Goal: Task Accomplishment & Management: Manage account settings

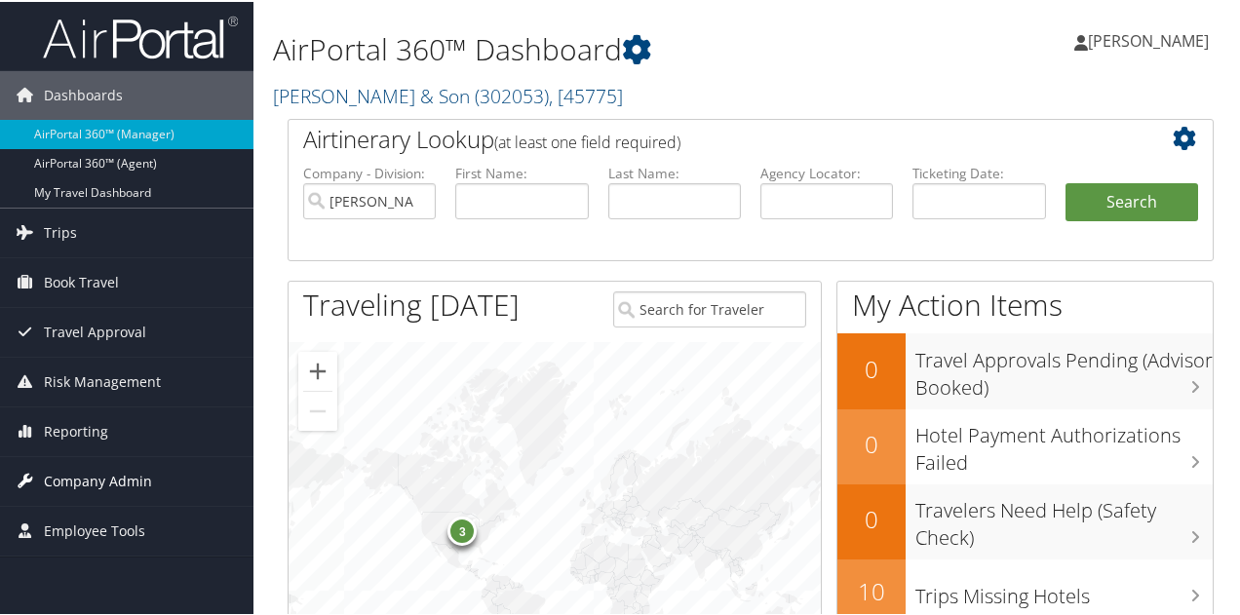
click at [109, 478] on span "Company Admin" at bounding box center [98, 479] width 108 height 49
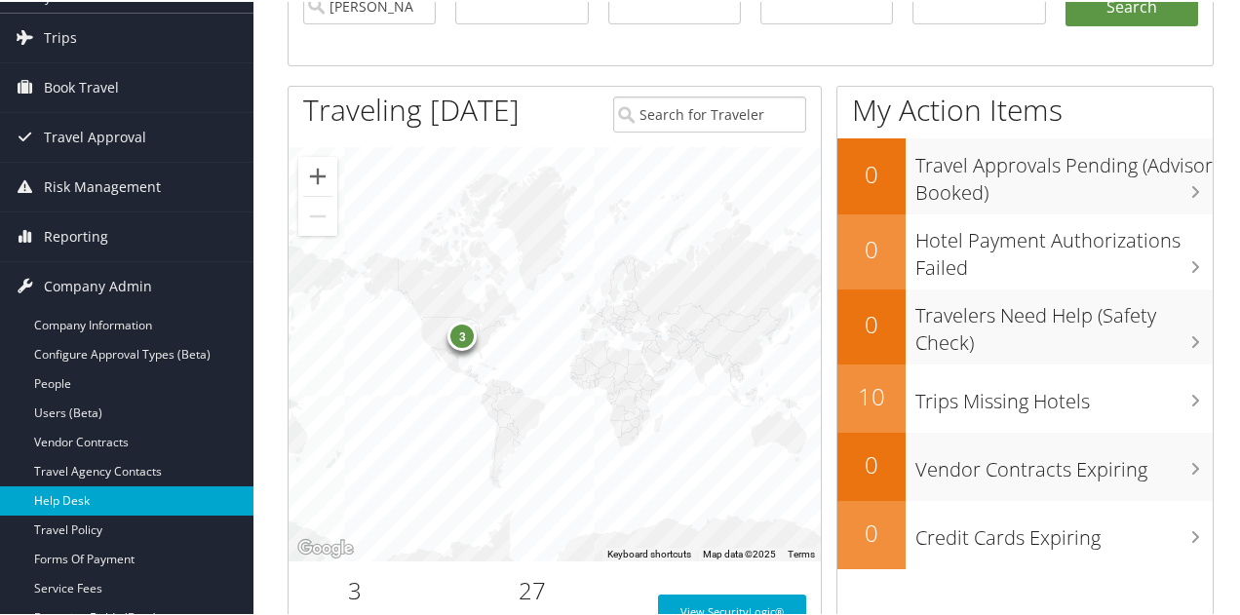
click at [96, 486] on link "Help Desk" at bounding box center [126, 498] width 253 height 29
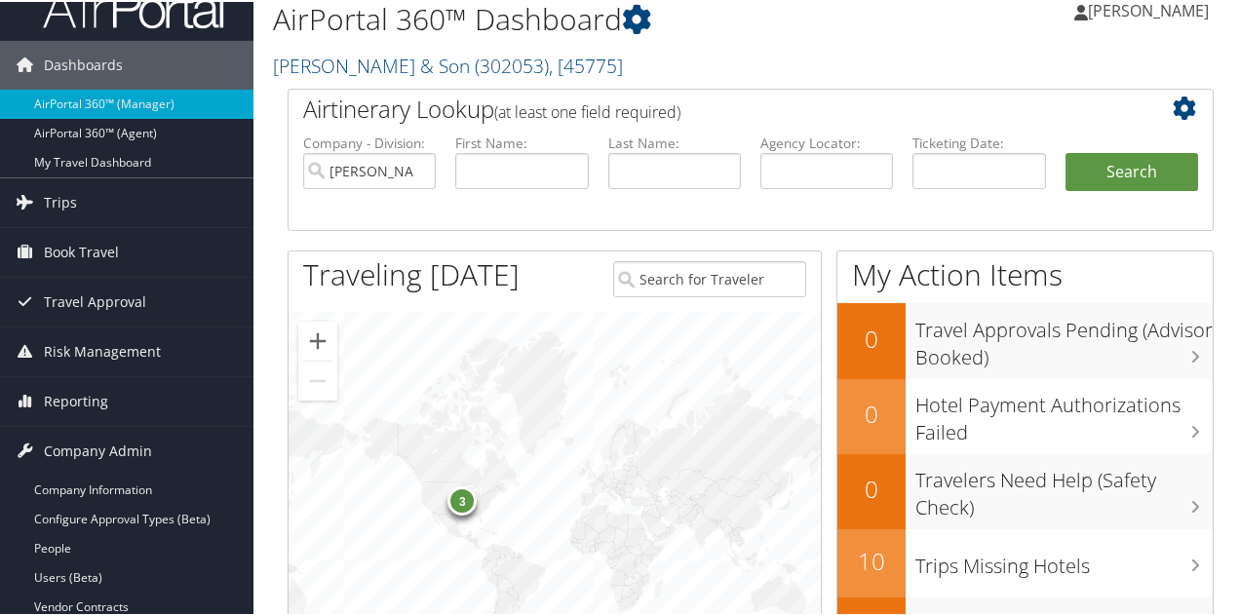
scroll to position [0, 0]
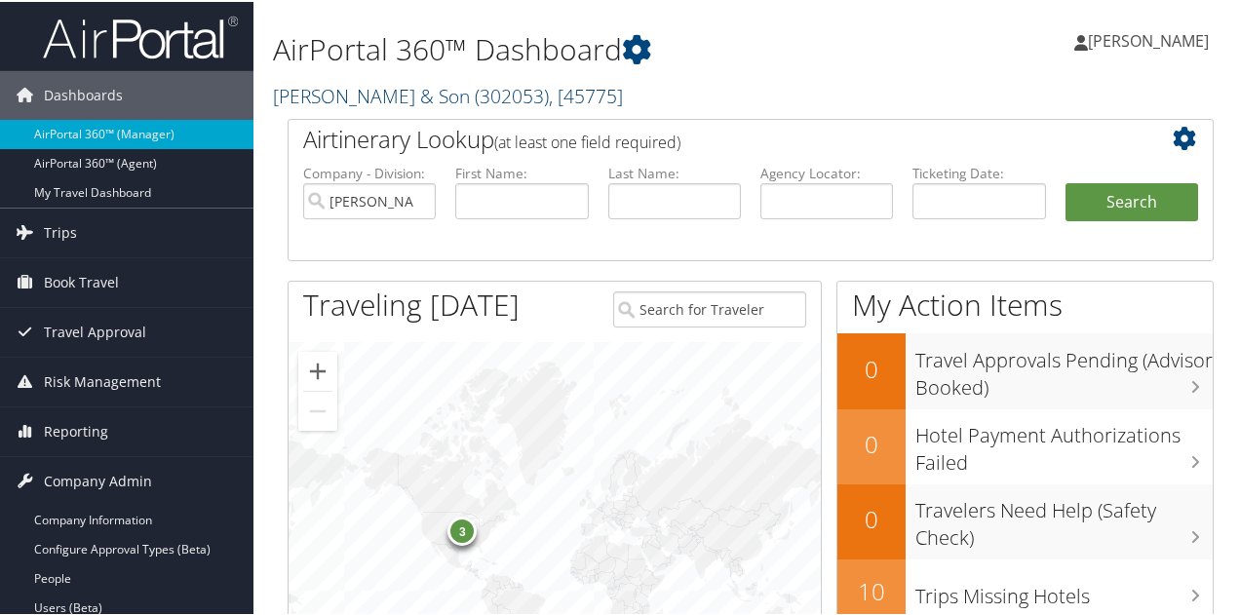
click at [363, 97] on link "[PERSON_NAME] & Son ( 302053 ) , [ 45775 ]" at bounding box center [448, 94] width 350 height 26
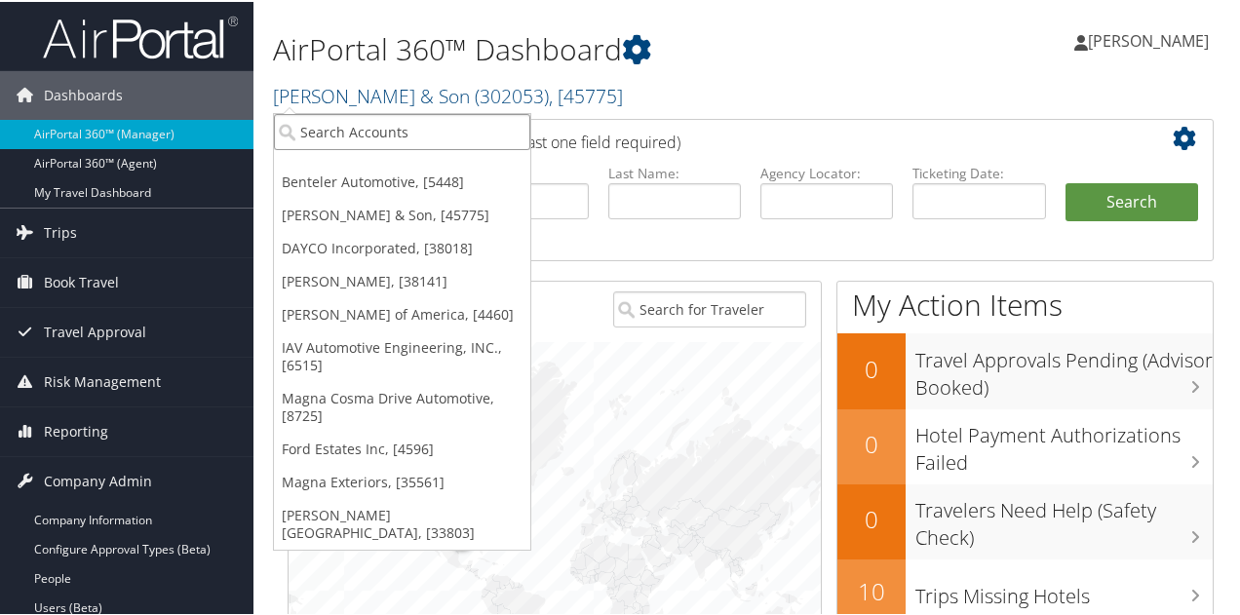
click at [356, 130] on input "search" at bounding box center [402, 130] width 256 height 36
type input "fev"
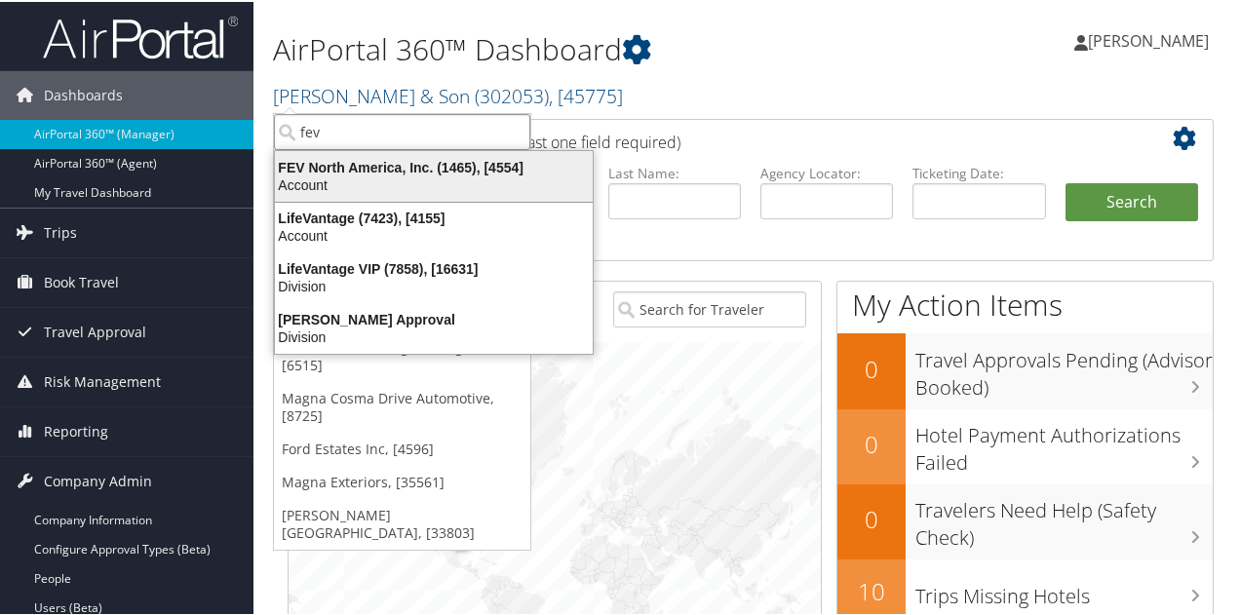
click at [351, 169] on div "FEV North America, Inc. (1465), [4554]" at bounding box center [433, 166] width 341 height 18
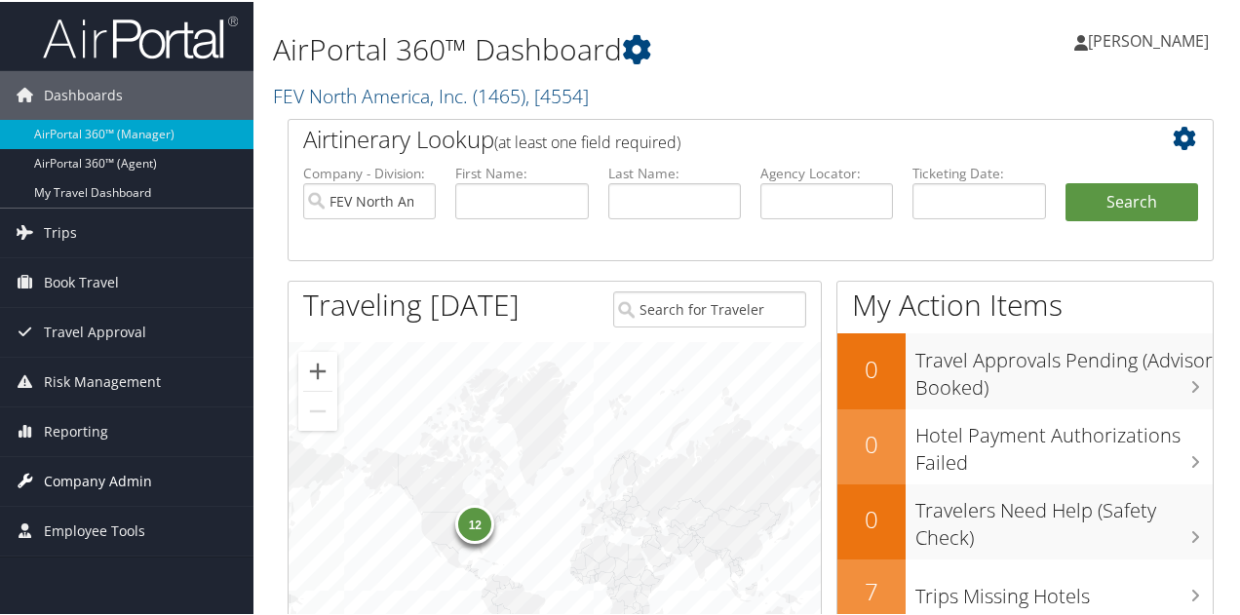
click at [123, 475] on span "Company Admin" at bounding box center [98, 479] width 108 height 49
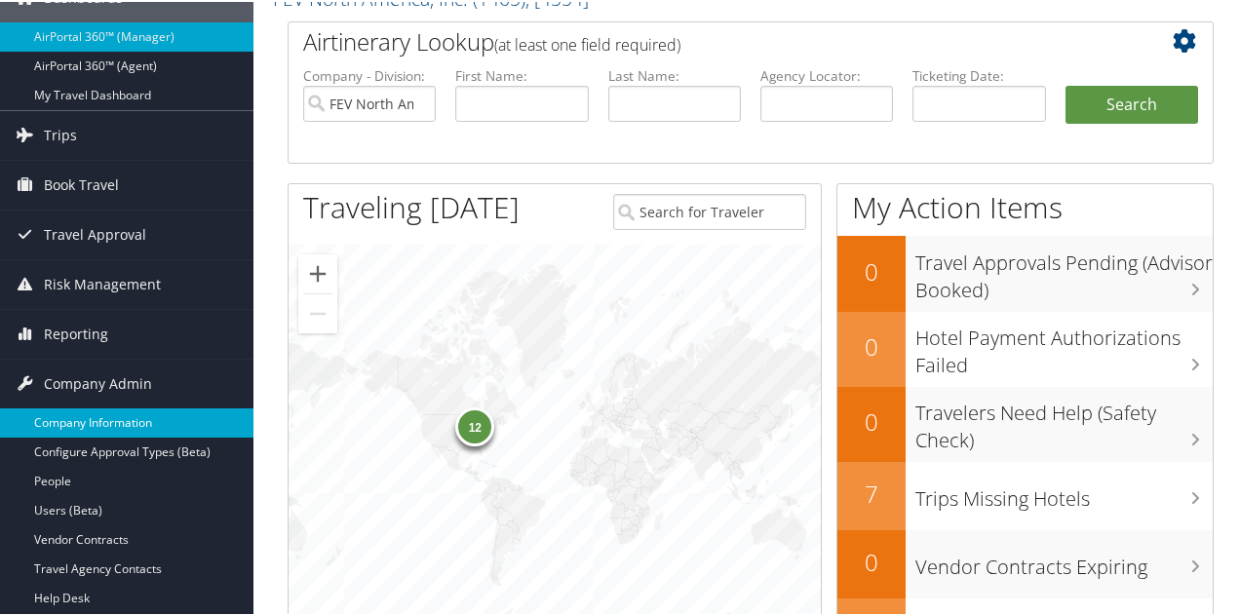
click at [115, 410] on link "Company Information" at bounding box center [126, 420] width 253 height 29
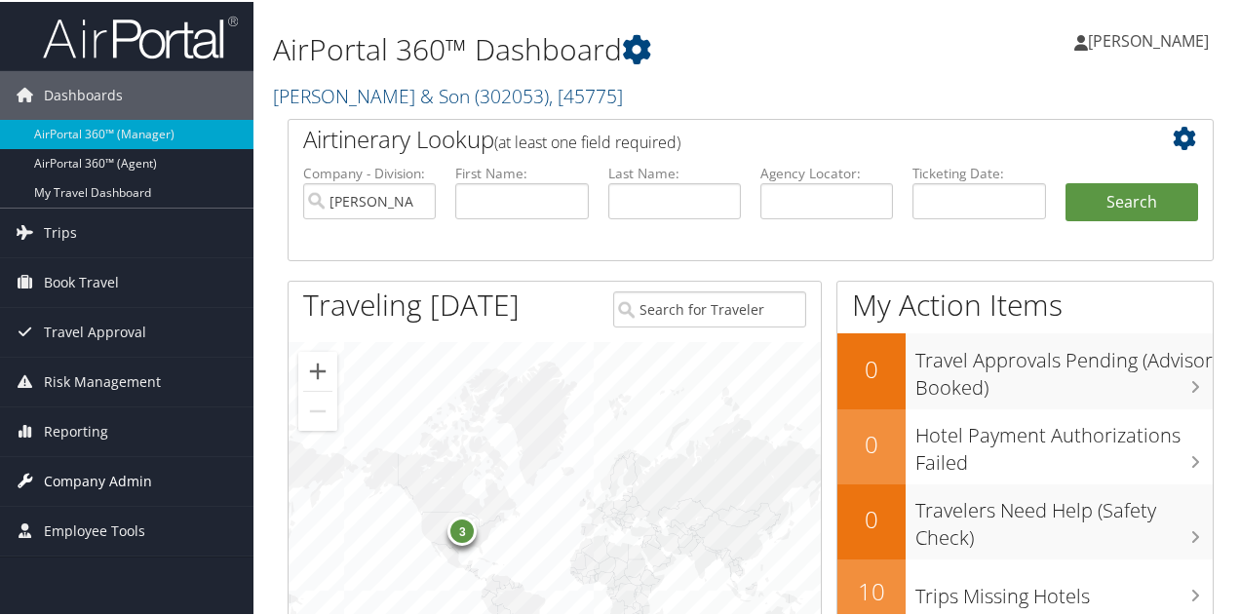
click at [136, 478] on span "Company Admin" at bounding box center [98, 479] width 108 height 49
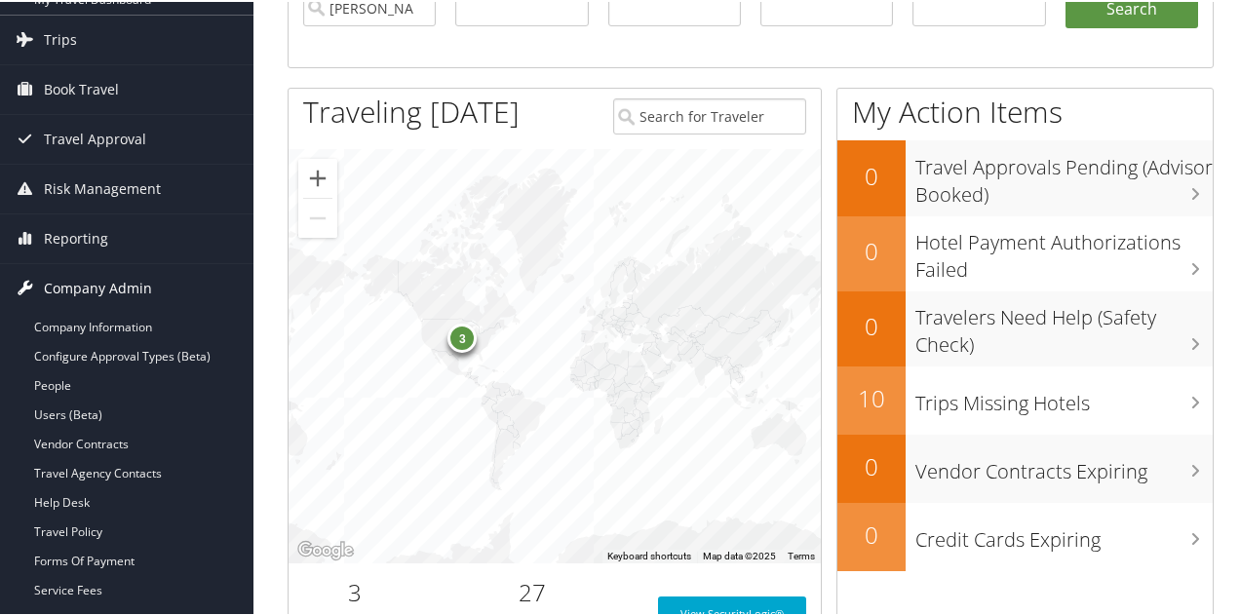
scroll to position [195, 0]
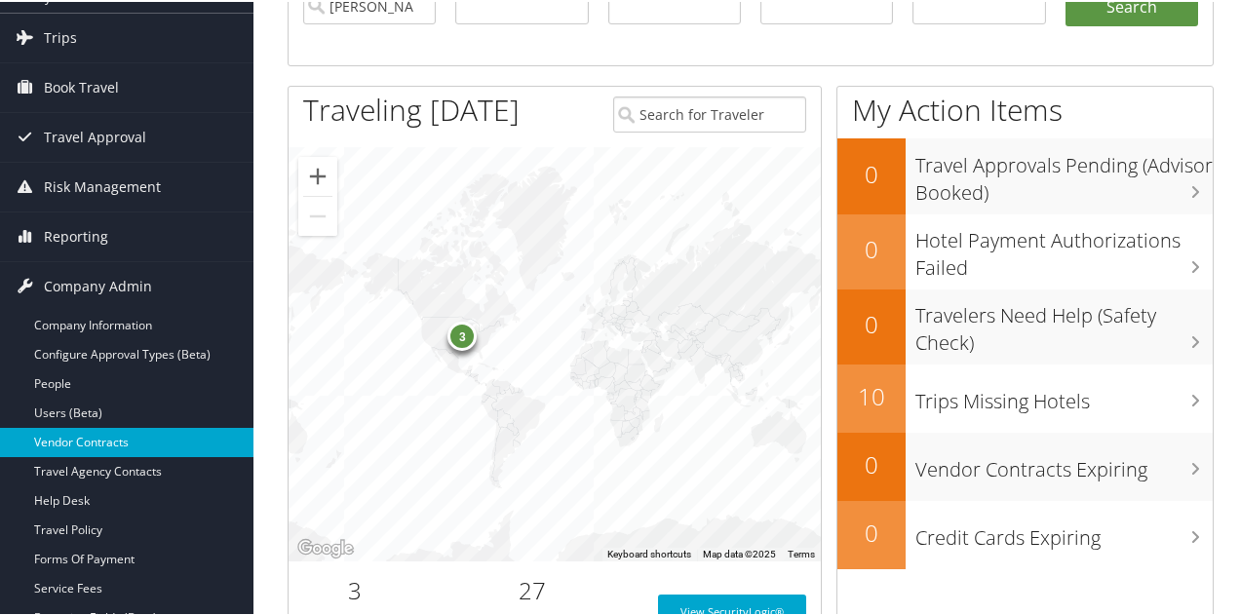
click at [114, 449] on link "Vendor Contracts" at bounding box center [126, 440] width 253 height 29
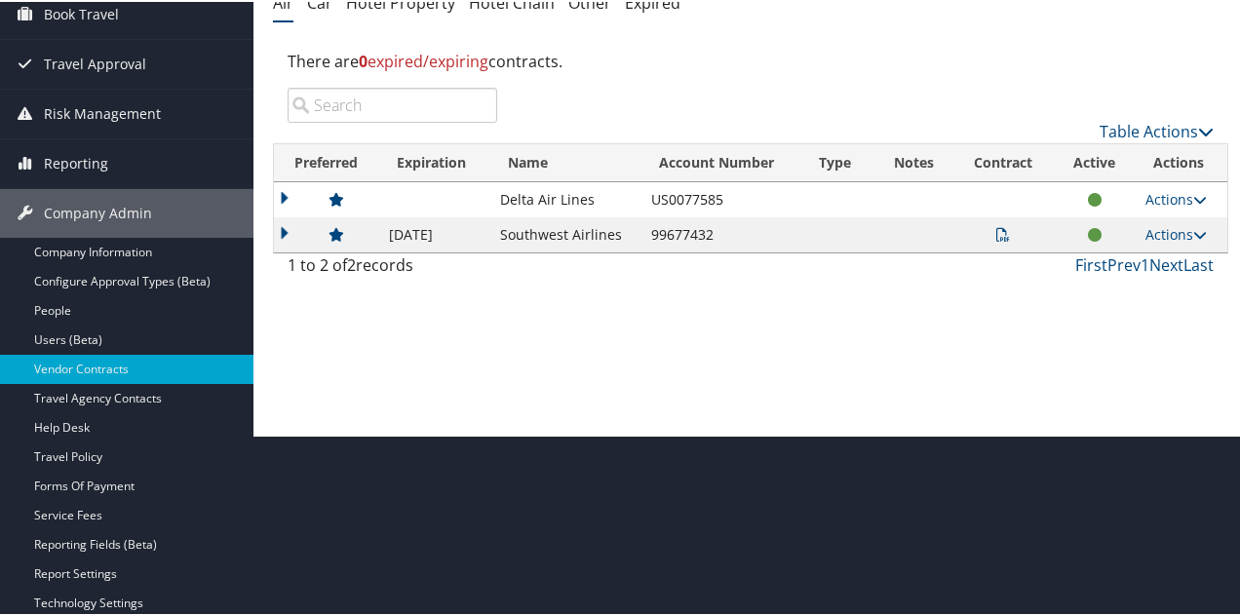
scroll to position [195, 0]
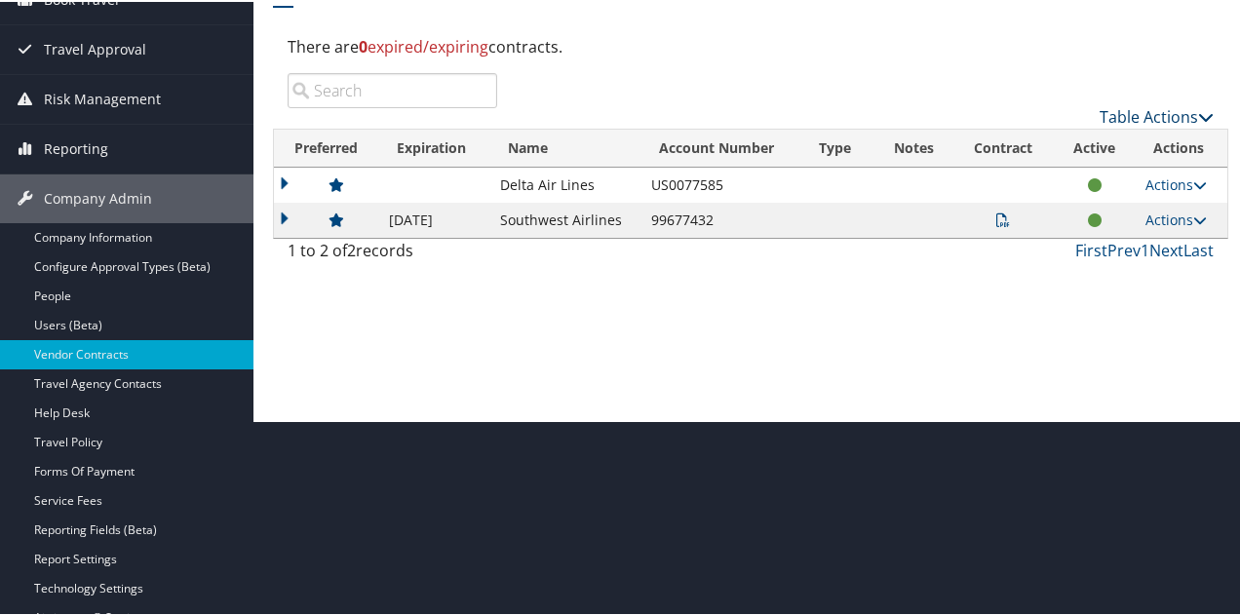
click at [1163, 112] on link "Table Actions" at bounding box center [1157, 114] width 114 height 21
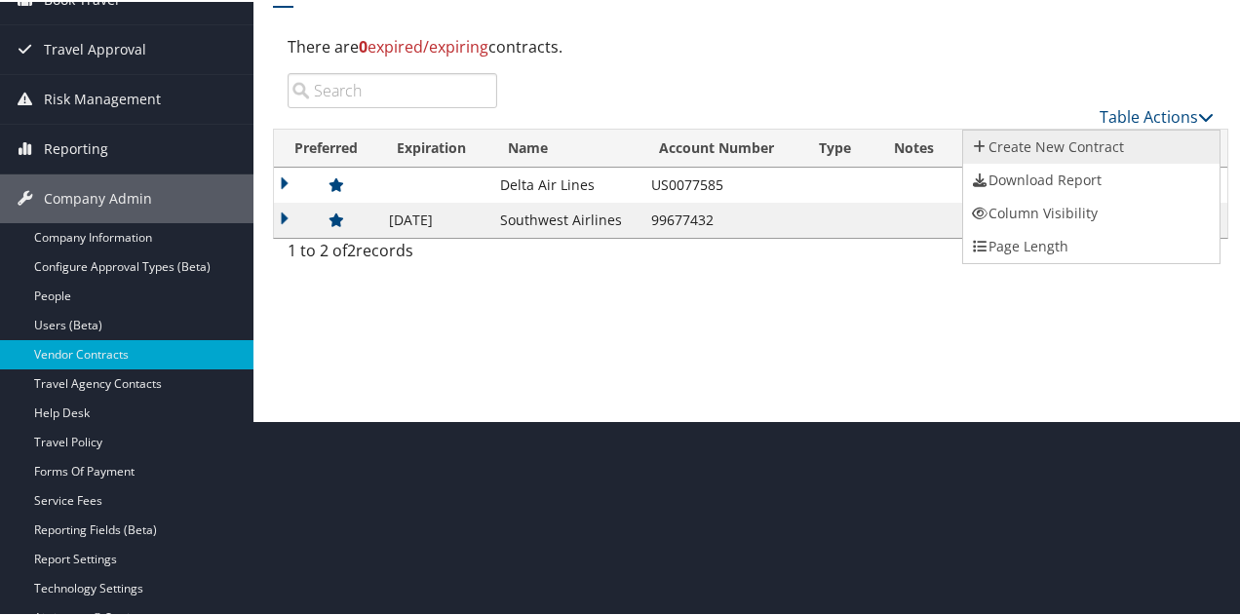
click at [1063, 148] on link "Create New Contract" at bounding box center [1091, 145] width 256 height 33
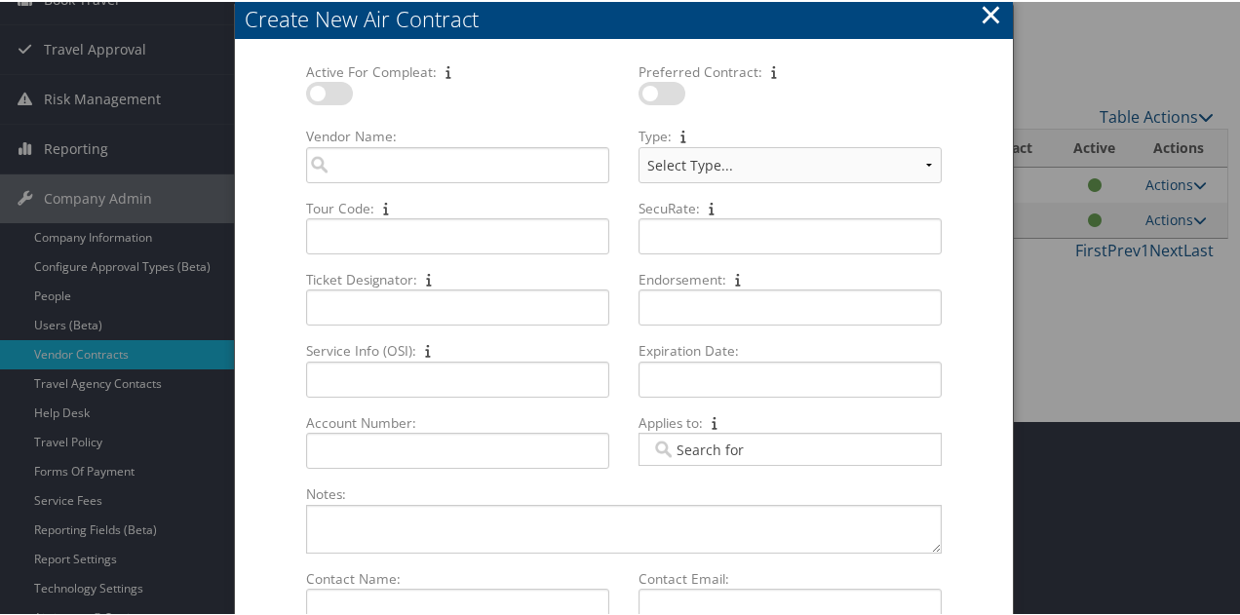
click at [335, 97] on label at bounding box center [329, 91] width 47 height 23
click at [329, 97] on input "checkbox" at bounding box center [322, 95] width 13 height 13
checkbox input "true"
click at [657, 97] on label at bounding box center [661, 91] width 47 height 23
click at [657, 97] on input "checkbox" at bounding box center [654, 95] width 13 height 13
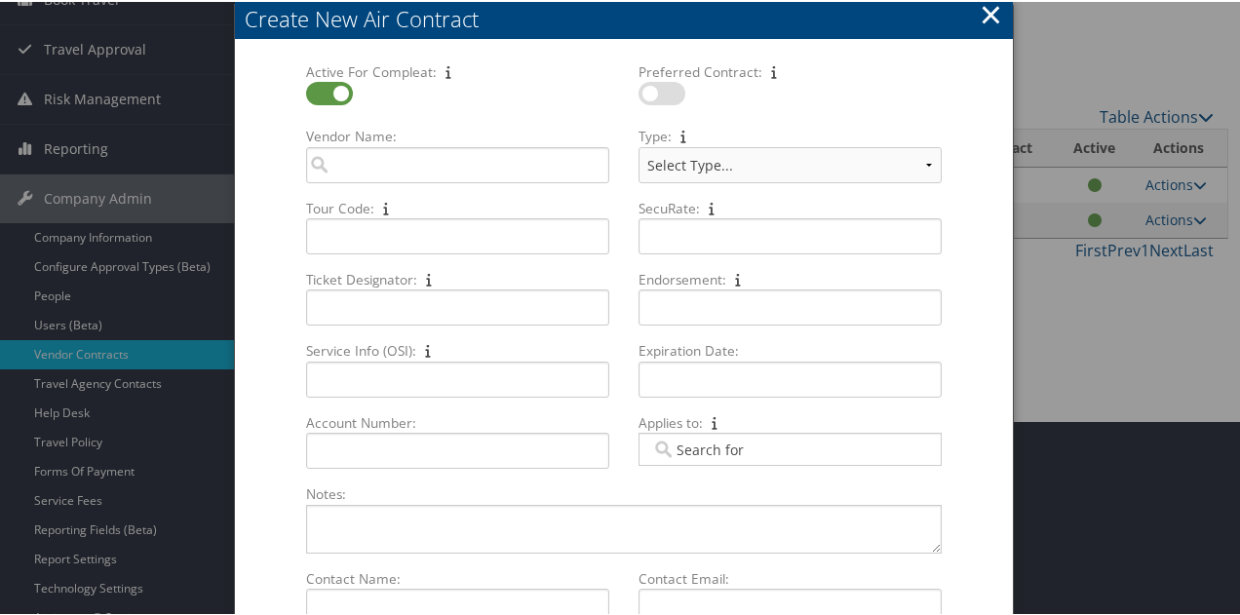
checkbox input "true"
click at [467, 147] on input "Vendor Name: Multiple values The selected items contain different values for th…" at bounding box center [457, 163] width 303 height 36
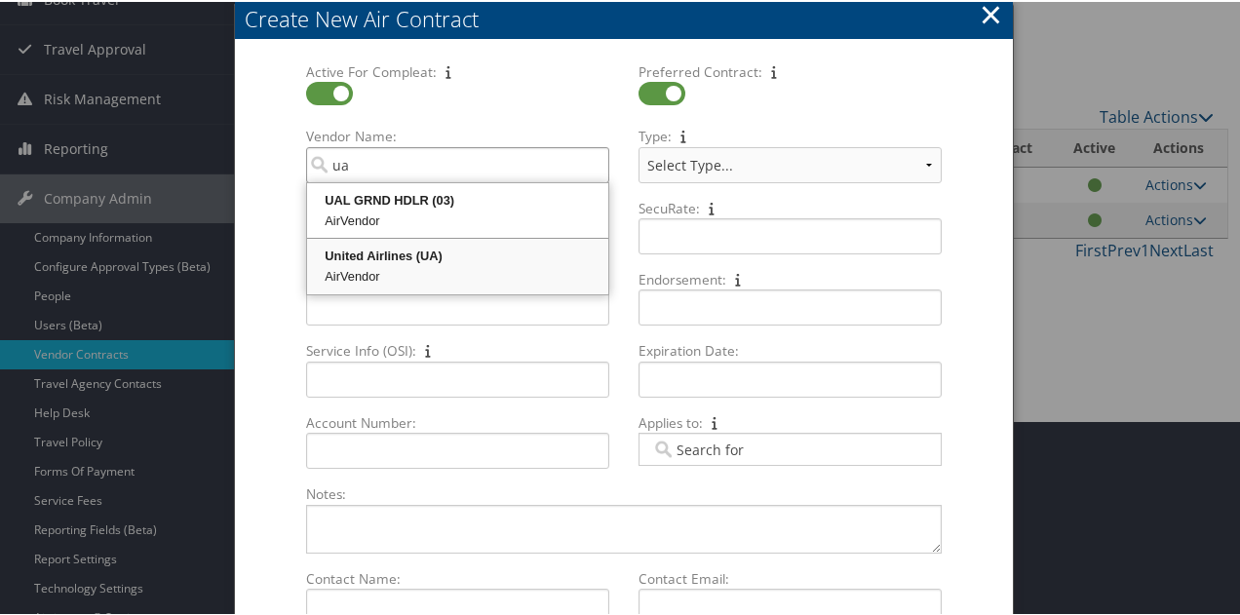
click at [353, 258] on div "United Airlines (UA)" at bounding box center [457, 254] width 295 height 19
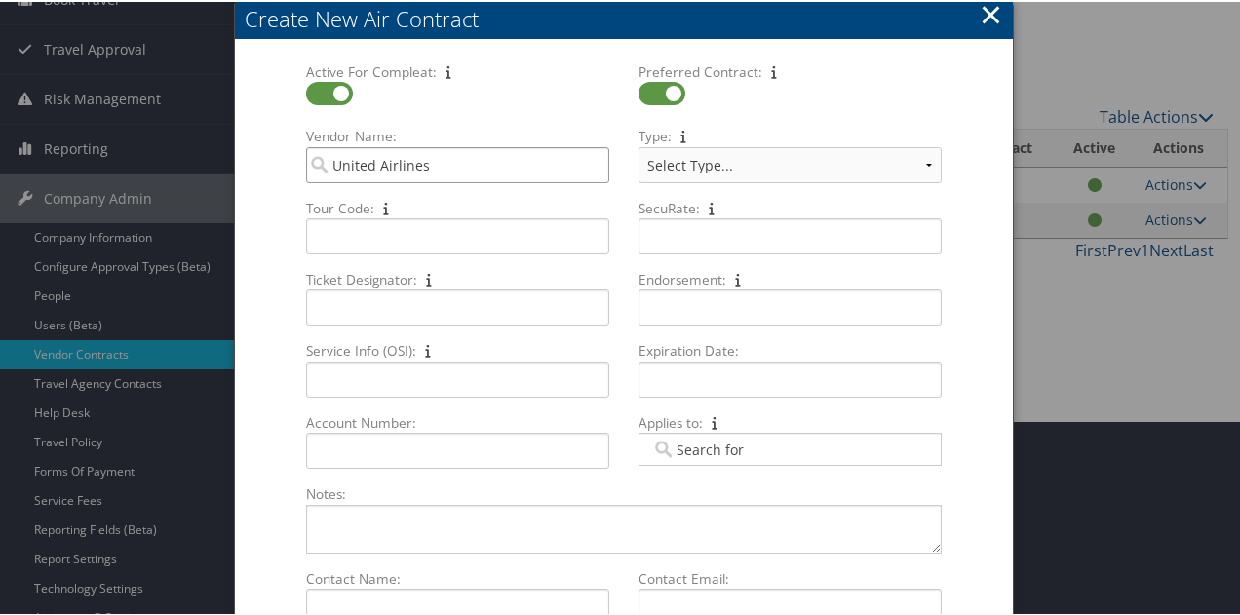
type input "United Airlines"
click at [921, 159] on select "Select Type... PerksPlus CVA PassPlus CPA Plus" at bounding box center [789, 163] width 303 height 36
select select "[object Object]"
click at [638, 145] on select "Select Type... PerksPlus CVA PassPlus CPA Plus" at bounding box center [789, 163] width 303 height 36
click at [985, 10] on button "×" at bounding box center [991, 12] width 22 height 39
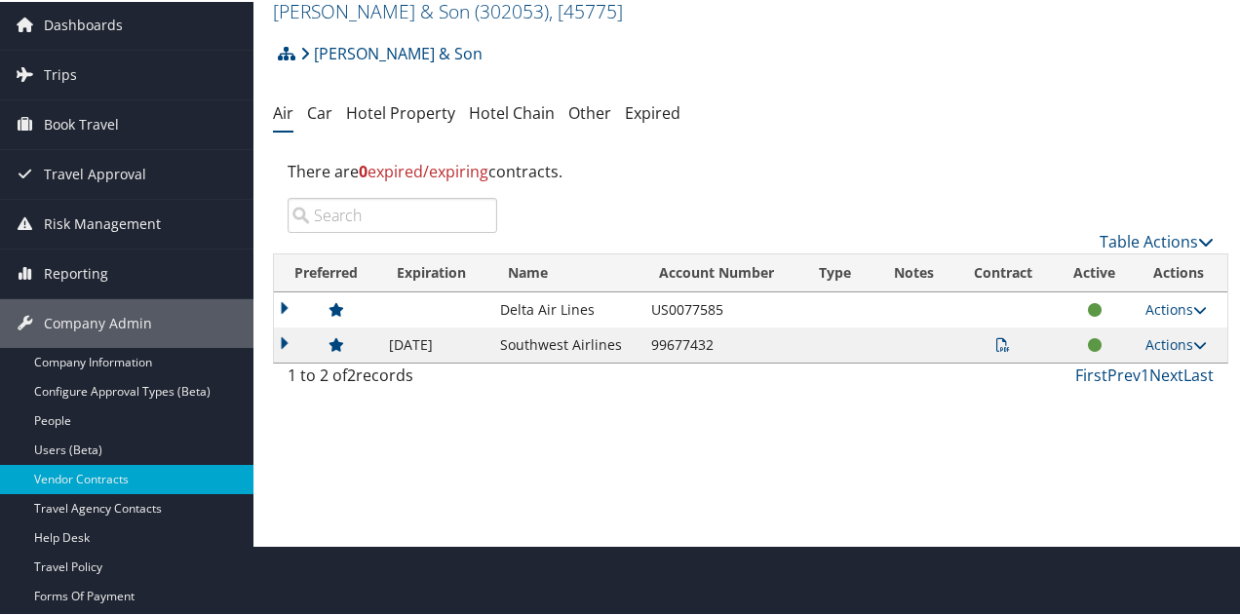
scroll to position [0, 0]
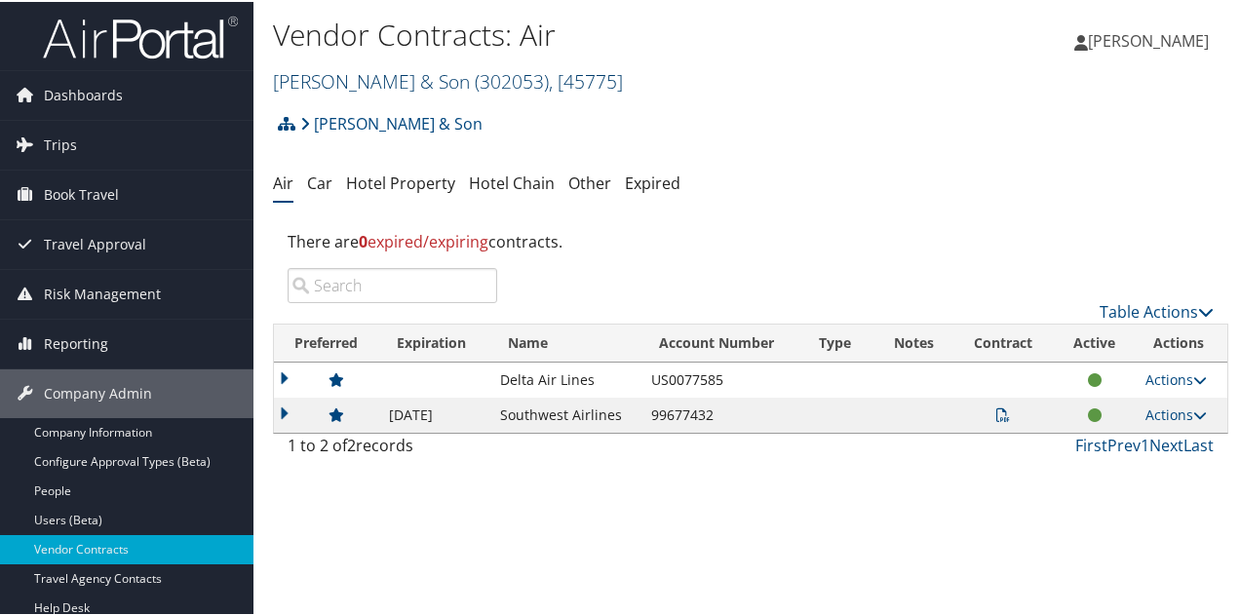
click at [374, 87] on link "CH Guenther & Son ( 302053 ) , [ 45775 ]" at bounding box center [448, 79] width 350 height 26
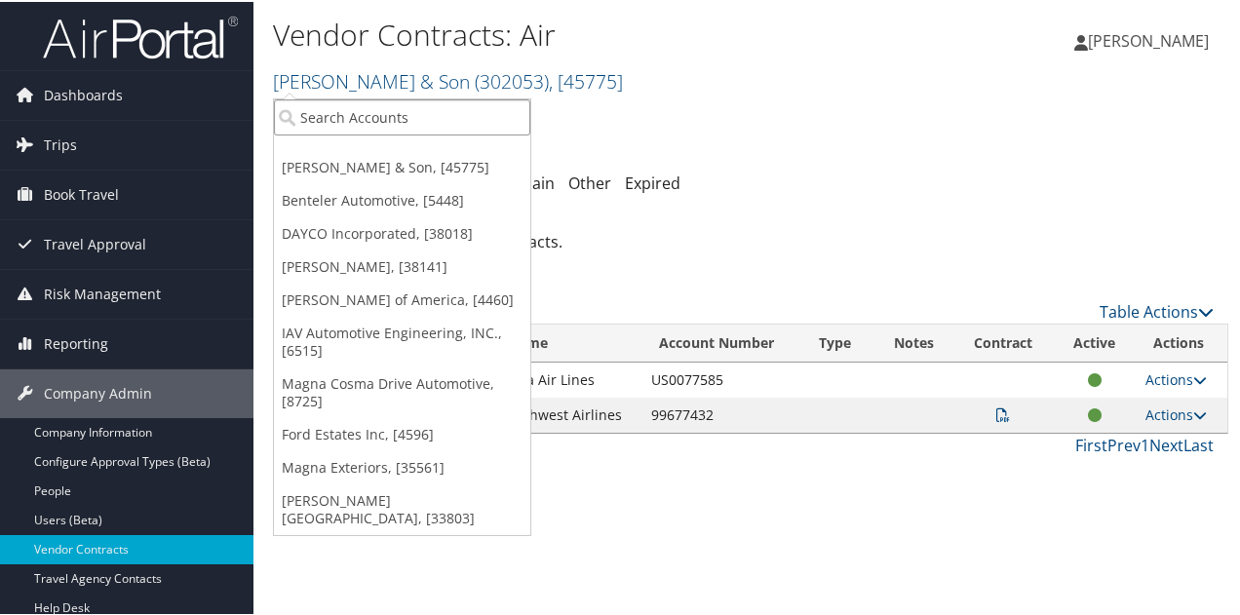
click at [368, 116] on input "search" at bounding box center [402, 115] width 256 height 36
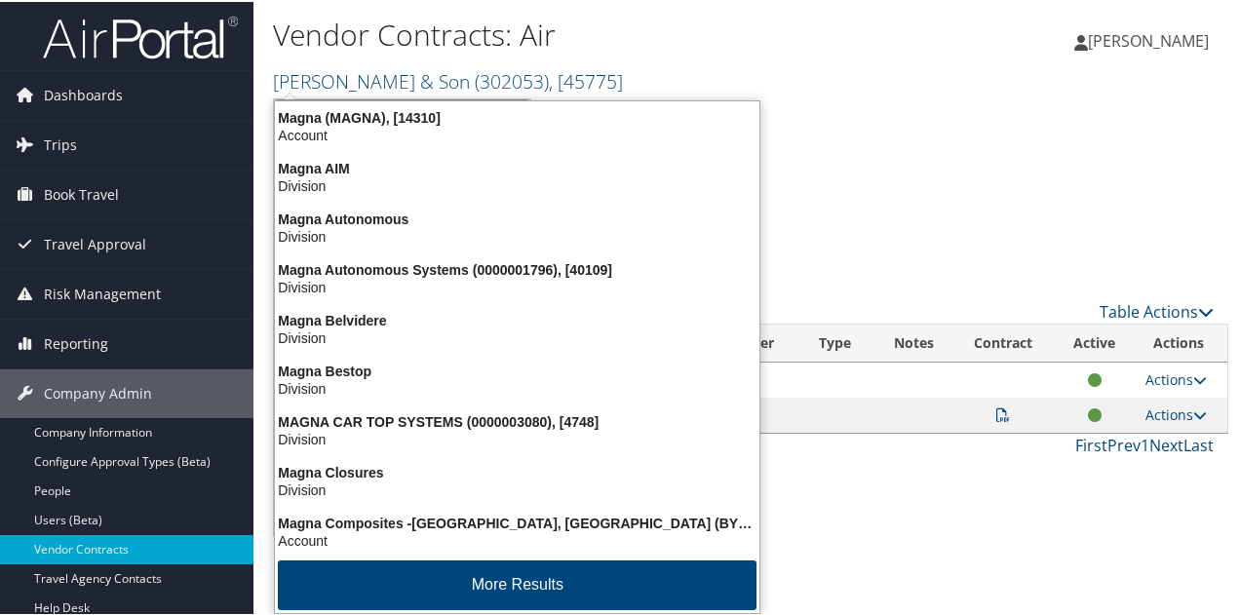
type input "m"
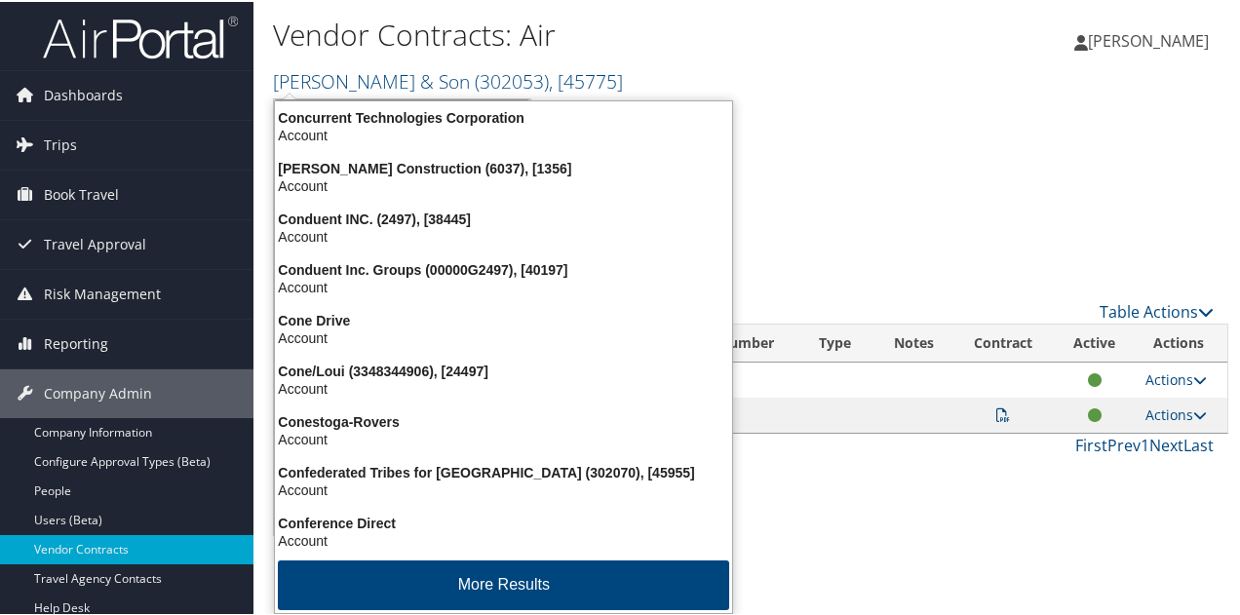
type input "conduent"
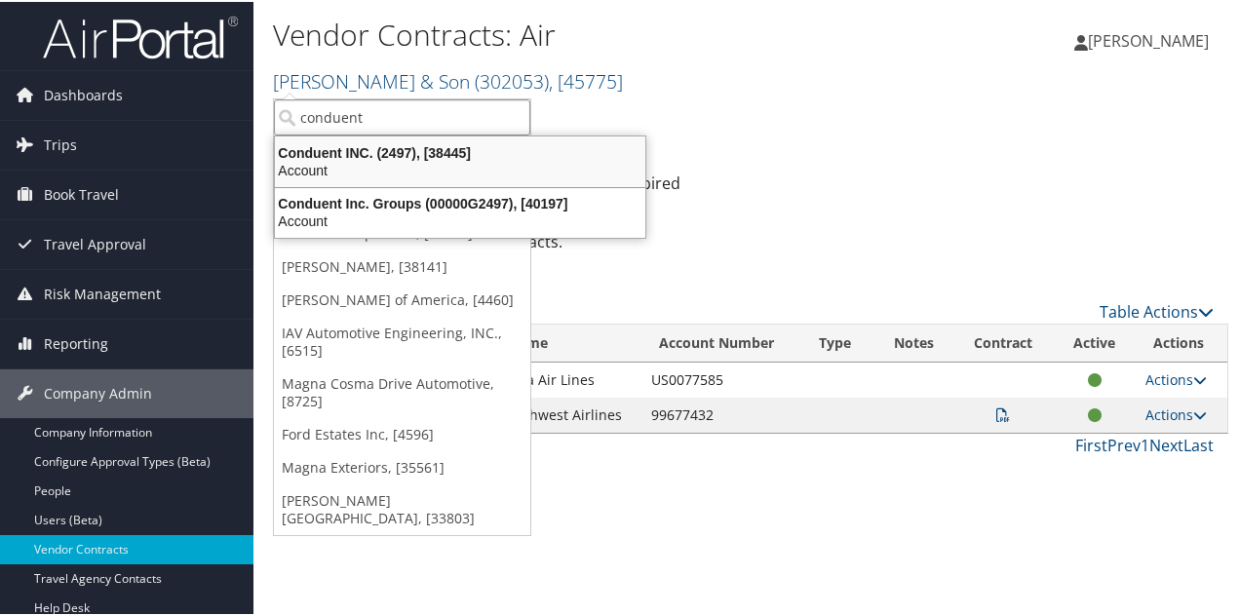
click at [355, 158] on div "Conduent INC. (2497), [38445] Account" at bounding box center [460, 159] width 365 height 45
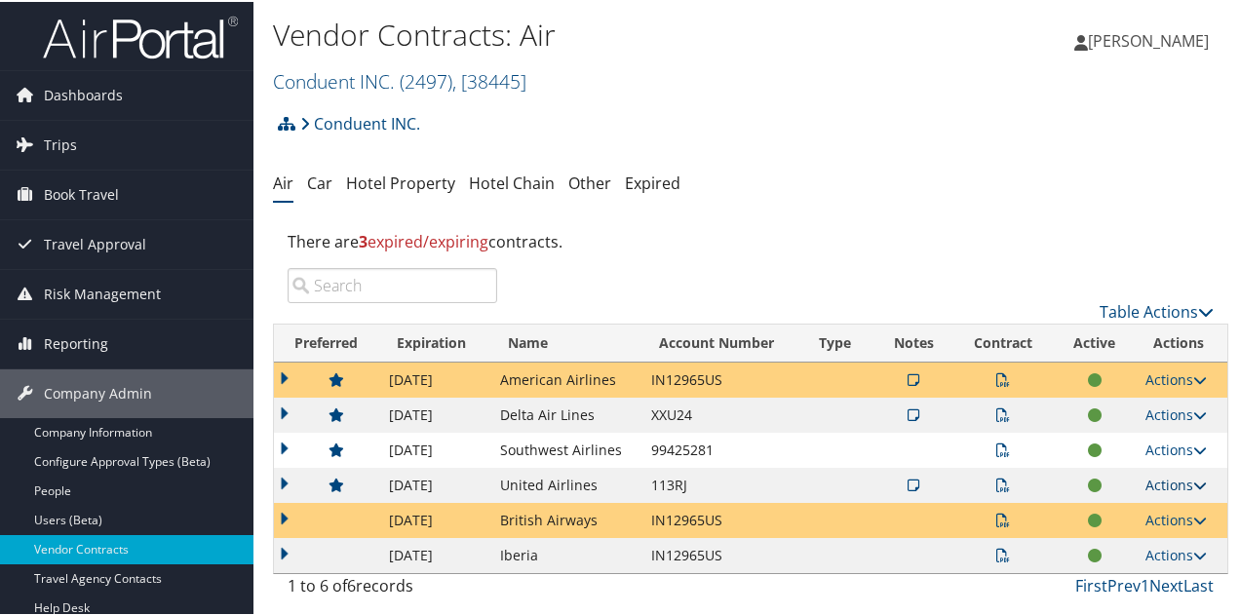
click at [1168, 482] on link "Actions" at bounding box center [1175, 483] width 61 height 19
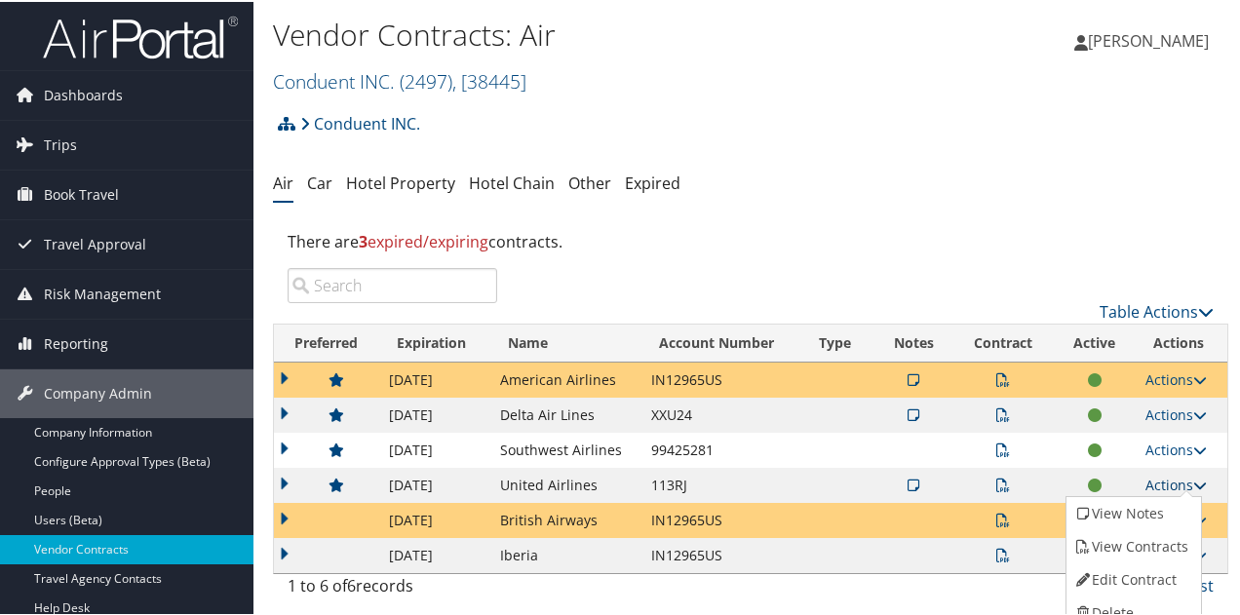
scroll to position [13, 0]
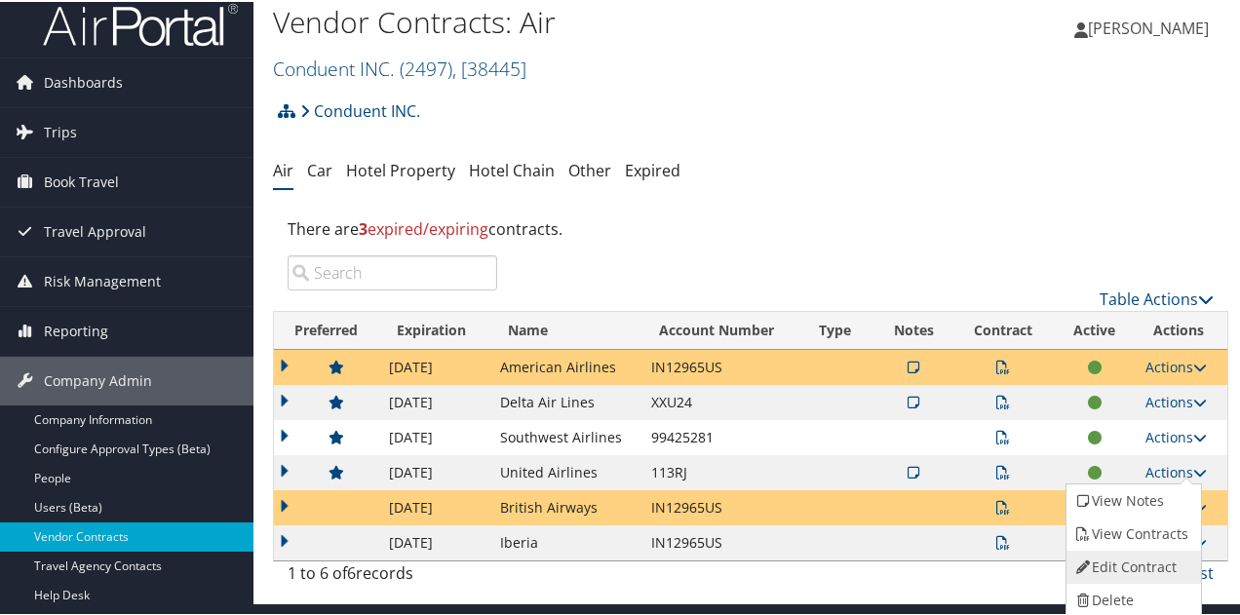
click at [1126, 560] on link "Edit Contract" at bounding box center [1131, 565] width 130 height 33
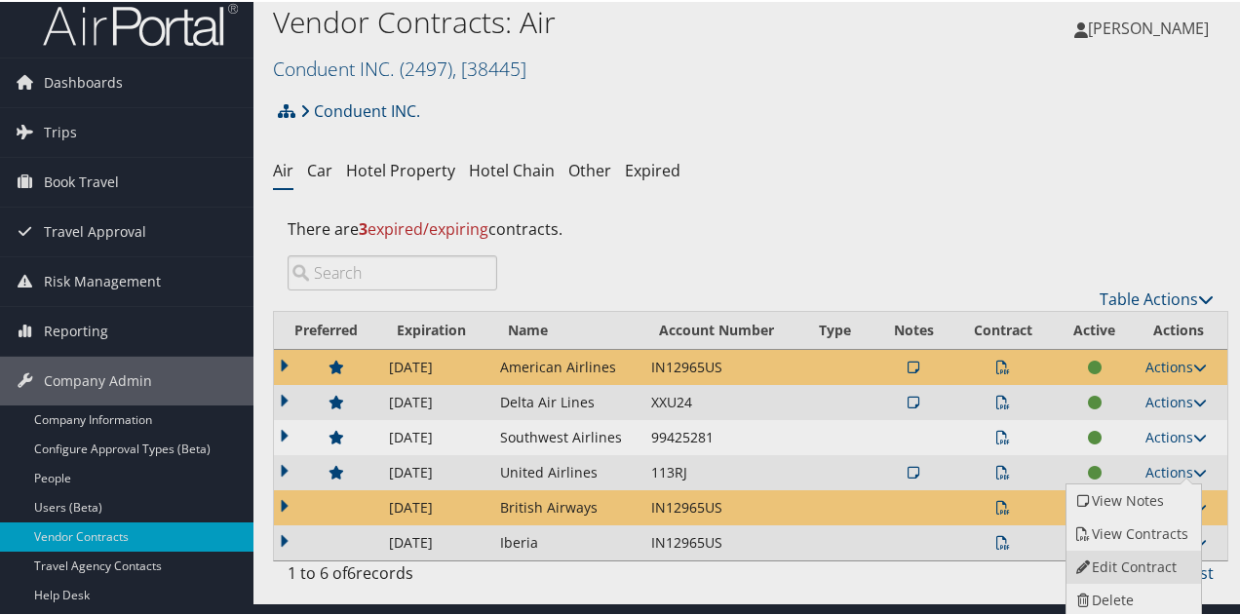
select select "[object Object]"
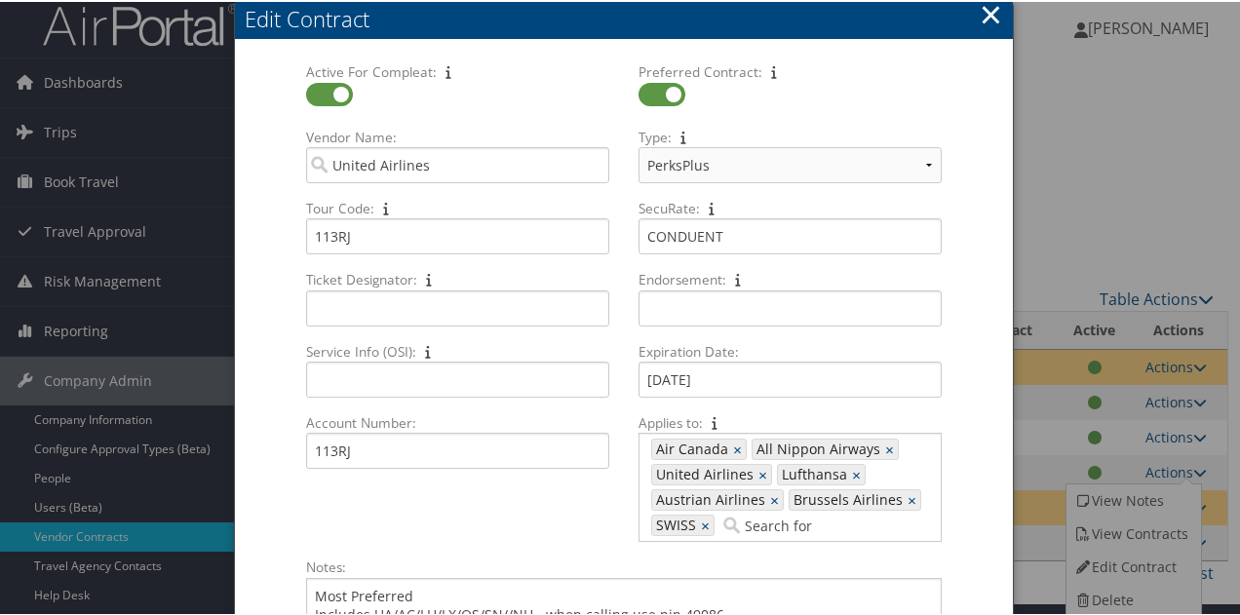
click at [990, 5] on button "×" at bounding box center [991, 12] width 22 height 39
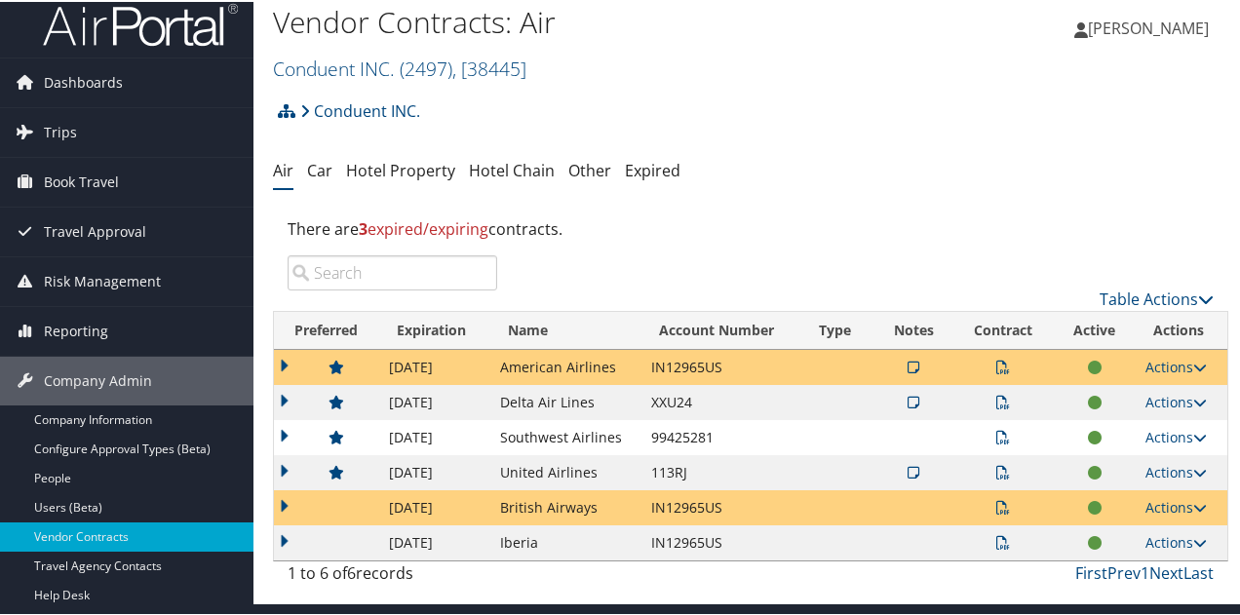
click at [908, 466] on icon at bounding box center [914, 471] width 12 height 14
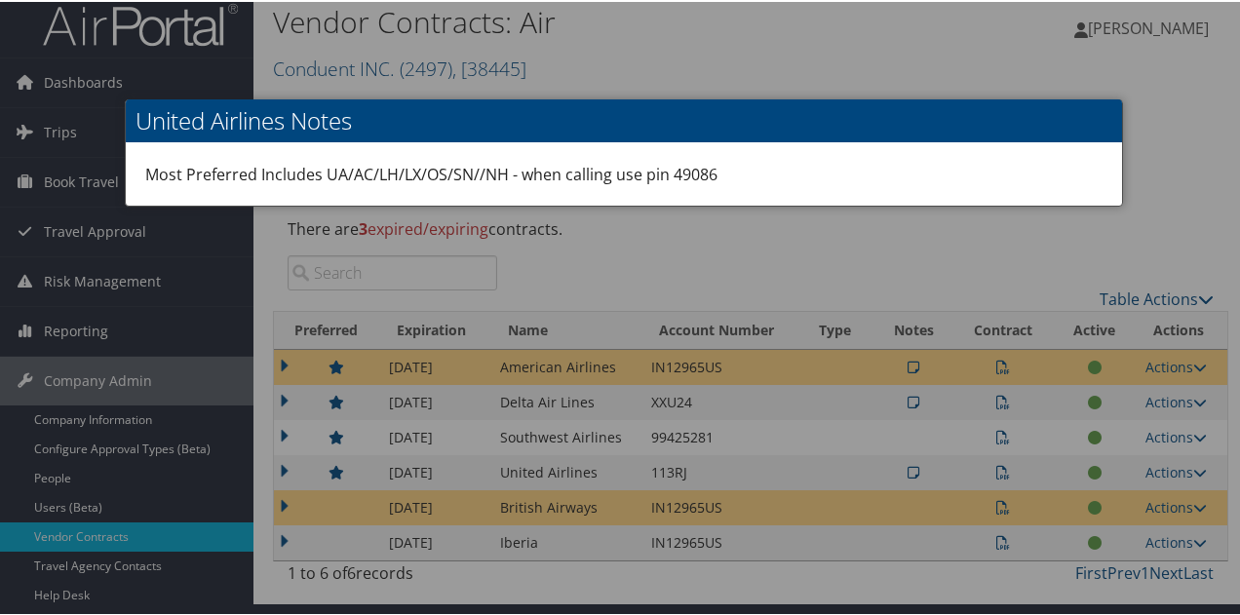
click at [995, 467] on div at bounding box center [624, 307] width 1248 height 615
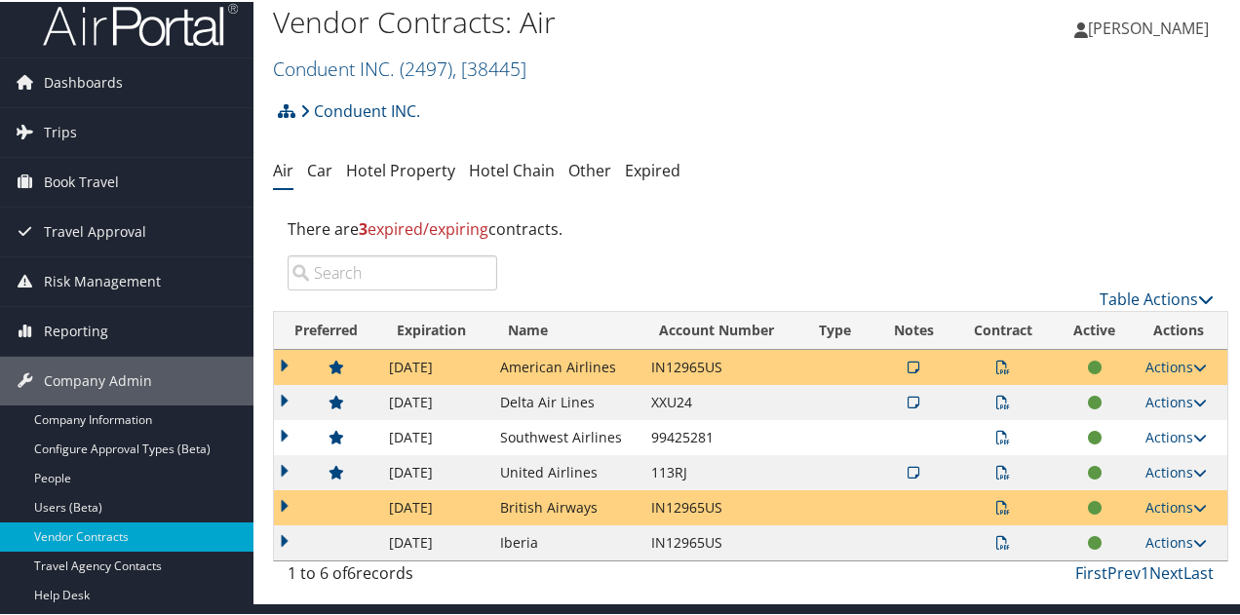
click at [996, 467] on icon at bounding box center [1003, 471] width 14 height 14
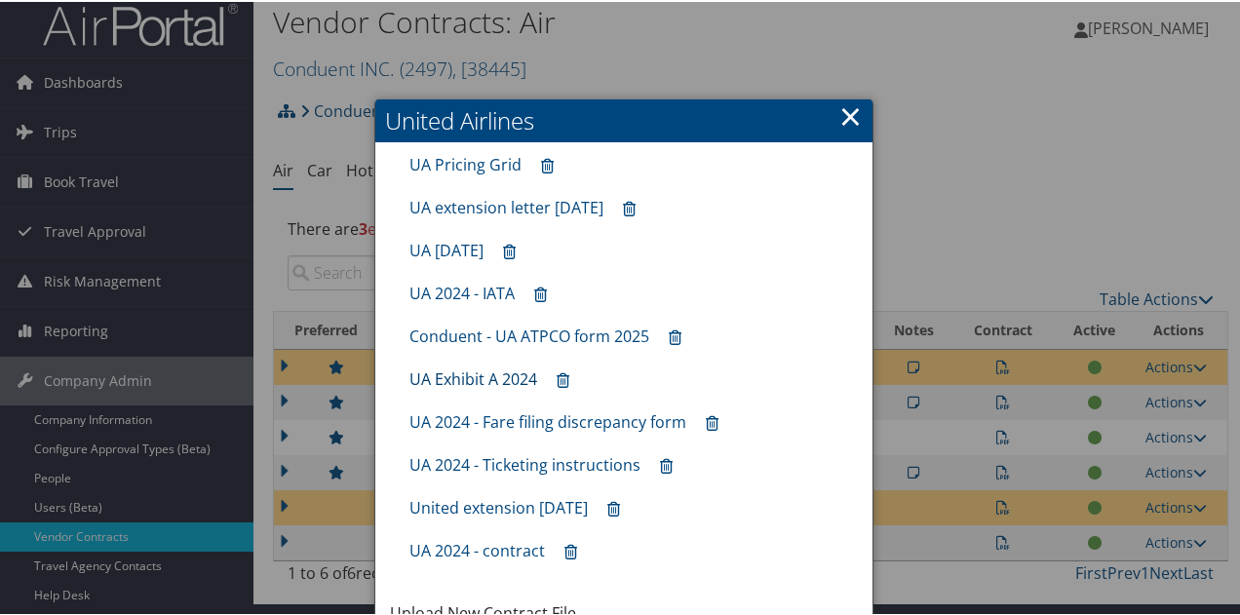
click at [480, 372] on link "UA Exhibit A 2024" at bounding box center [473, 377] width 128 height 21
click at [854, 111] on link "×" at bounding box center [850, 114] width 22 height 39
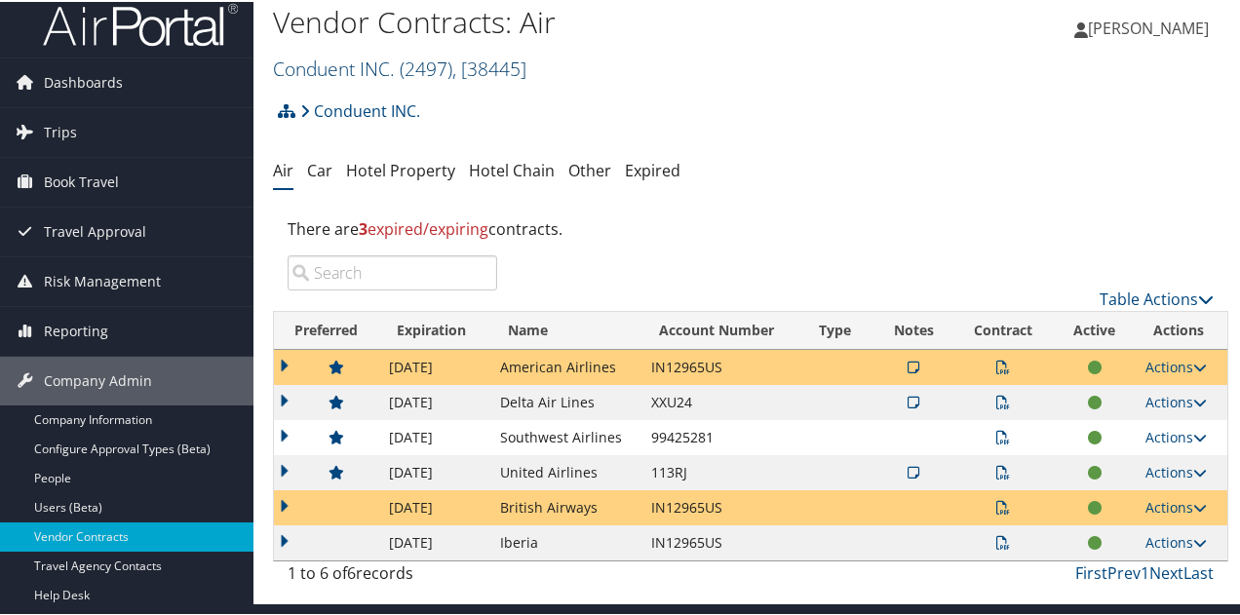
click at [374, 63] on link "Conduent INC. ( 2497 ) , [ 38445 ]" at bounding box center [399, 67] width 253 height 26
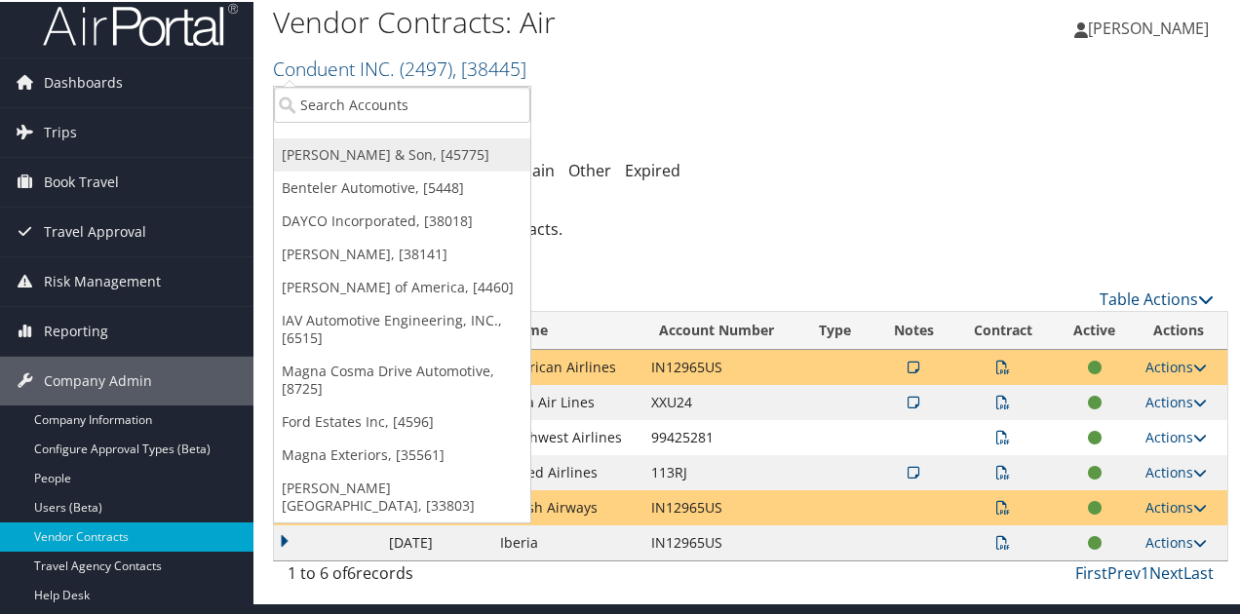
click at [355, 157] on link "[PERSON_NAME] & Son, [45775]" at bounding box center [402, 152] width 256 height 33
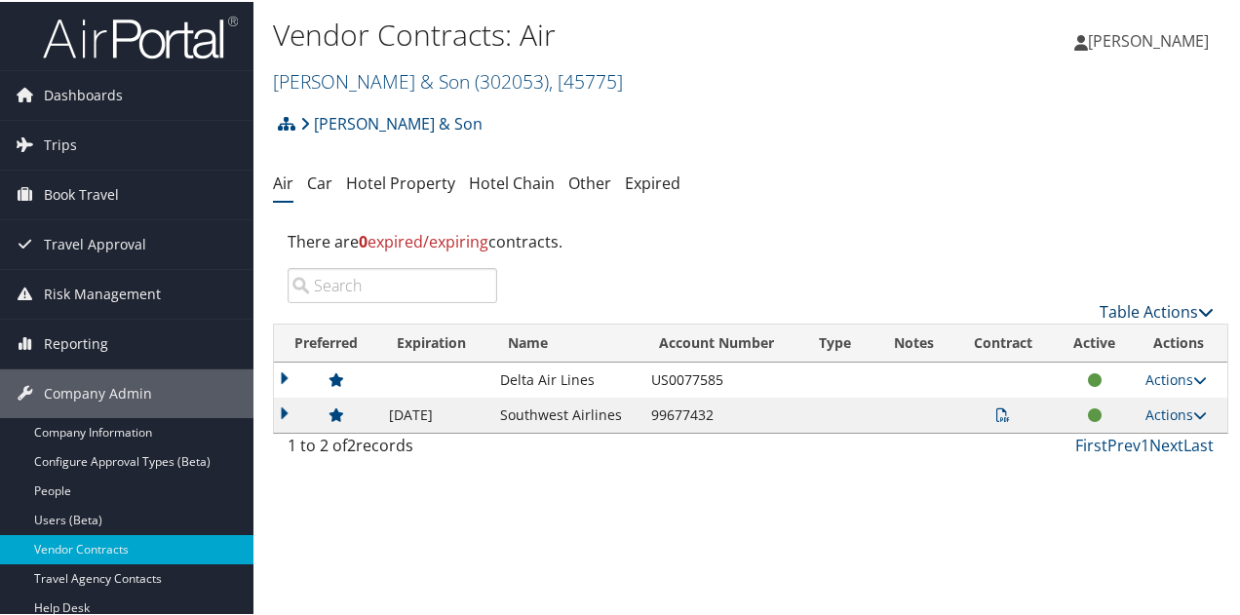
click at [1131, 309] on link "Table Actions" at bounding box center [1157, 309] width 114 height 21
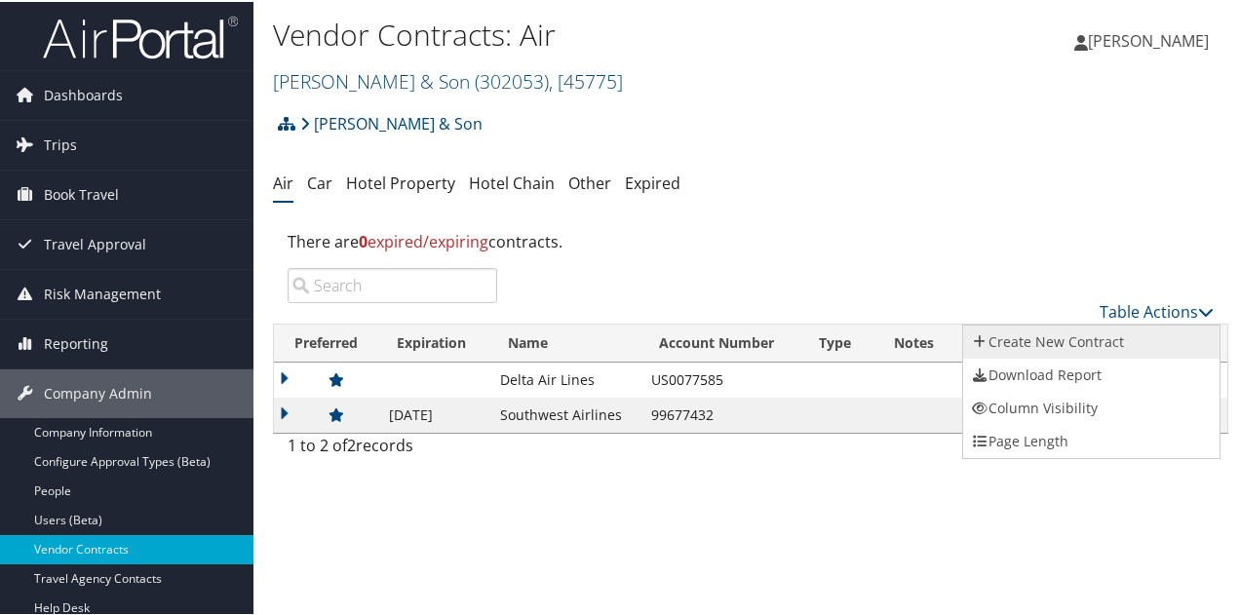
click at [1053, 339] on link "Create New Contract" at bounding box center [1091, 340] width 256 height 33
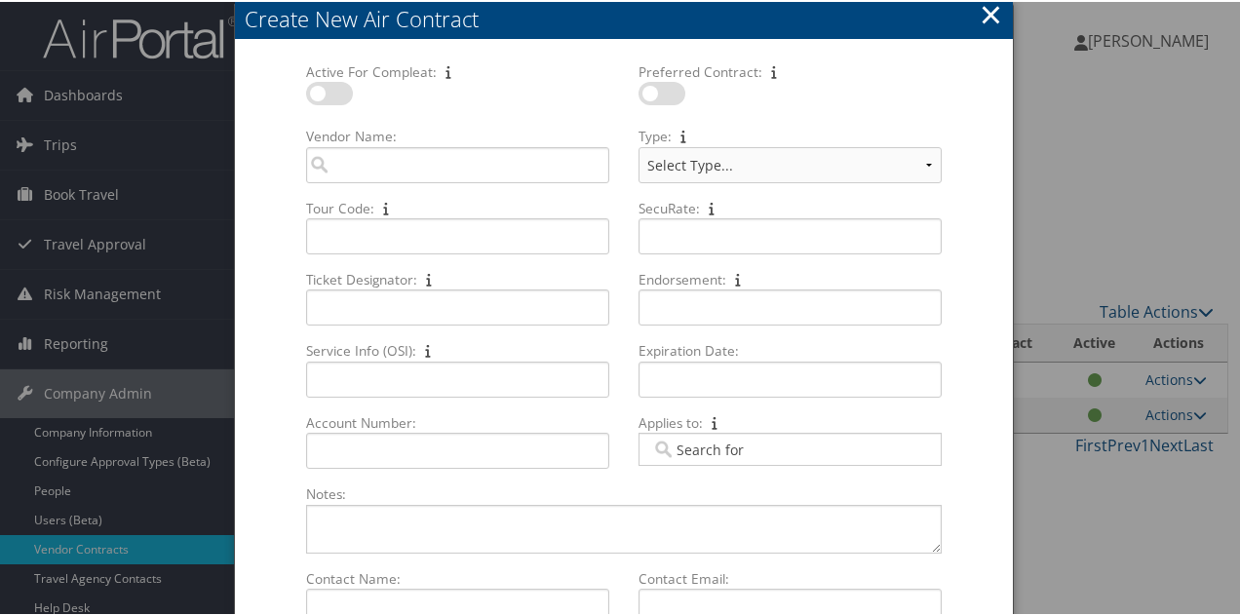
click at [322, 89] on label at bounding box center [329, 91] width 47 height 23
click at [322, 89] on input "checkbox" at bounding box center [322, 95] width 13 height 13
checkbox input "true"
click at [667, 89] on label at bounding box center [661, 91] width 47 height 23
click at [661, 89] on input "checkbox" at bounding box center [654, 95] width 13 height 13
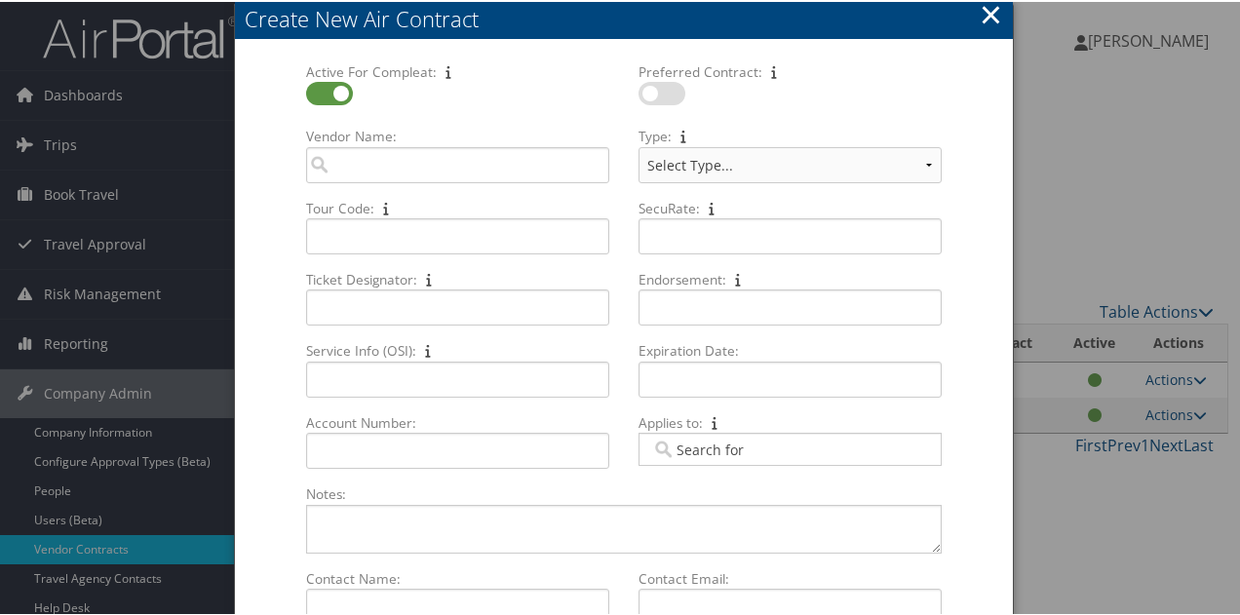
checkbox input "true"
click at [533, 173] on input "Vendor Name: Multiple values The selected items contain different values for th…" at bounding box center [457, 163] width 303 height 36
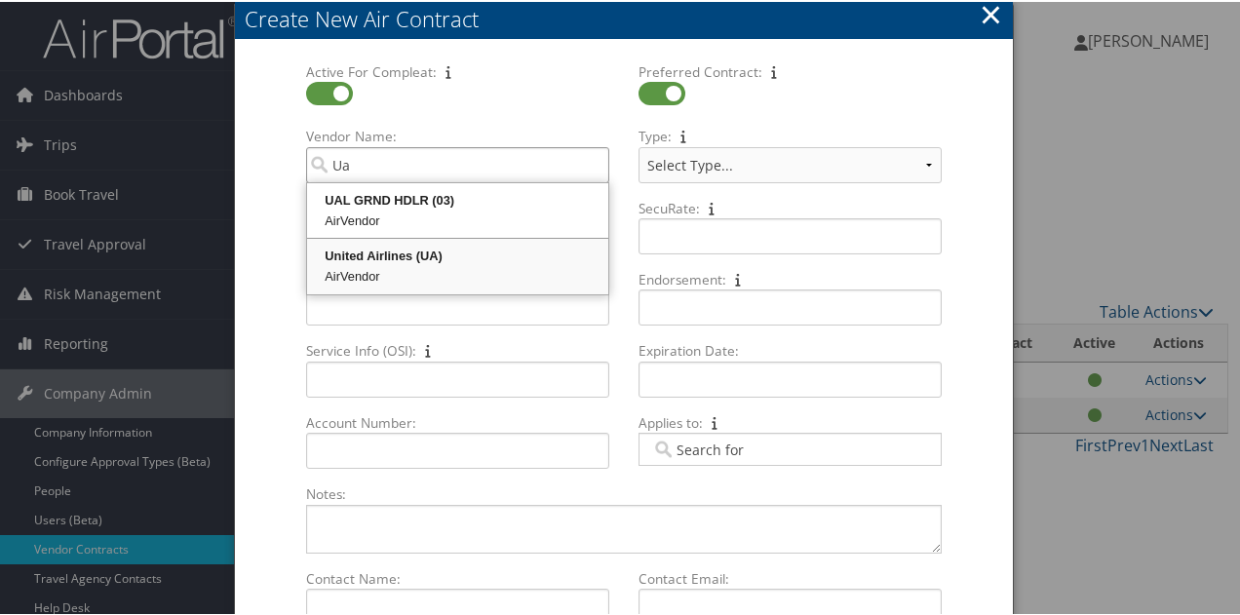
click at [482, 265] on div "AirVendor" at bounding box center [457, 274] width 295 height 19
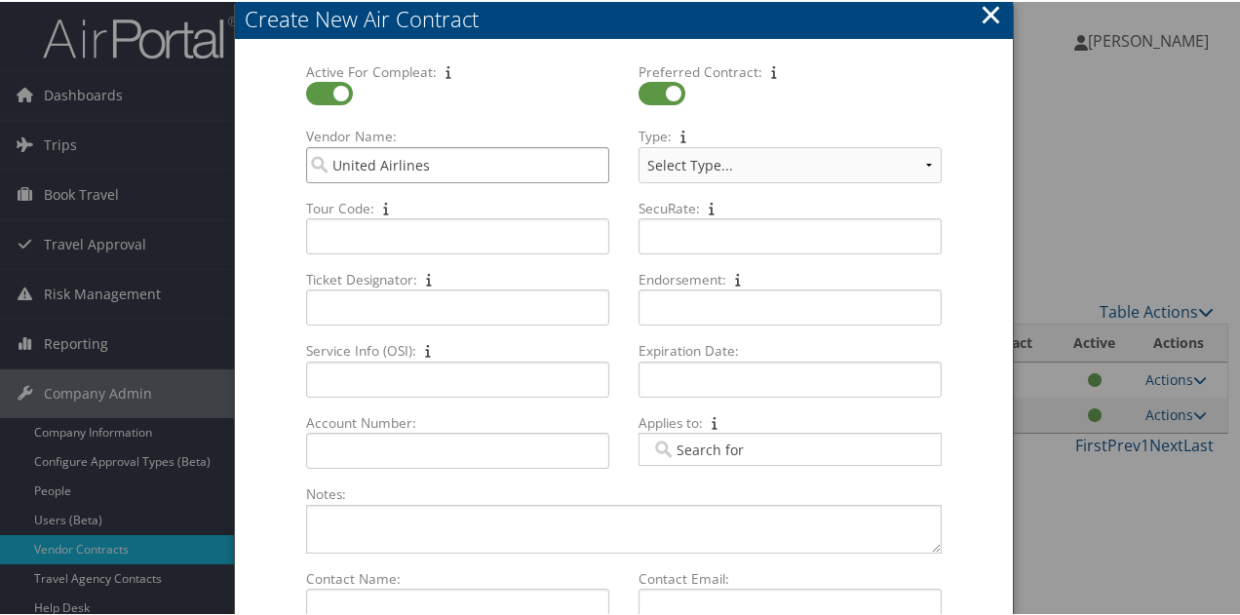
type input "United Airlines"
click at [930, 169] on select "Select Type... PerksPlus CVA PassPlus CPA Plus" at bounding box center [789, 163] width 303 height 36
select select "[object Object]"
click at [638, 145] on select "Select Type... PerksPlus CVA PassPlus CPA Plus" at bounding box center [789, 163] width 303 height 36
click at [565, 234] on input "Tour Code: Multiple values The selected items contain different values for this…" at bounding box center [457, 234] width 303 height 36
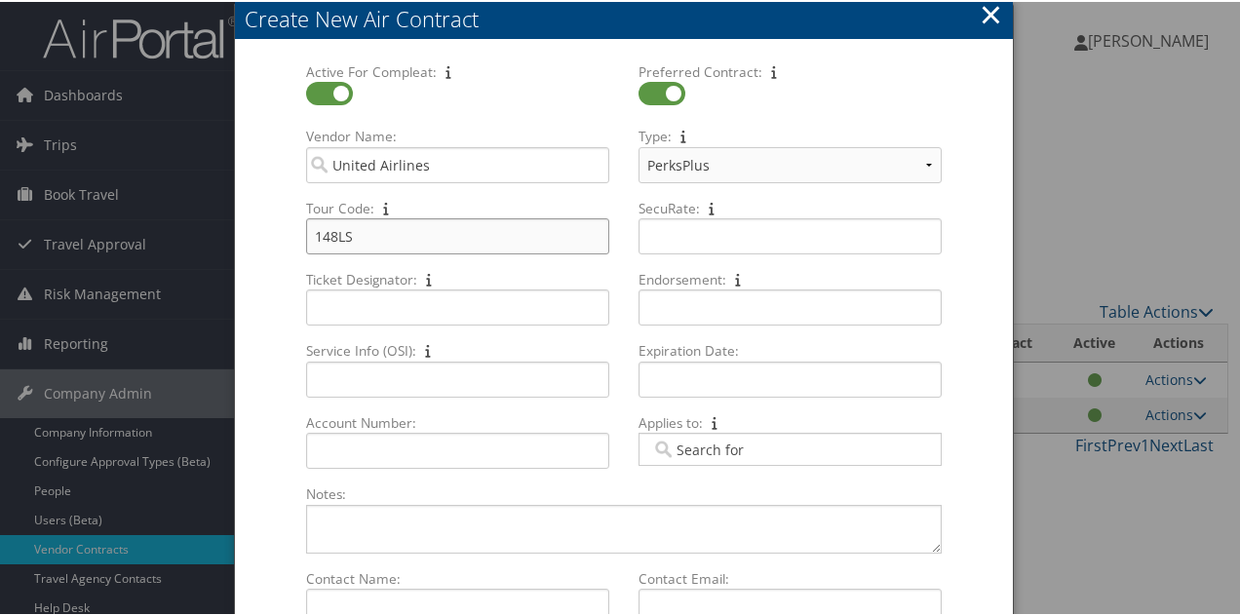
type input "148LS"
click at [793, 239] on input "SecuRate: Multiple values The selected items contain different values for this …" at bounding box center [789, 234] width 303 height 36
type input "CHG01"
click at [463, 300] on input "Ticket Designator: Multiple values The selected items contain different values …" at bounding box center [457, 306] width 303 height 36
click at [686, 306] on input "Endorsement: Multiple values The selected items contain different values for th…" at bounding box center [789, 306] width 303 height 36
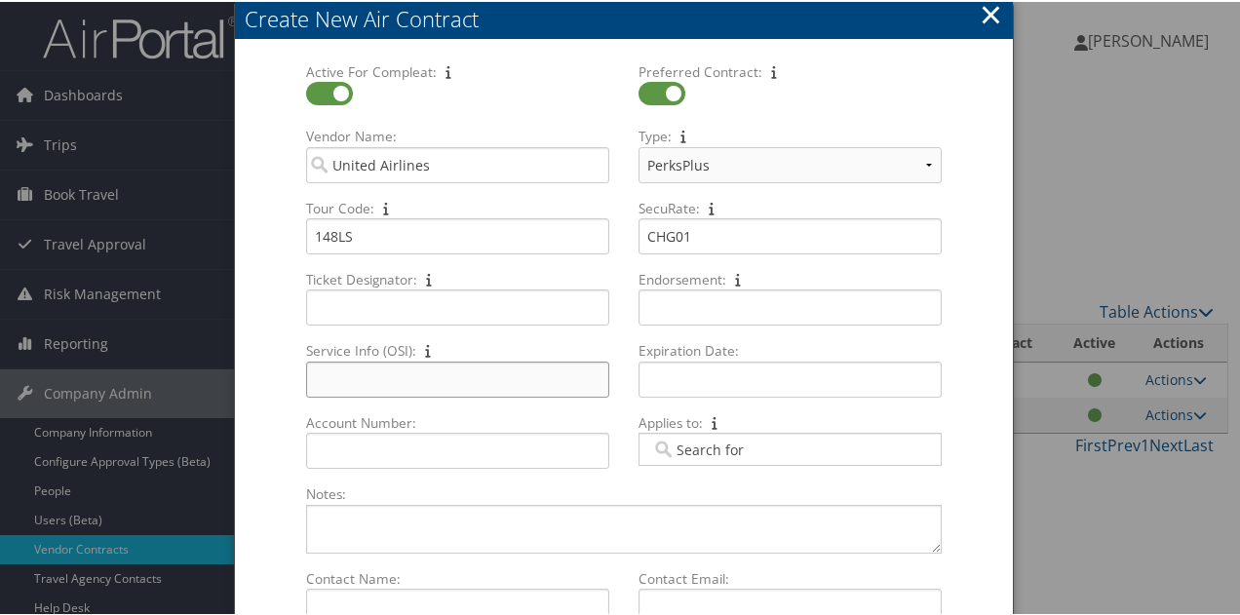
click at [532, 387] on input "Service Info (OSI): Multiple values The selected items contain different values…" at bounding box center [457, 378] width 303 height 36
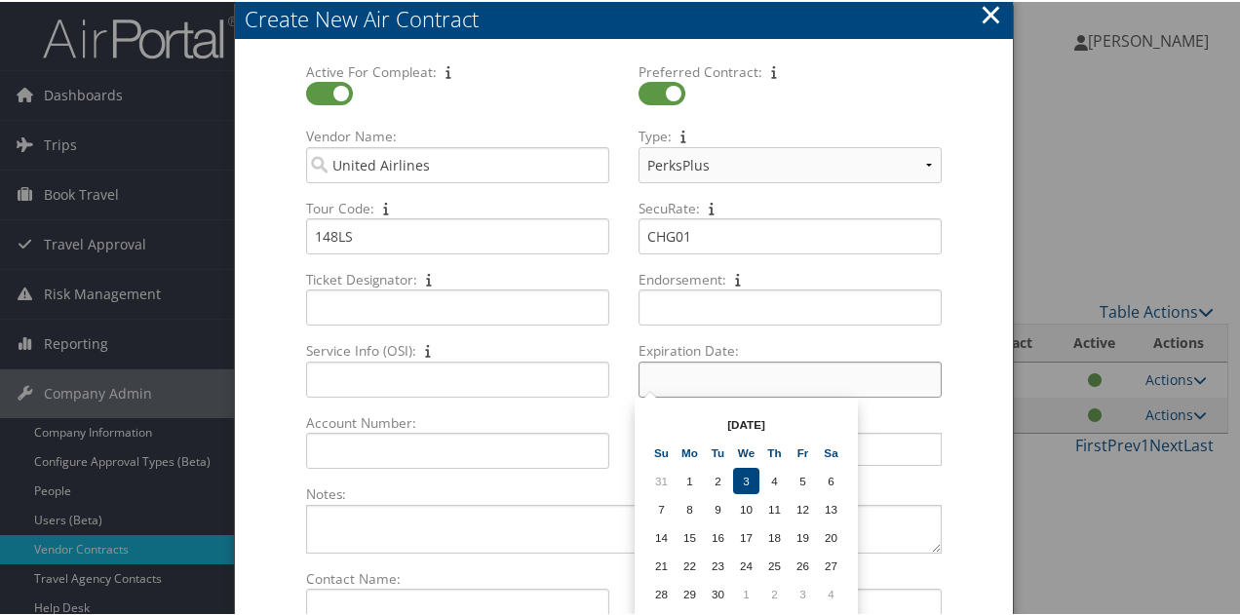
click at [717, 388] on input "Expiration Date: Multiple values The selected items contain different values fo…" at bounding box center [789, 378] width 303 height 36
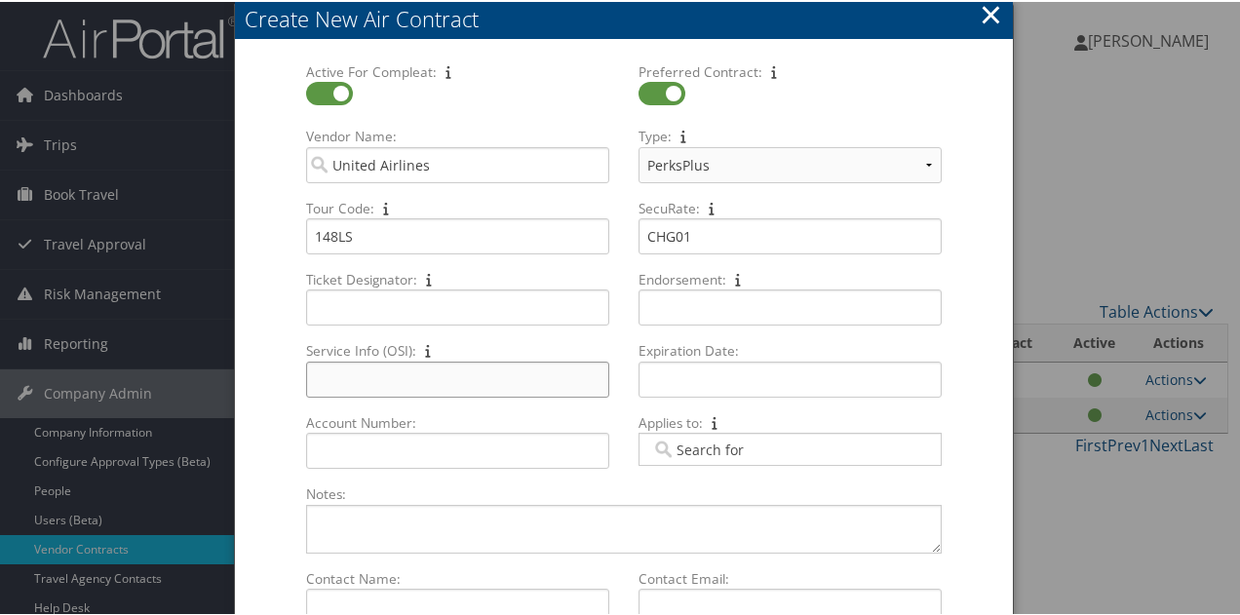
click at [504, 373] on input "Service Info (OSI): Multiple values The selected items contain different values…" at bounding box center [457, 378] width 303 height 36
click at [730, 374] on input "Expiration Date: Multiple values The selected items contain different values fo…" at bounding box center [789, 378] width 303 height 36
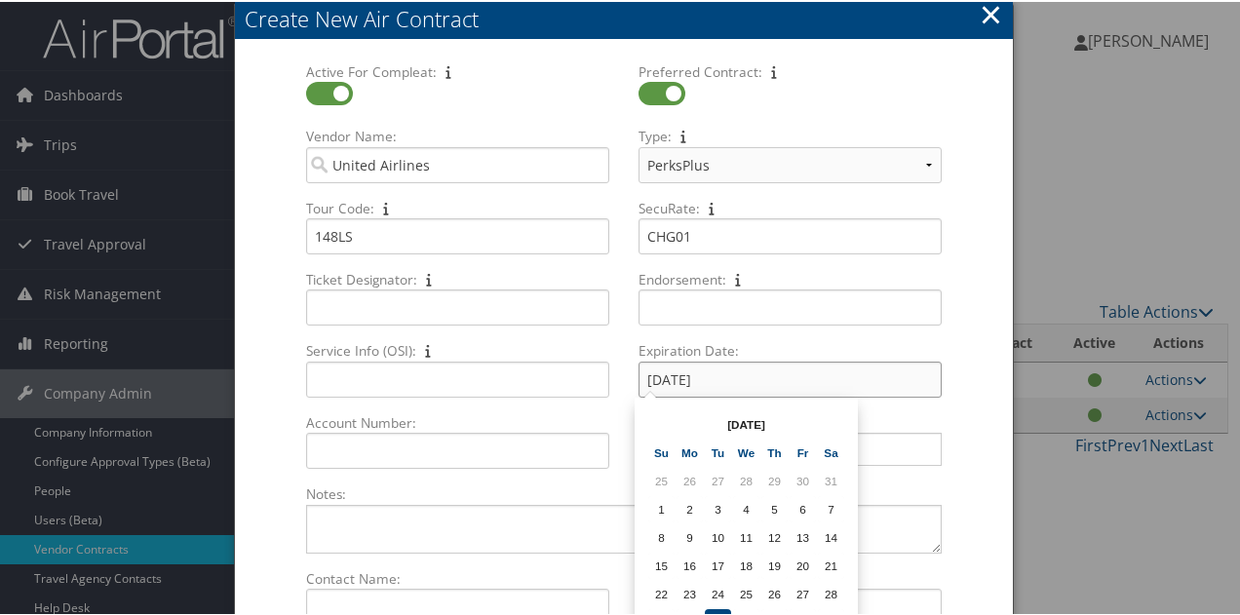
type input "08/31/2027"
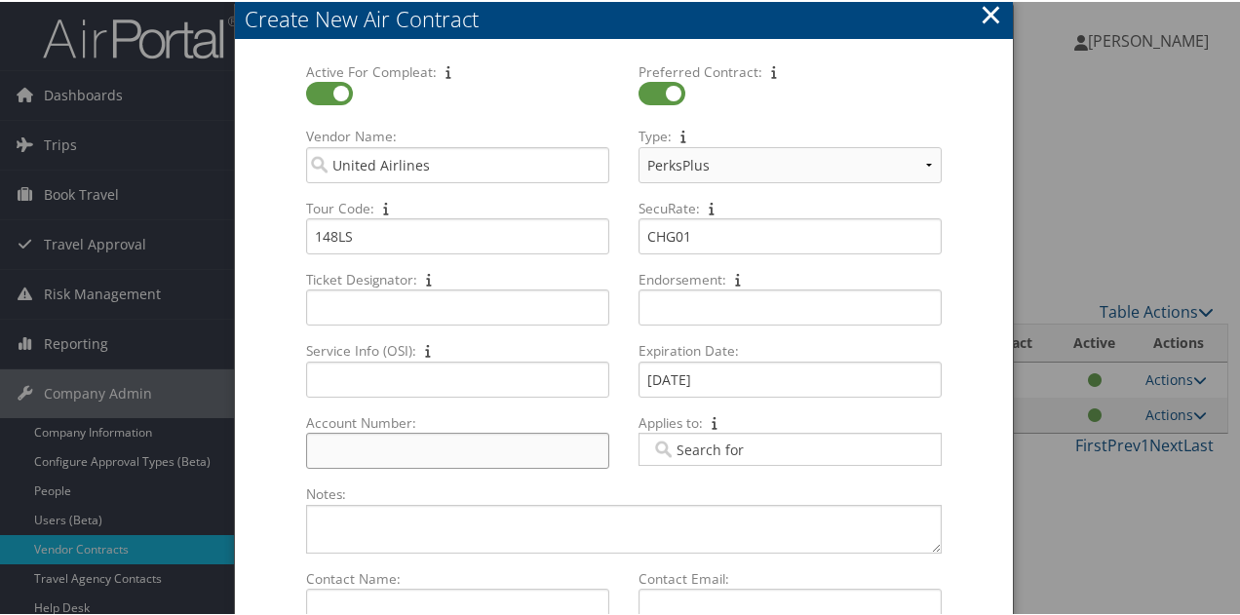
click at [461, 449] on input "Account Number: Multiple values The selected items contain different values for…" at bounding box center [457, 449] width 303 height 36
click at [729, 448] on input "Applies to: Multiple values The selected items contain different values for thi…" at bounding box center [705, 447] width 109 height 19
type input "UA"
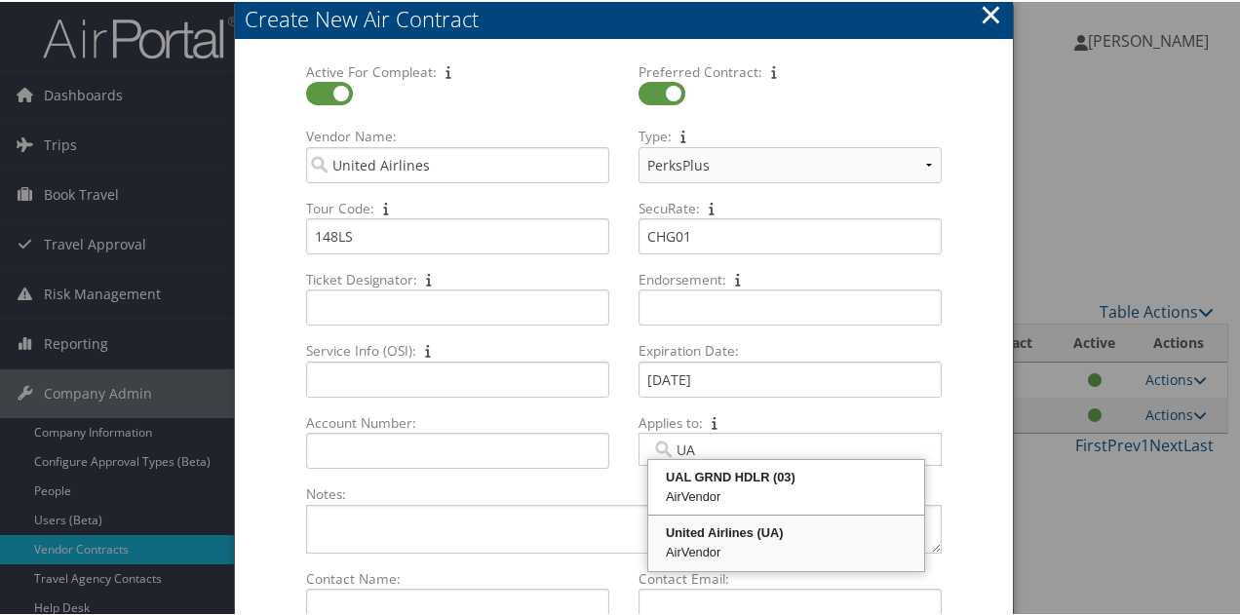
click at [750, 524] on div "United Airlines (UA)" at bounding box center [786, 531] width 270 height 19
type input "1707"
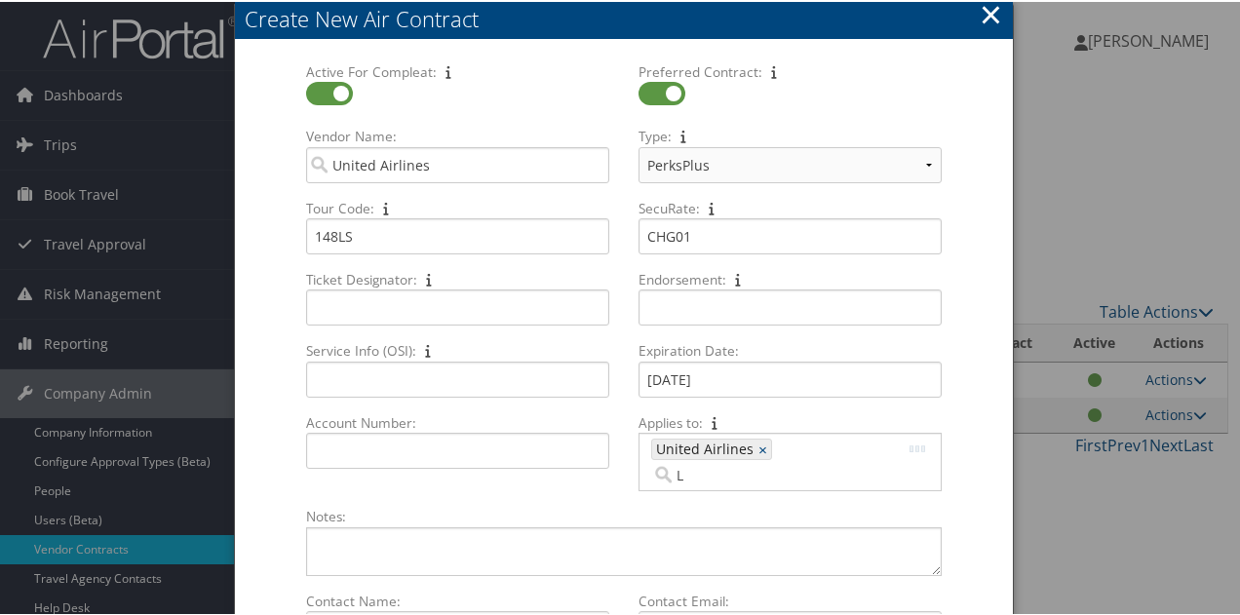
type input "LH"
click at [819, 486] on div "AirVendor" at bounding box center [846, 494] width 149 height 19
type input "1707, 1131"
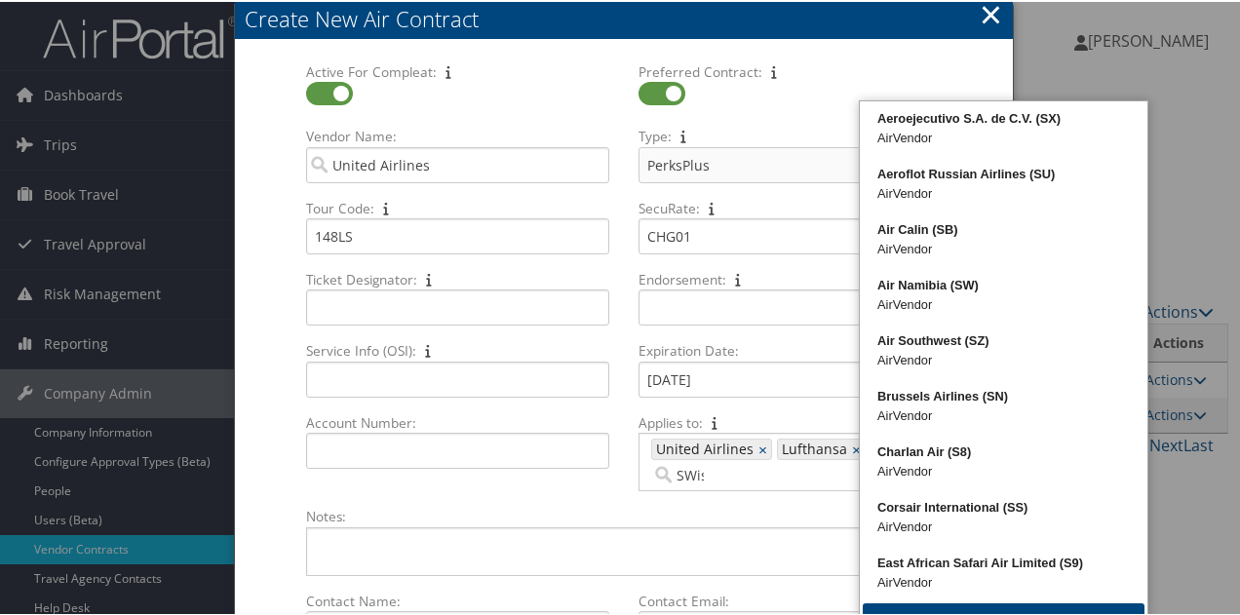
scroll to position [0, 9]
type input "SWiss"
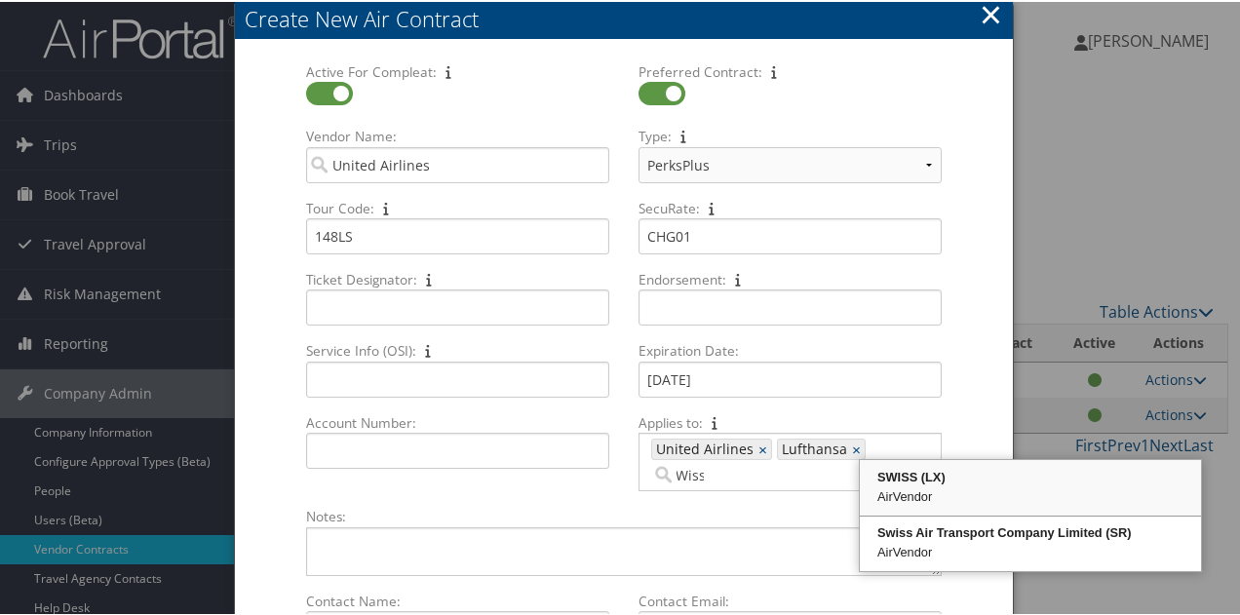
click at [910, 490] on div "AirVendor" at bounding box center [1030, 494] width 335 height 19
type input "1707, 1131, 1161"
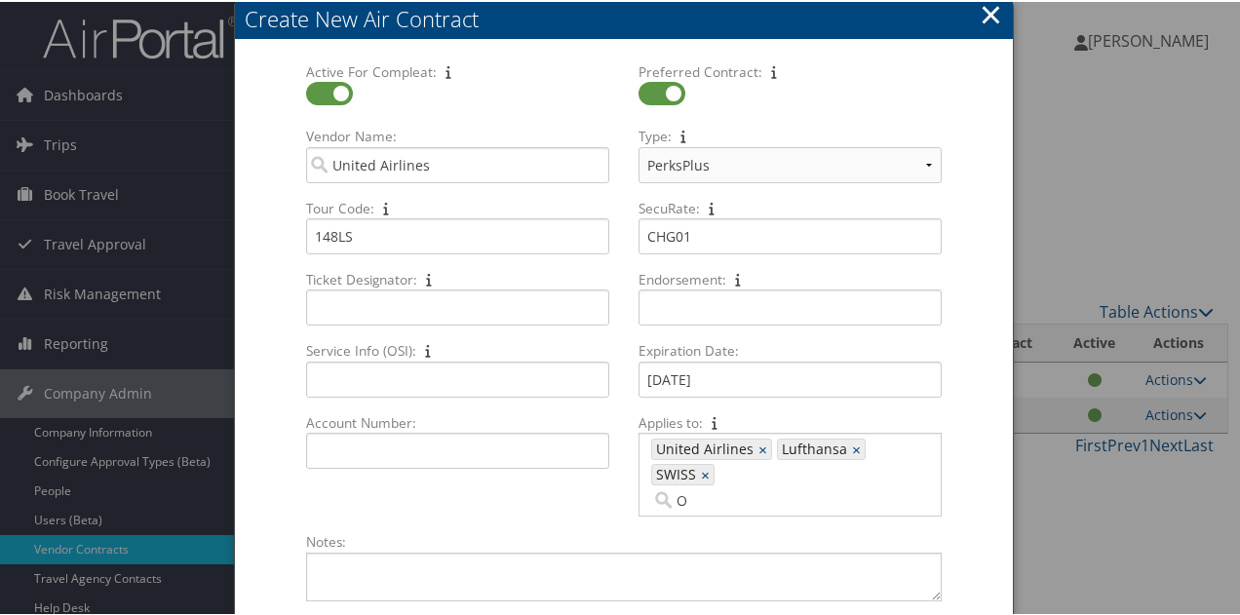
type input "OS"
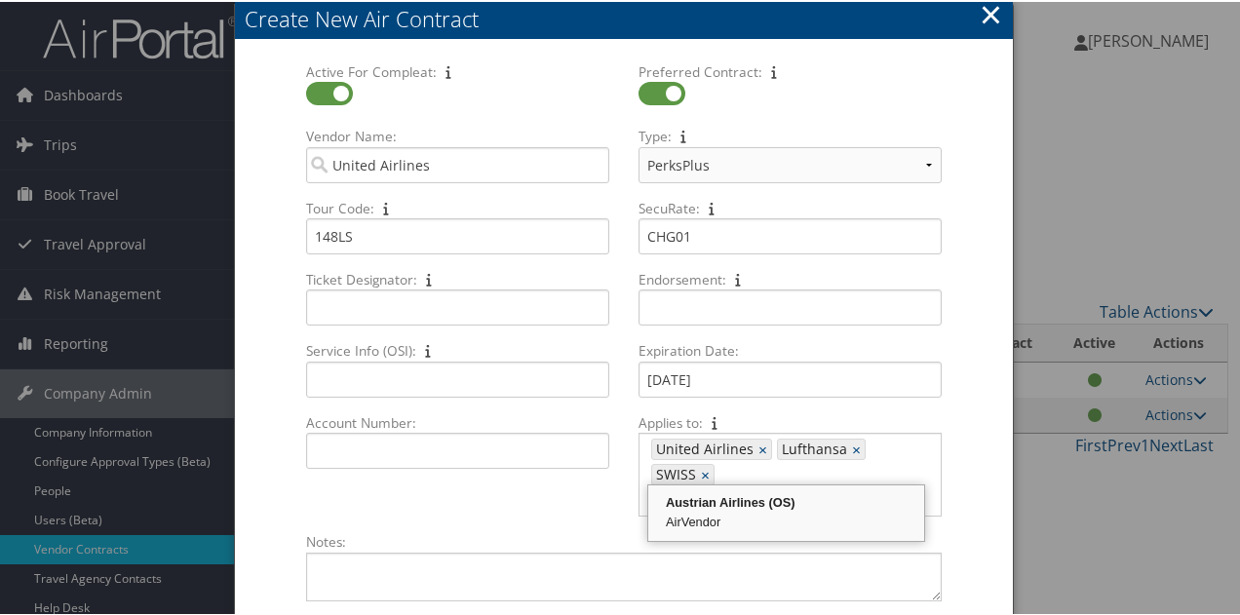
click at [698, 501] on div "Austrian Airlines (OS)" at bounding box center [786, 500] width 270 height 19
type input "1707, 1131, 1161, 1343"
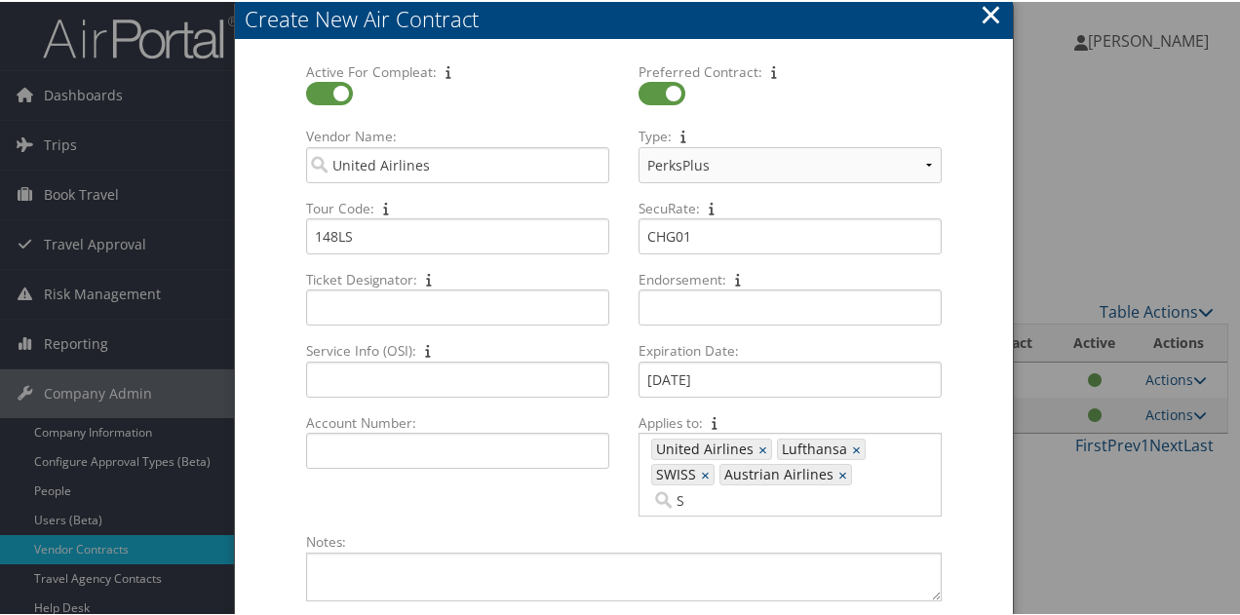
type input "SN"
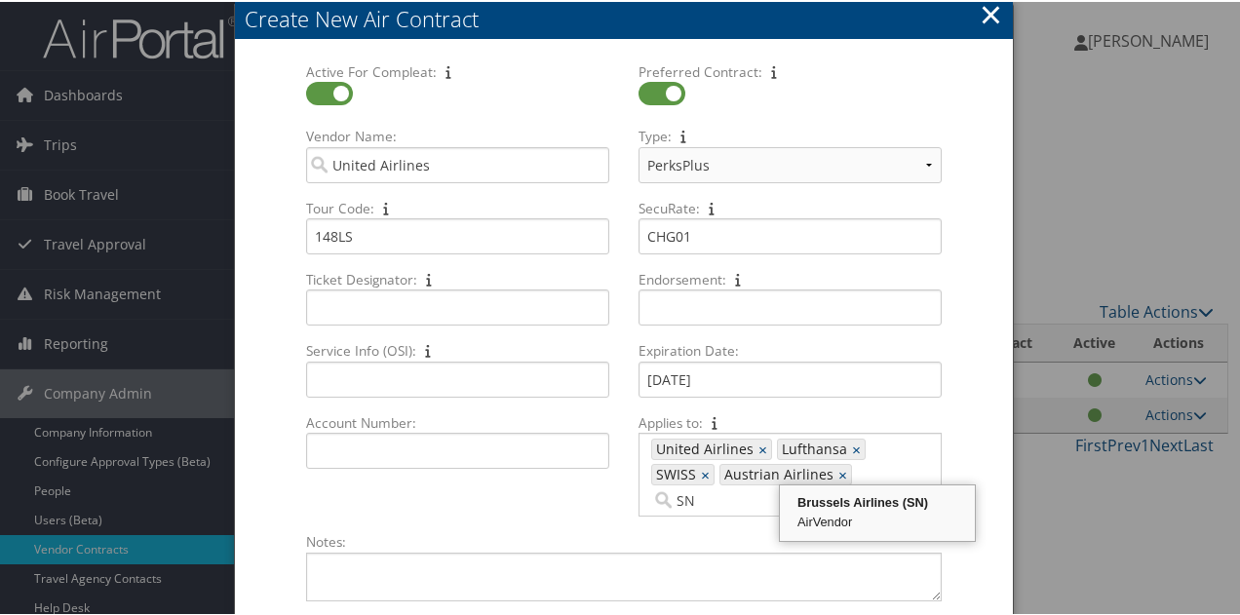
click at [831, 506] on div "Brussels Airlines (SN)" at bounding box center [877, 500] width 189 height 19
type input "1707, 1131, 1161, 1343, 1601"
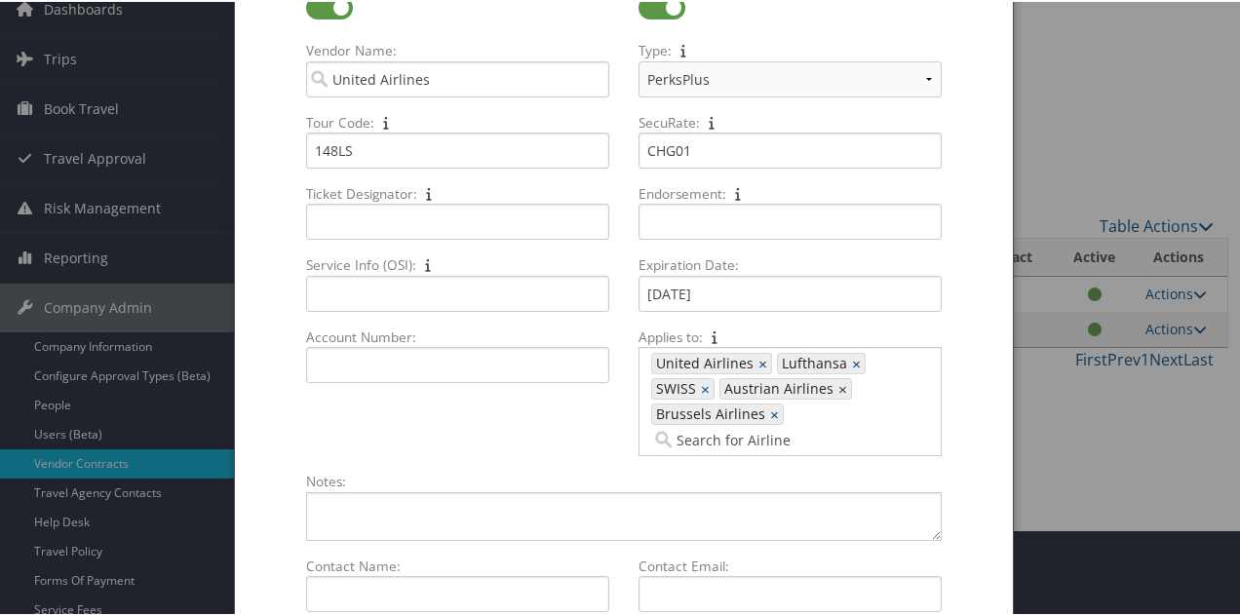
scroll to position [374, 0]
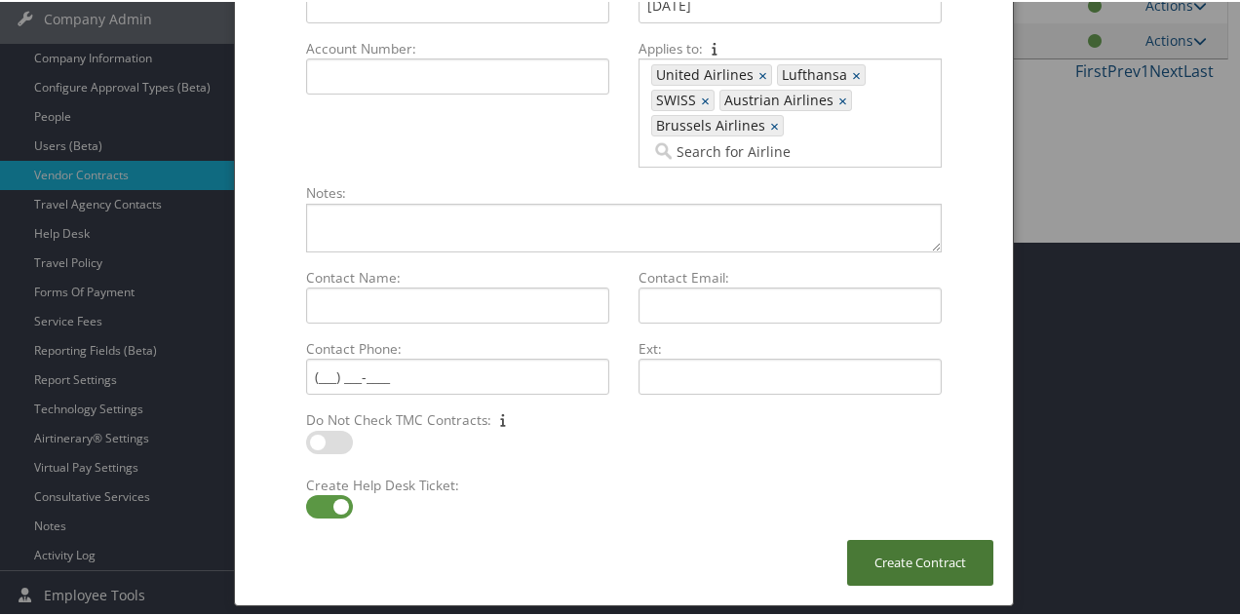
click at [942, 538] on button "Create Contract" at bounding box center [920, 561] width 146 height 46
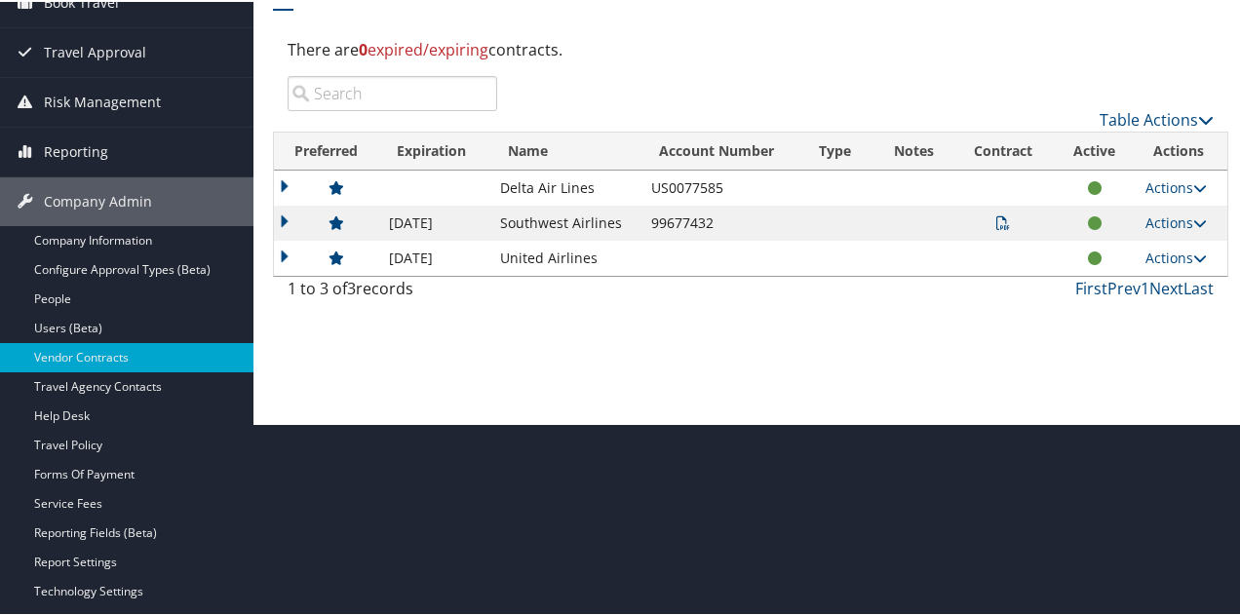
scroll to position [179, 0]
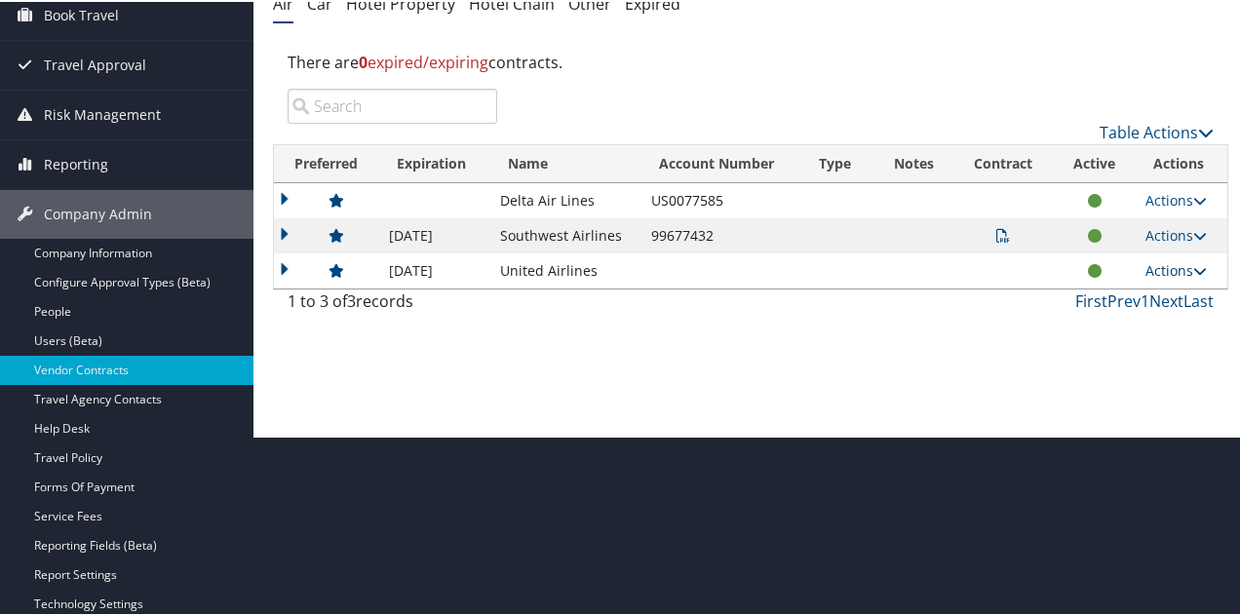
click at [1162, 262] on link "Actions" at bounding box center [1175, 268] width 61 height 19
click at [1123, 338] on link "Edit Contract" at bounding box center [1131, 330] width 130 height 33
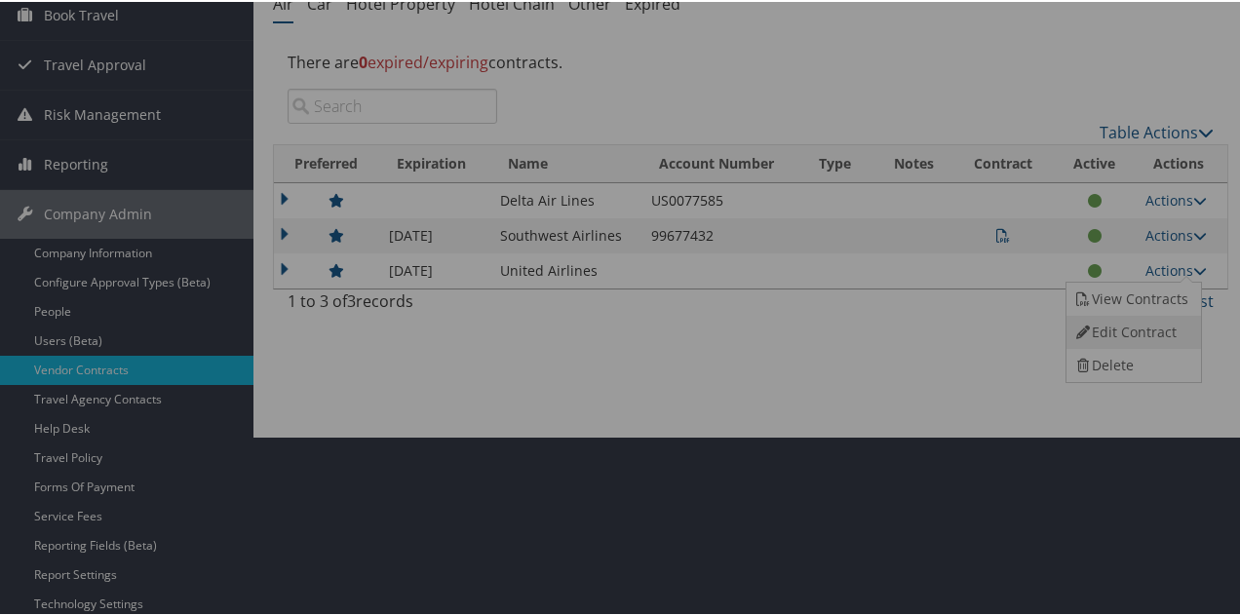
select select "[object Object]"
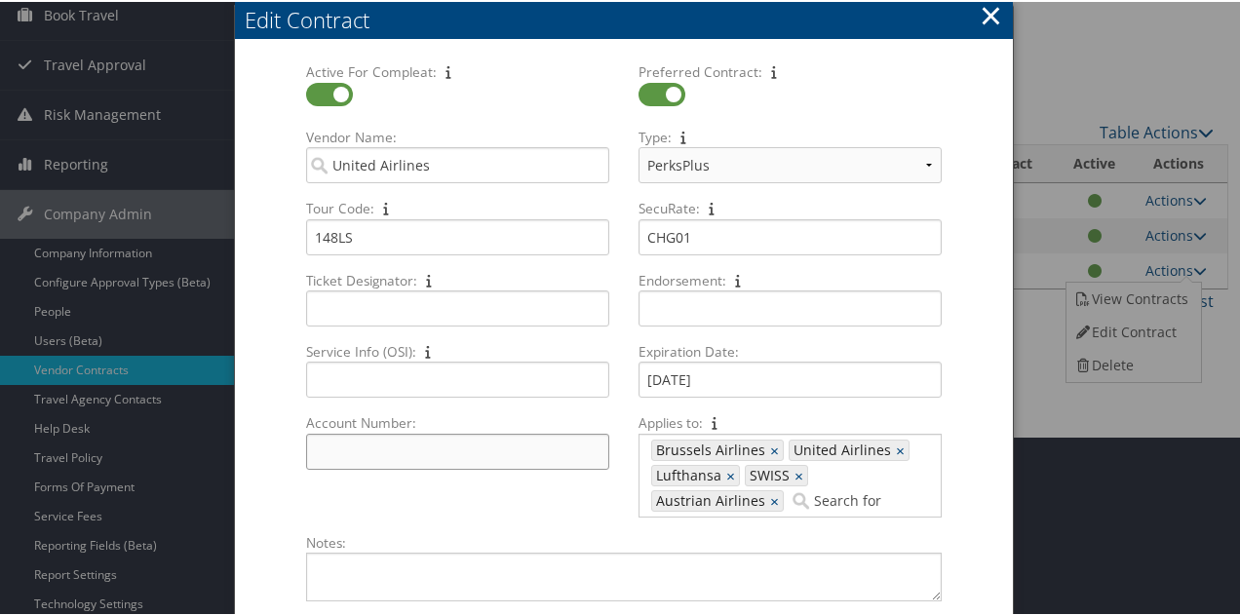
click at [463, 440] on input "Account Number: Multiple values The selected items contain different values for…" at bounding box center [457, 450] width 303 height 36
click at [994, 23] on button "×" at bounding box center [991, 13] width 22 height 39
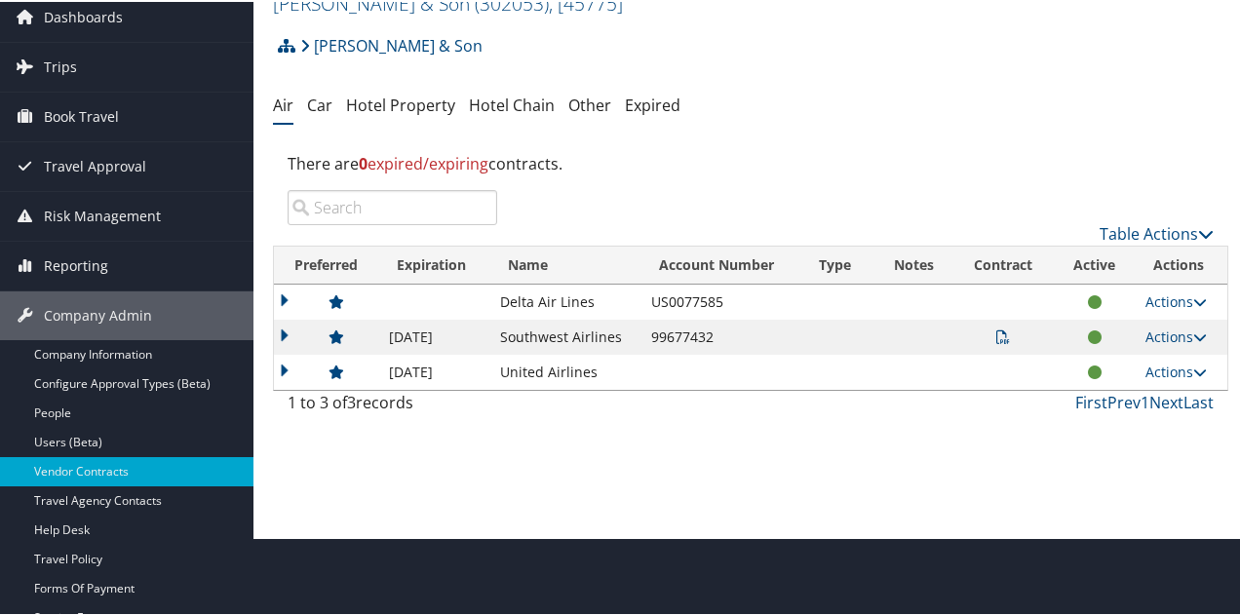
scroll to position [0, 0]
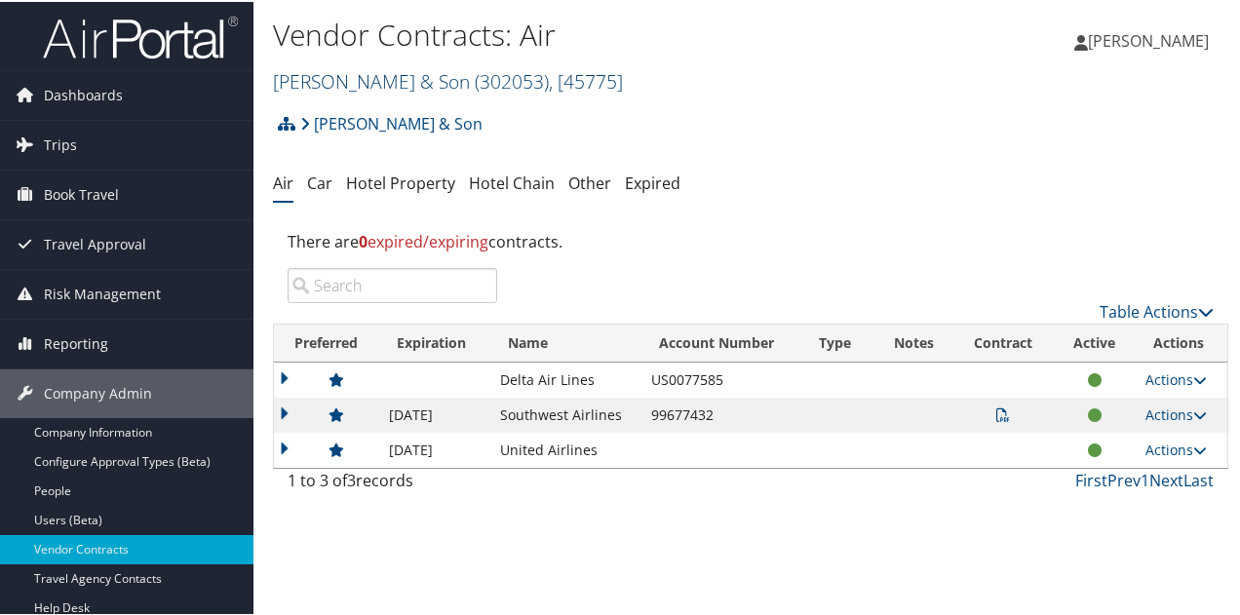
drag, startPoint x: 403, startPoint y: 79, endPoint x: 400, endPoint y: 91, distance: 12.1
click at [403, 78] on link "CH Guenther & Son ( 302053 ) , [ 45775 ]" at bounding box center [448, 79] width 350 height 26
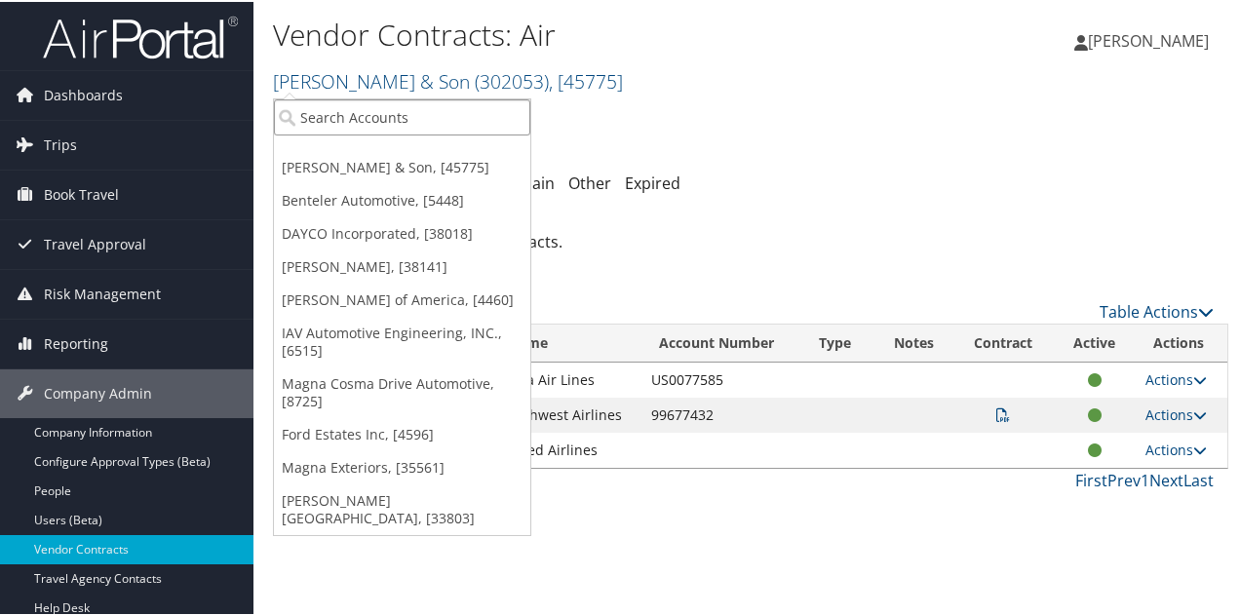
click at [398, 120] on input "search" at bounding box center [402, 115] width 256 height 36
type input "conduent"
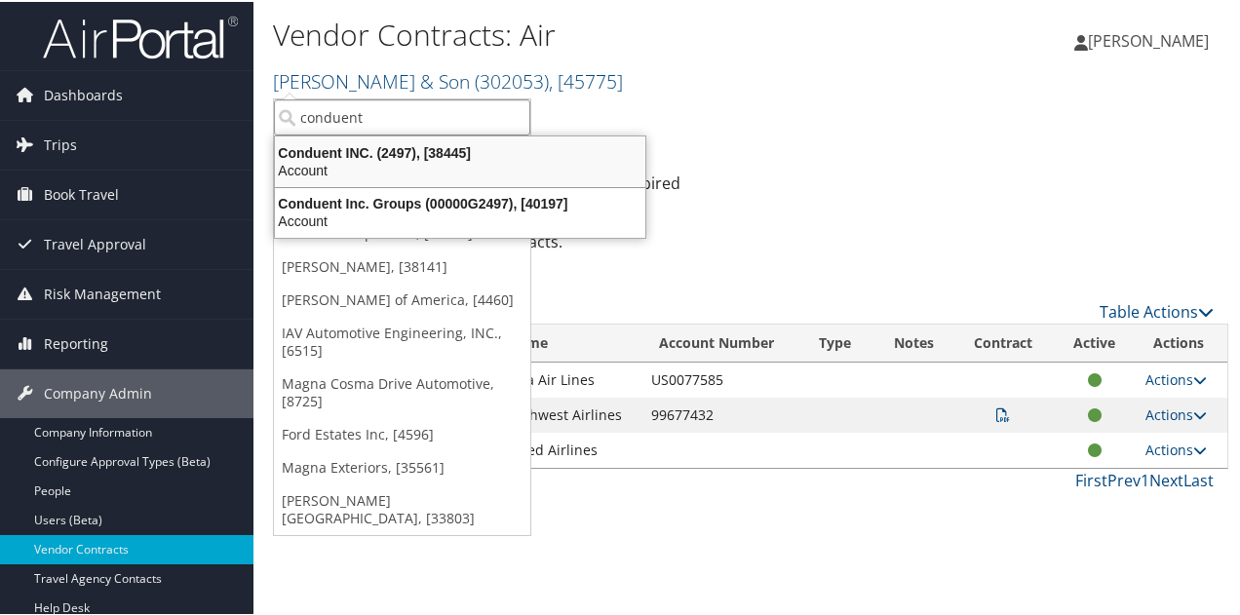
click at [401, 152] on div "Conduent INC. (2497), [38445]" at bounding box center [460, 151] width 394 height 18
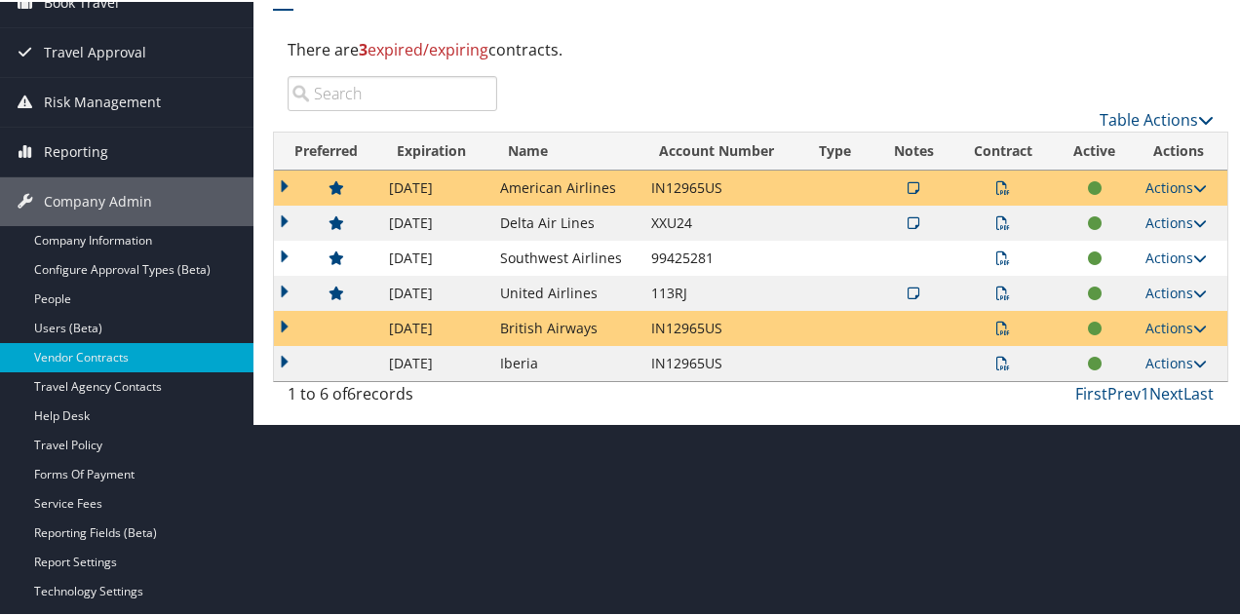
scroll to position [195, 0]
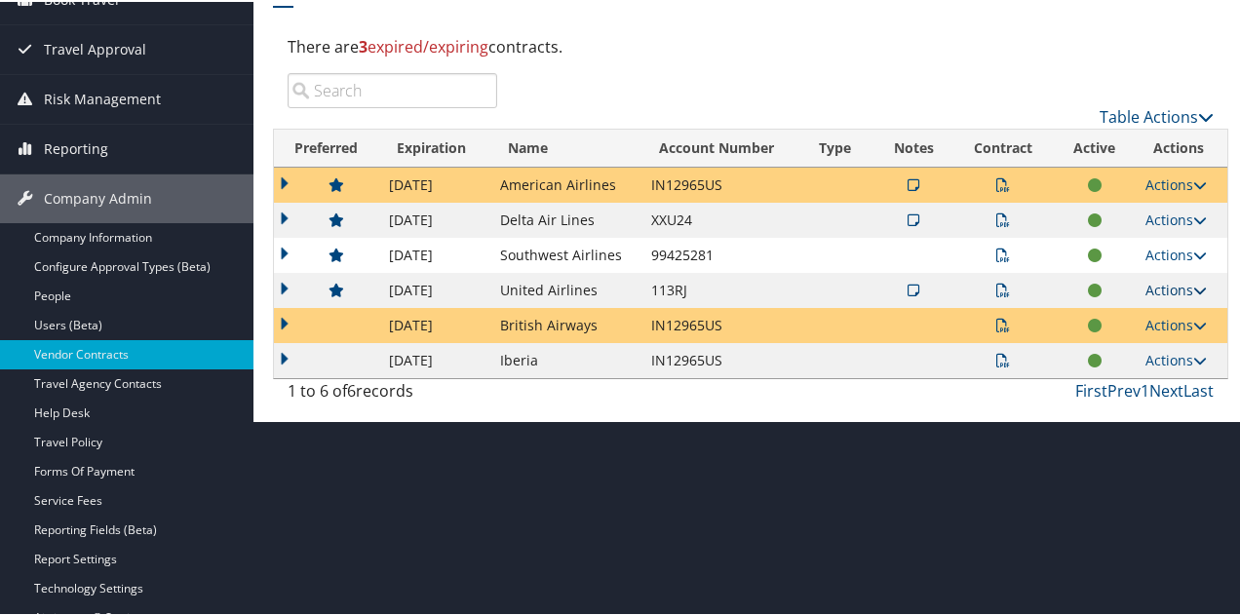
click at [1166, 286] on link "Actions" at bounding box center [1175, 288] width 61 height 19
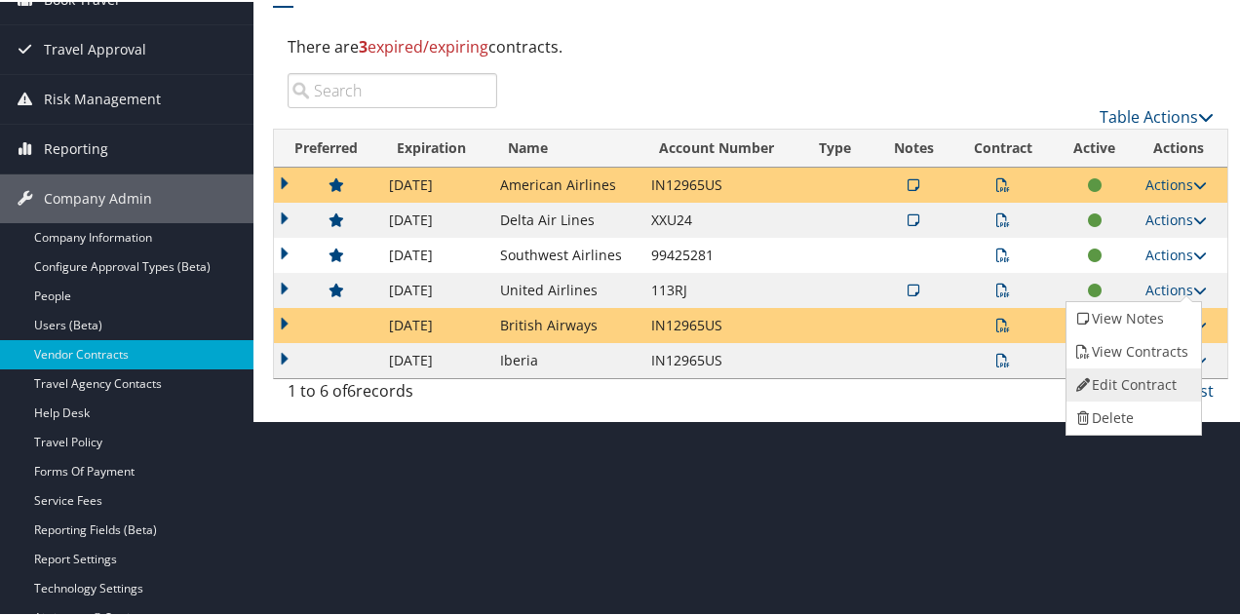
click at [1117, 374] on link "Edit Contract" at bounding box center [1131, 383] width 130 height 33
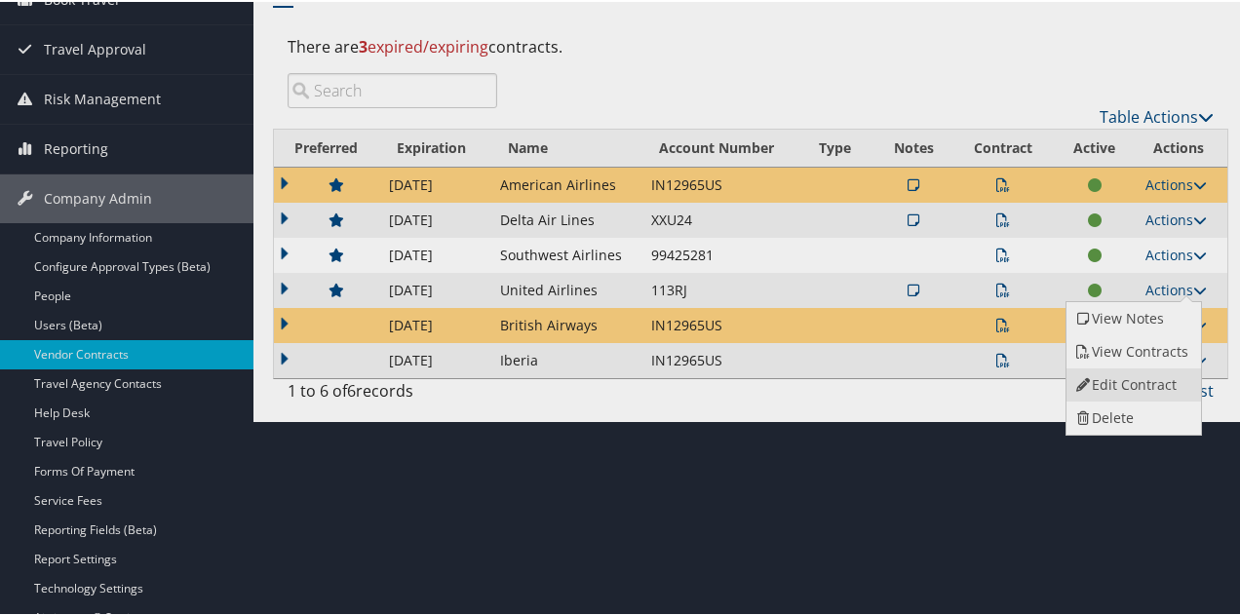
select select "[object Object]"
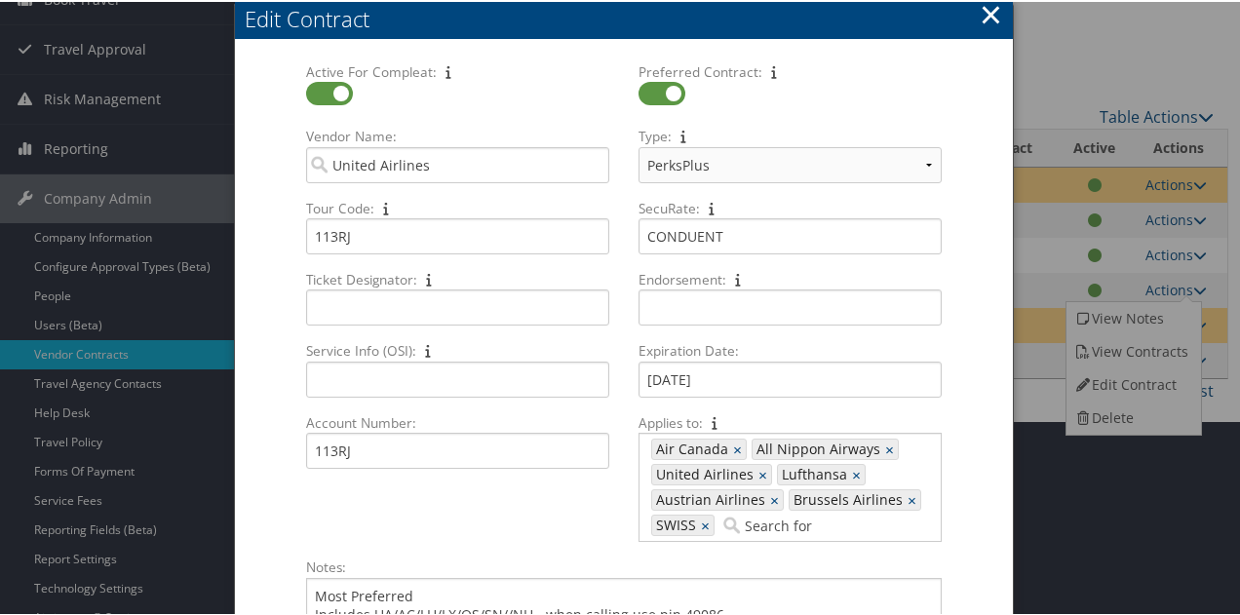
click at [986, 15] on button "×" at bounding box center [991, 12] width 22 height 39
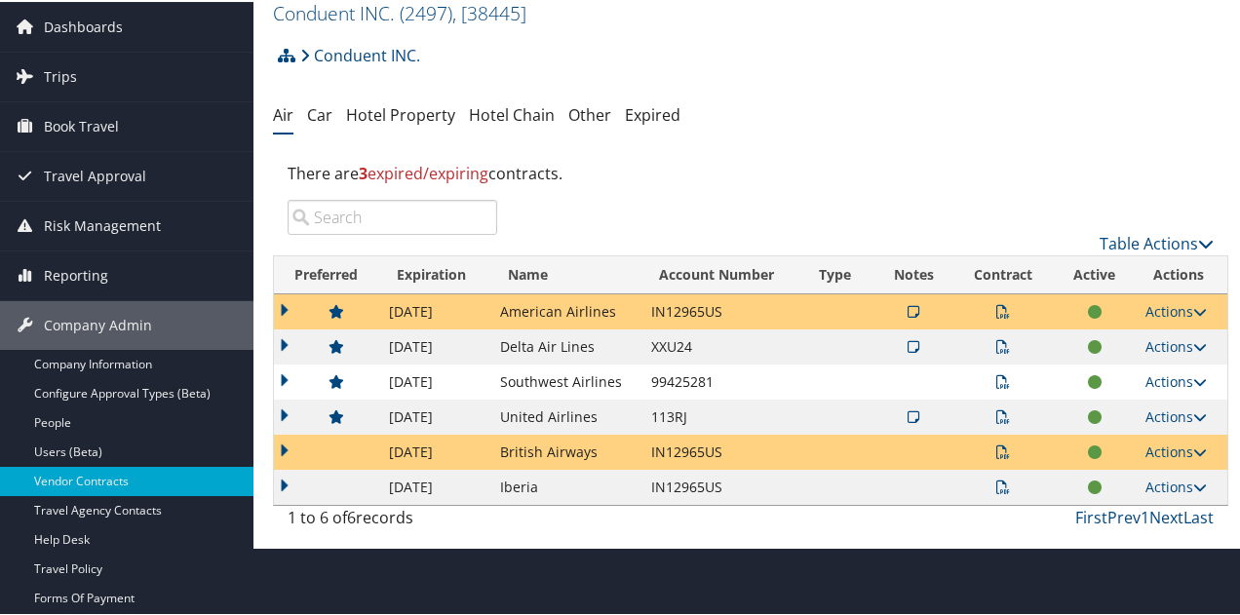
scroll to position [0, 0]
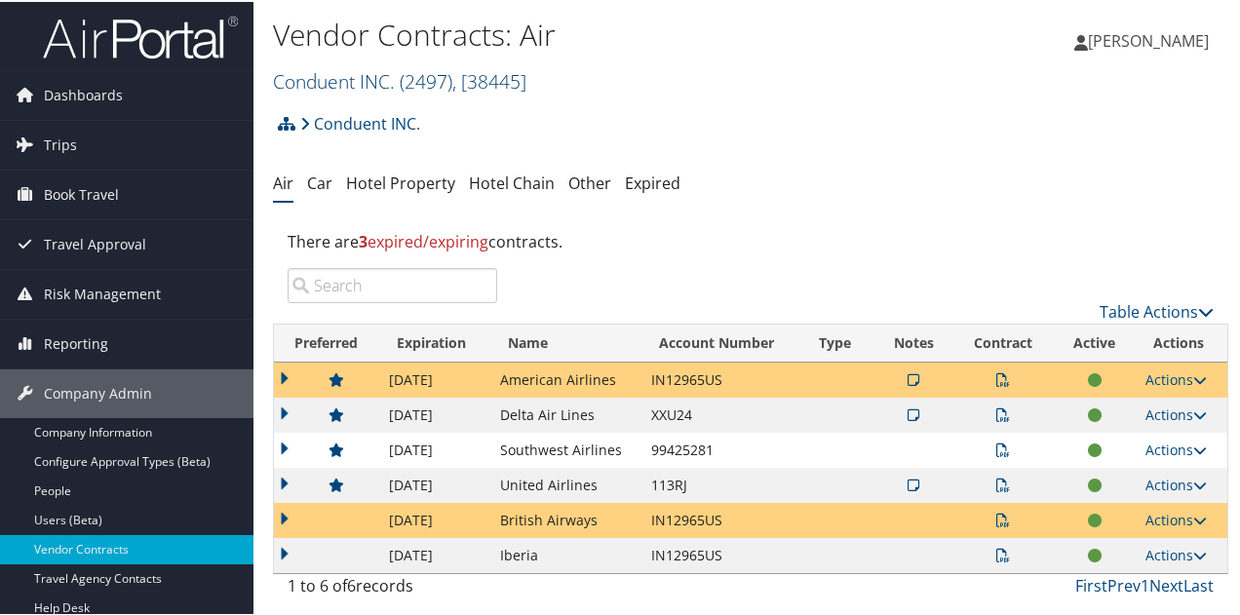
click at [358, 81] on link "Conduent INC. ( 2497 ) , [ 38445 ]" at bounding box center [399, 79] width 253 height 26
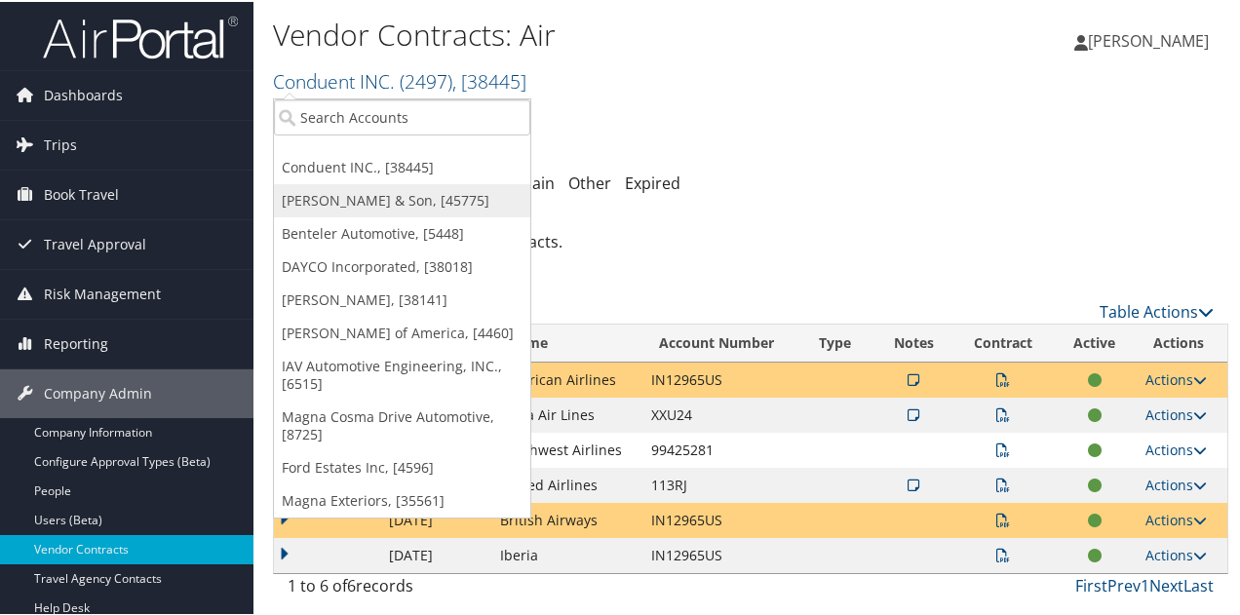
click at [339, 194] on link "[PERSON_NAME] & Son, [45775]" at bounding box center [402, 198] width 256 height 33
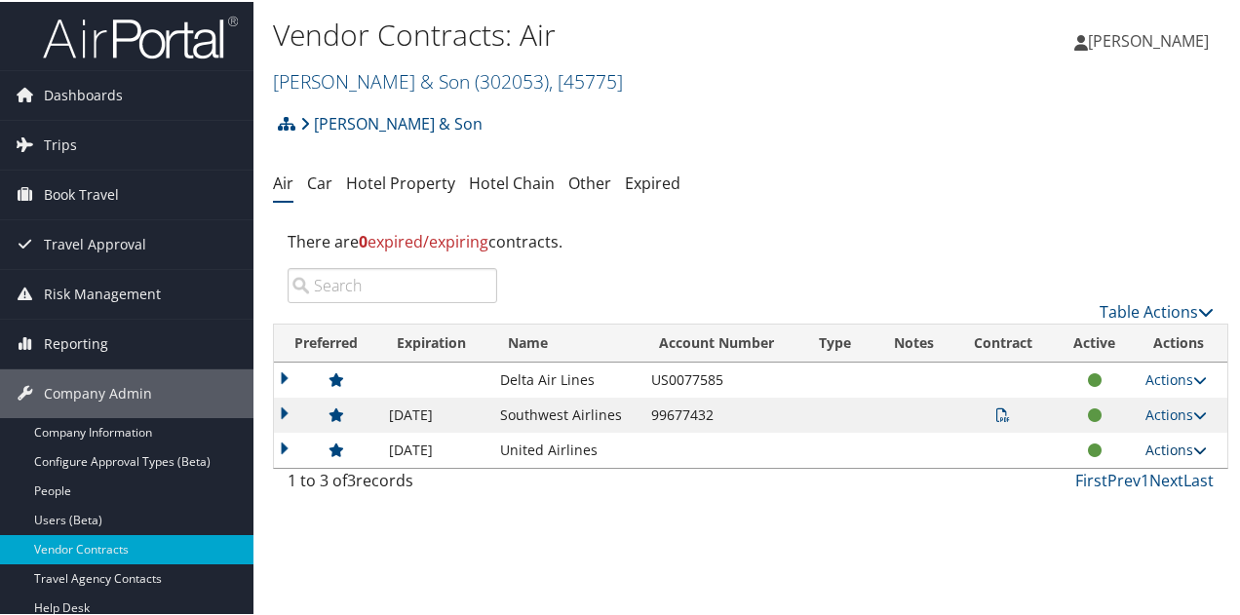
click at [1157, 447] on link "Actions" at bounding box center [1175, 448] width 61 height 19
click at [1130, 510] on link "Edit Contract" at bounding box center [1131, 509] width 130 height 33
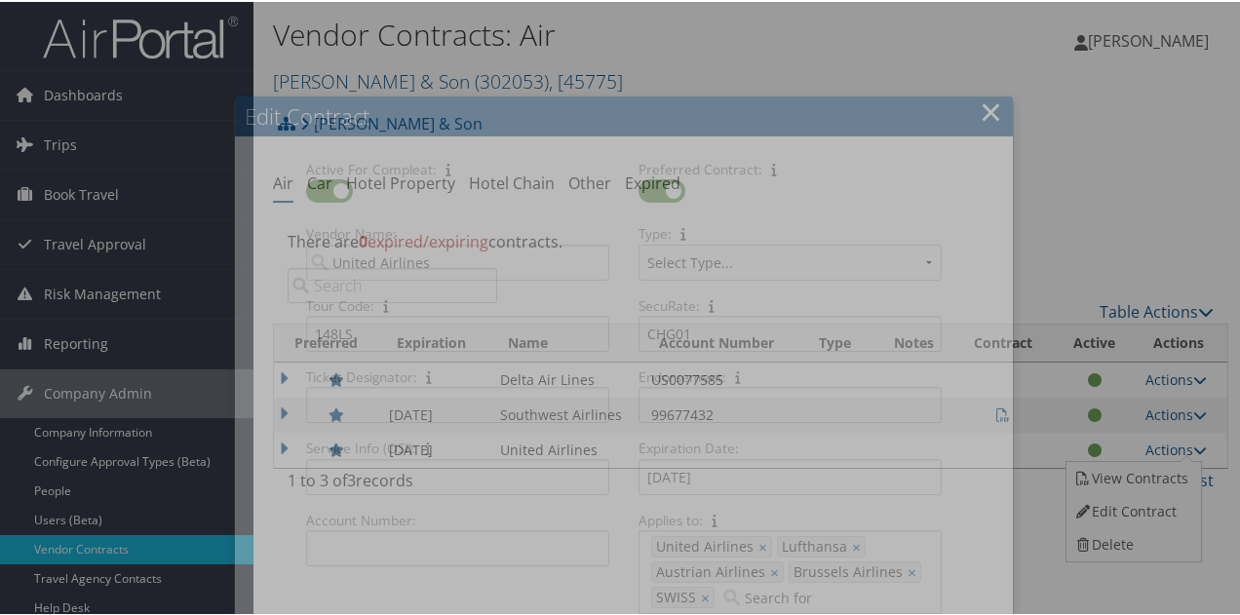
select select "[object Object]"
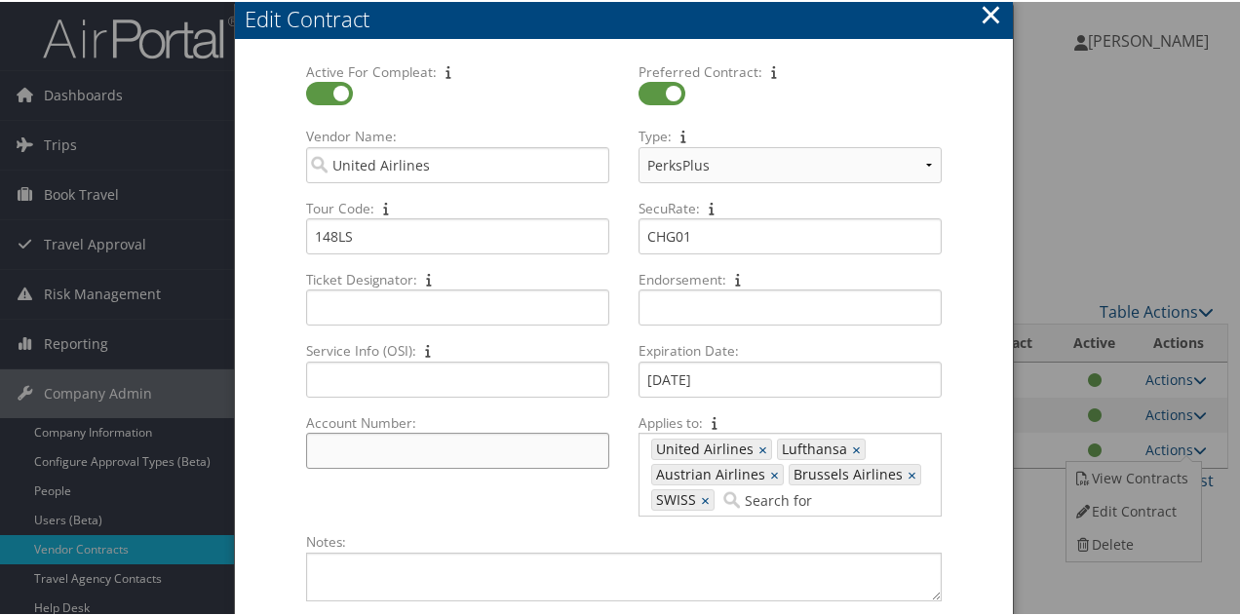
click at [371, 444] on input "Account Number: Multiple values The selected items contain different values for…" at bounding box center [457, 449] width 303 height 36
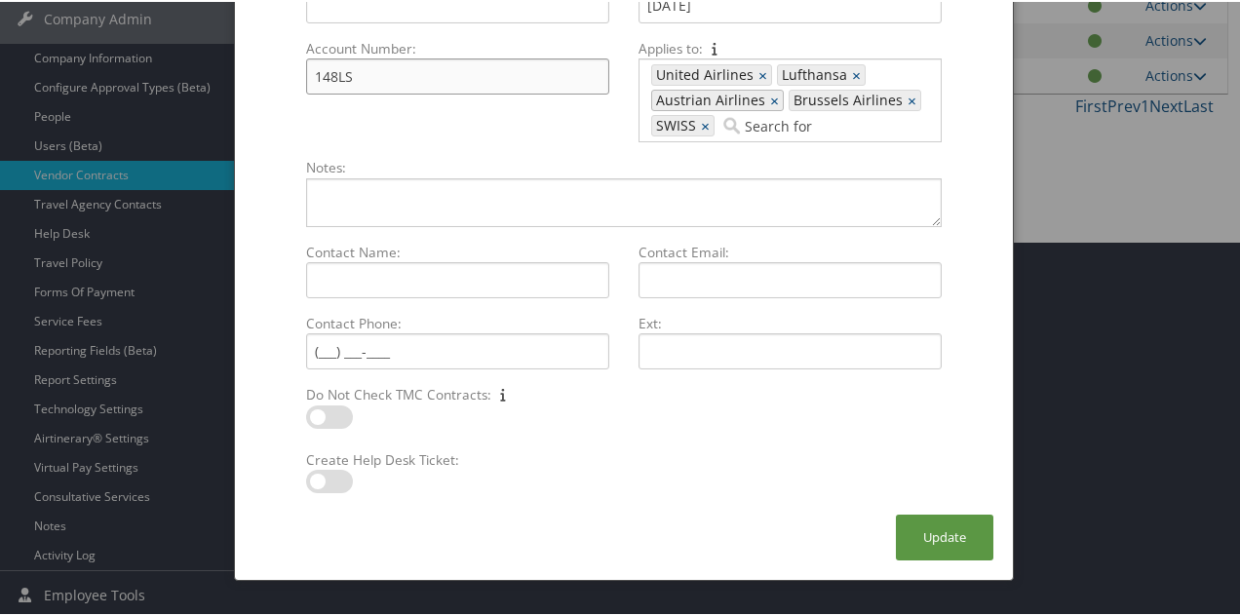
scroll to position [277, 0]
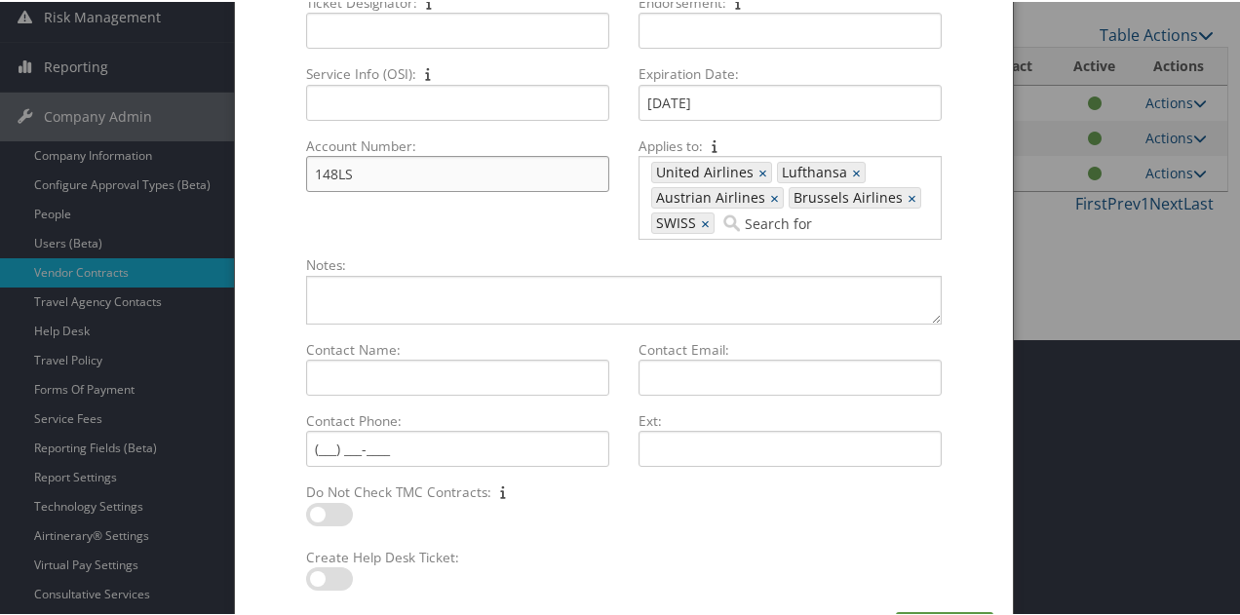
type input "148LS"
click at [340, 577] on label at bounding box center [329, 576] width 47 height 23
click at [329, 577] on input "checkbox" at bounding box center [322, 580] width 13 height 13
click at [322, 572] on label at bounding box center [329, 576] width 47 height 23
click at [322, 574] on input "checkbox" at bounding box center [322, 580] width 13 height 13
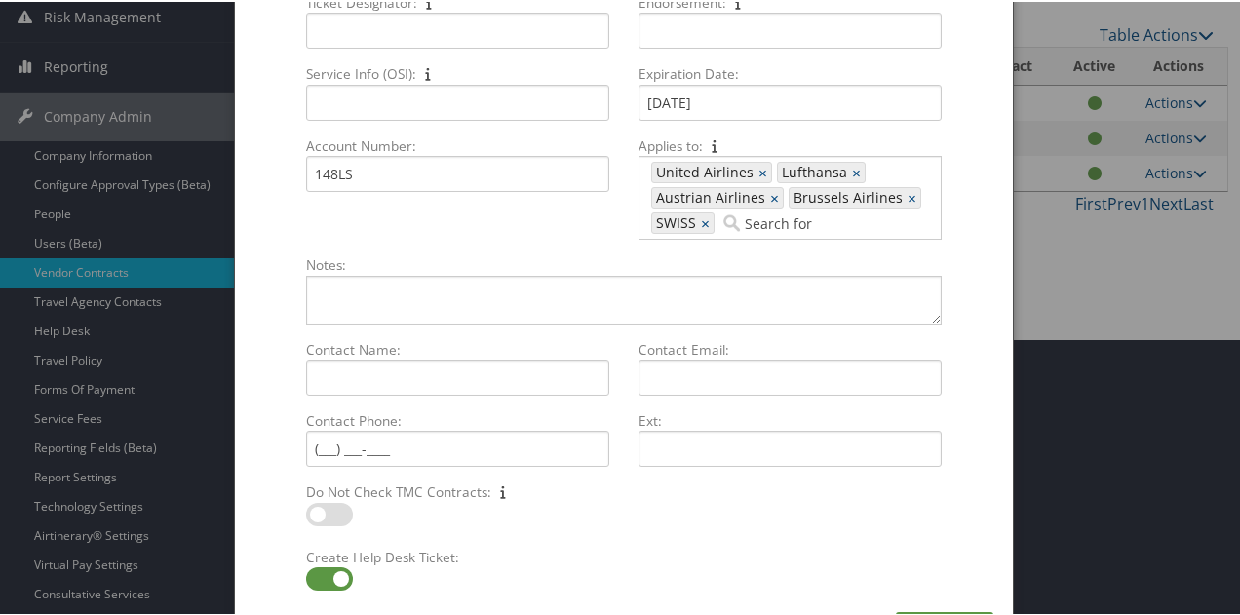
checkbox input "false"
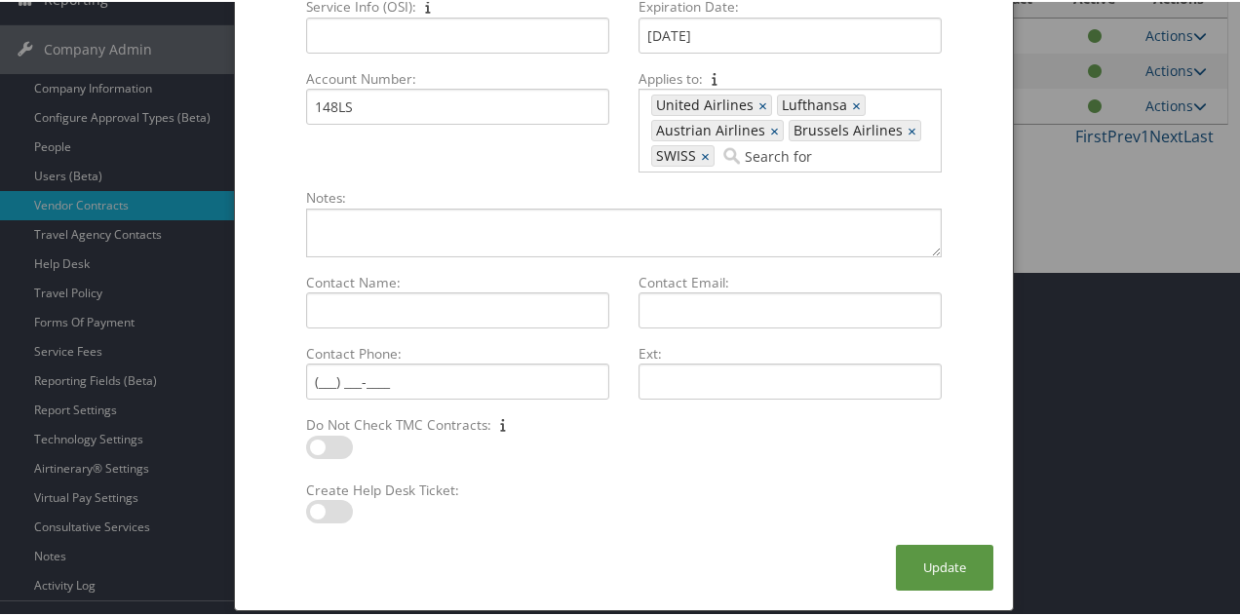
scroll to position [374, 0]
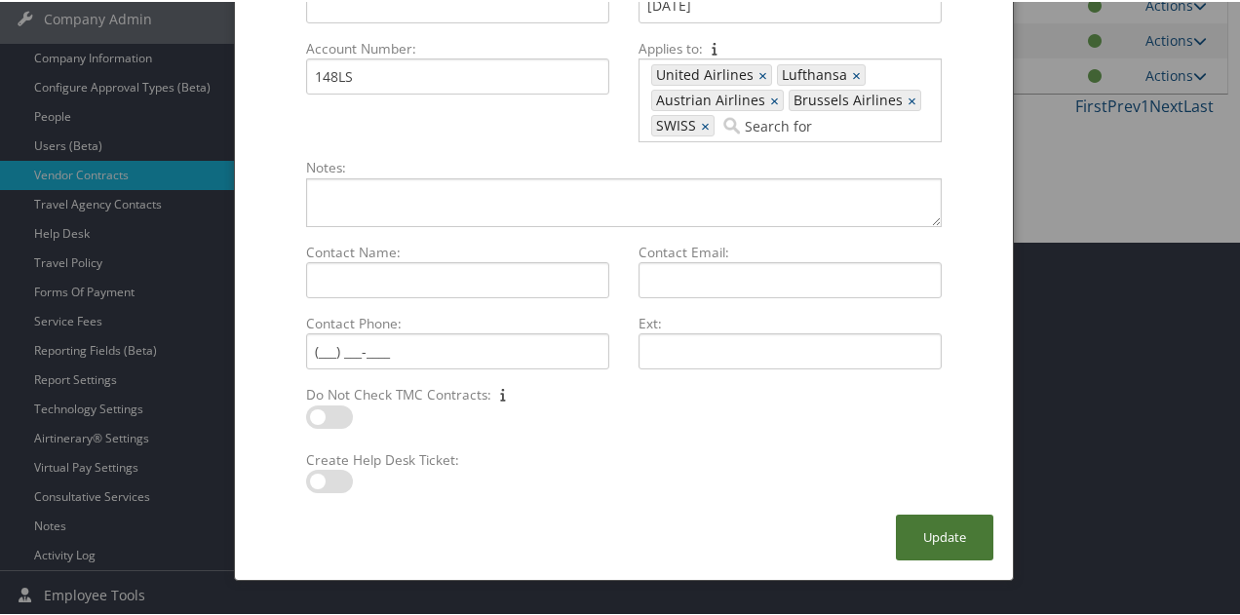
click at [956, 539] on button "Update" at bounding box center [944, 536] width 97 height 46
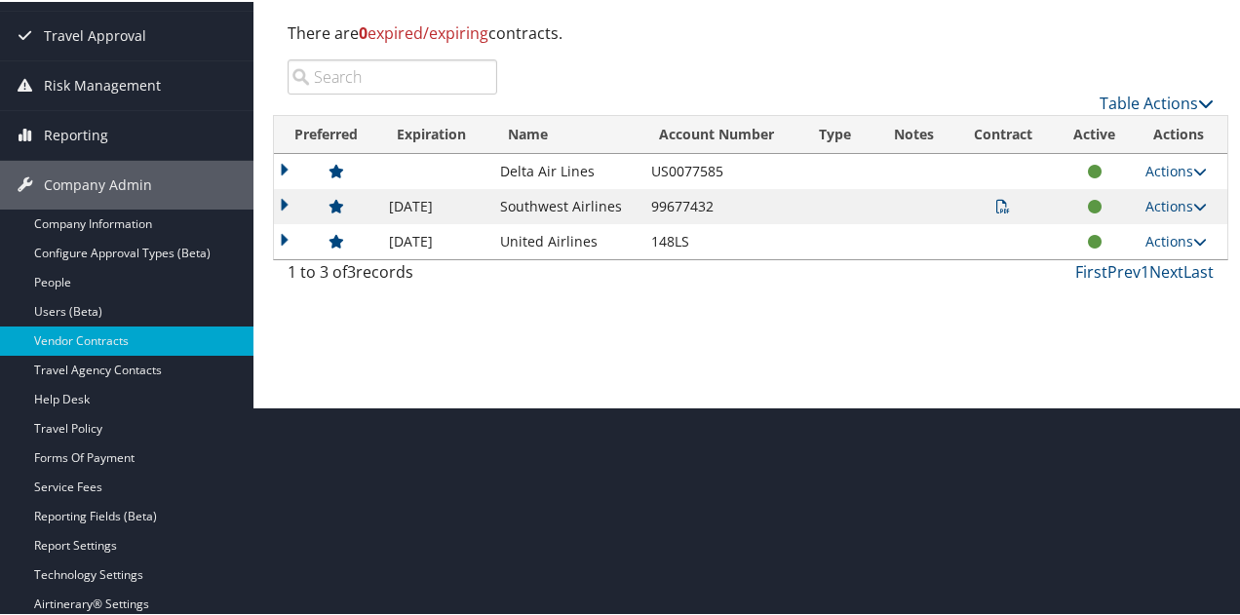
scroll to position [179, 0]
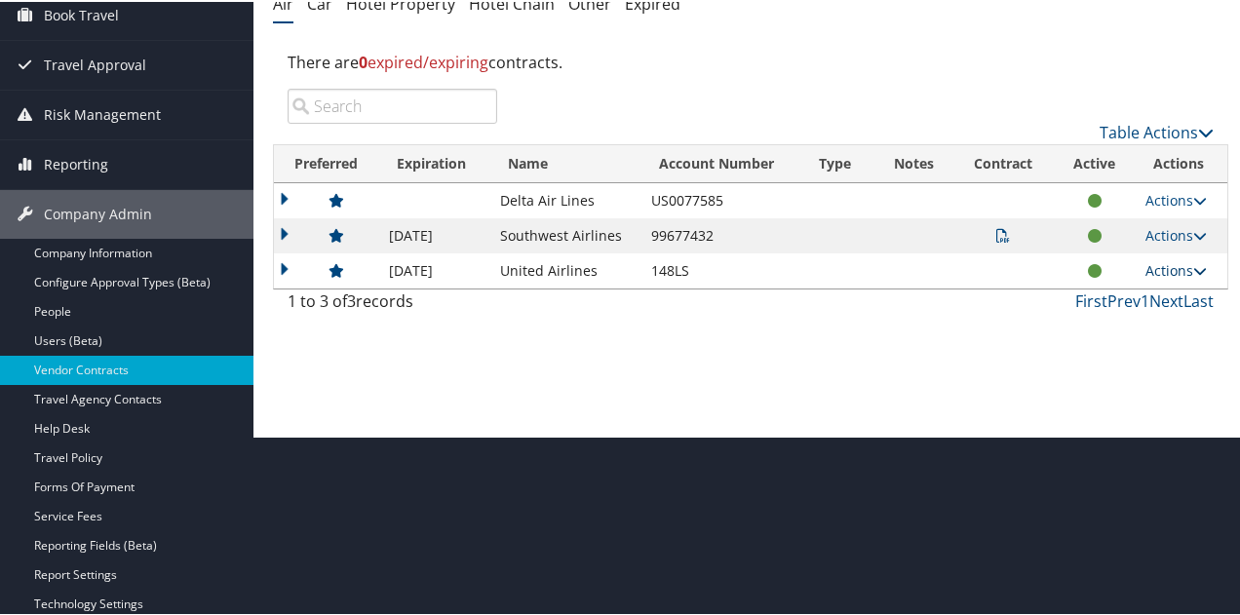
click at [1148, 272] on link "Actions" at bounding box center [1175, 268] width 61 height 19
click at [1125, 334] on link "Edit Contract" at bounding box center [1131, 330] width 130 height 33
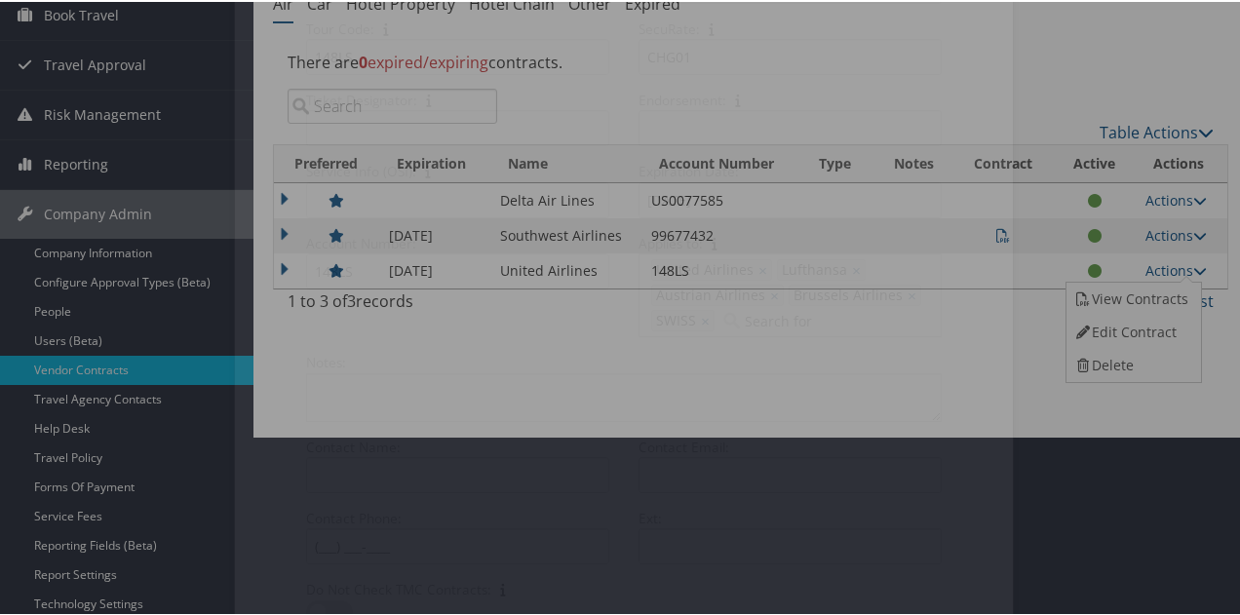
select select "[object Object]"
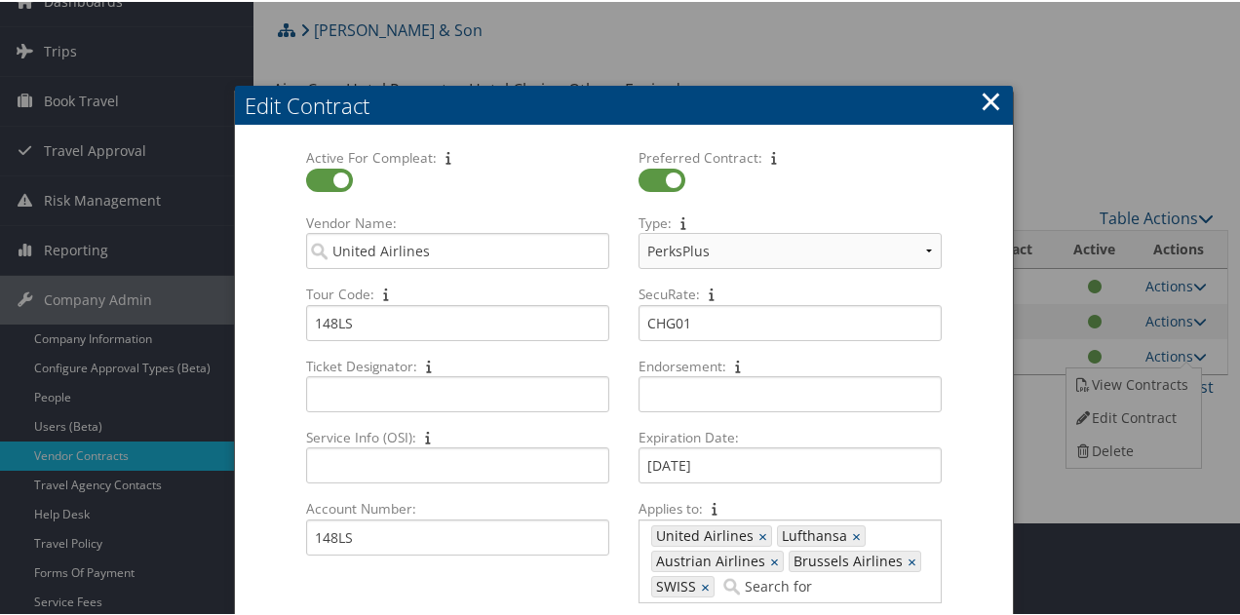
scroll to position [0, 0]
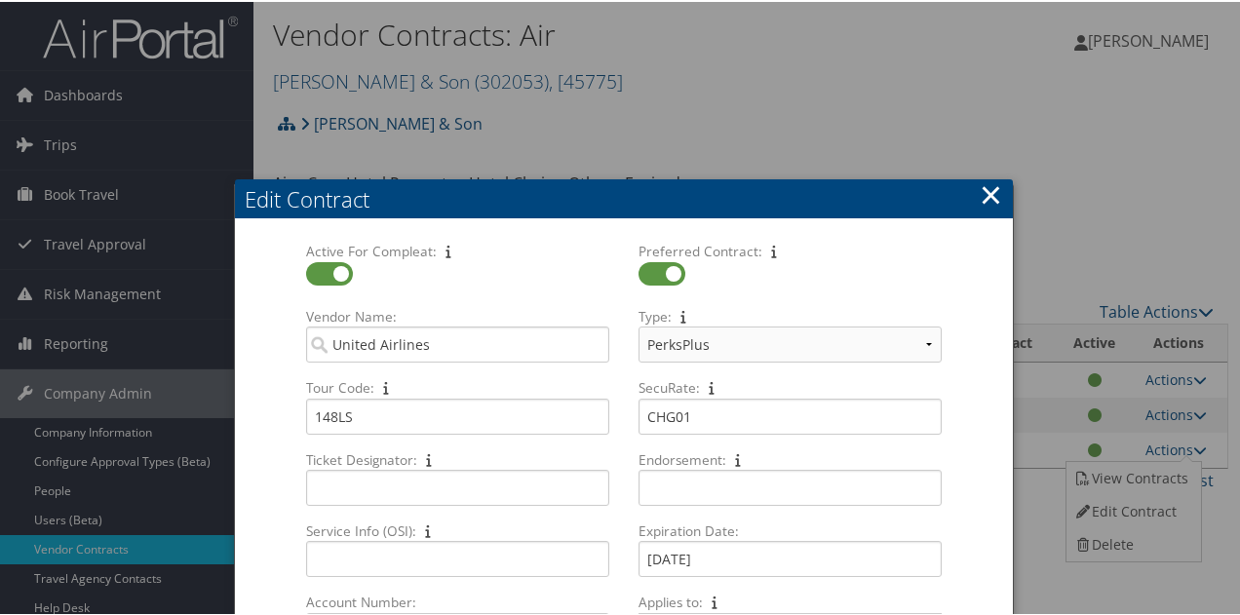
click at [986, 191] on button "×" at bounding box center [991, 193] width 22 height 39
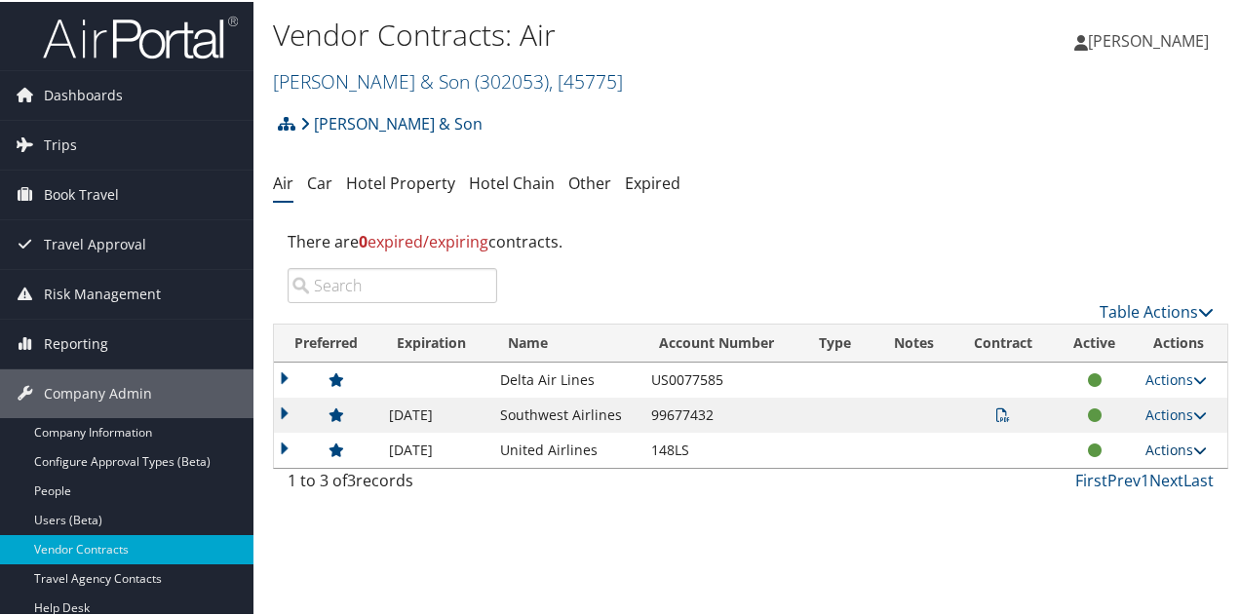
click at [1150, 447] on link "Actions" at bounding box center [1175, 448] width 61 height 19
click at [1137, 471] on link "View Contracts" at bounding box center [1131, 476] width 130 height 33
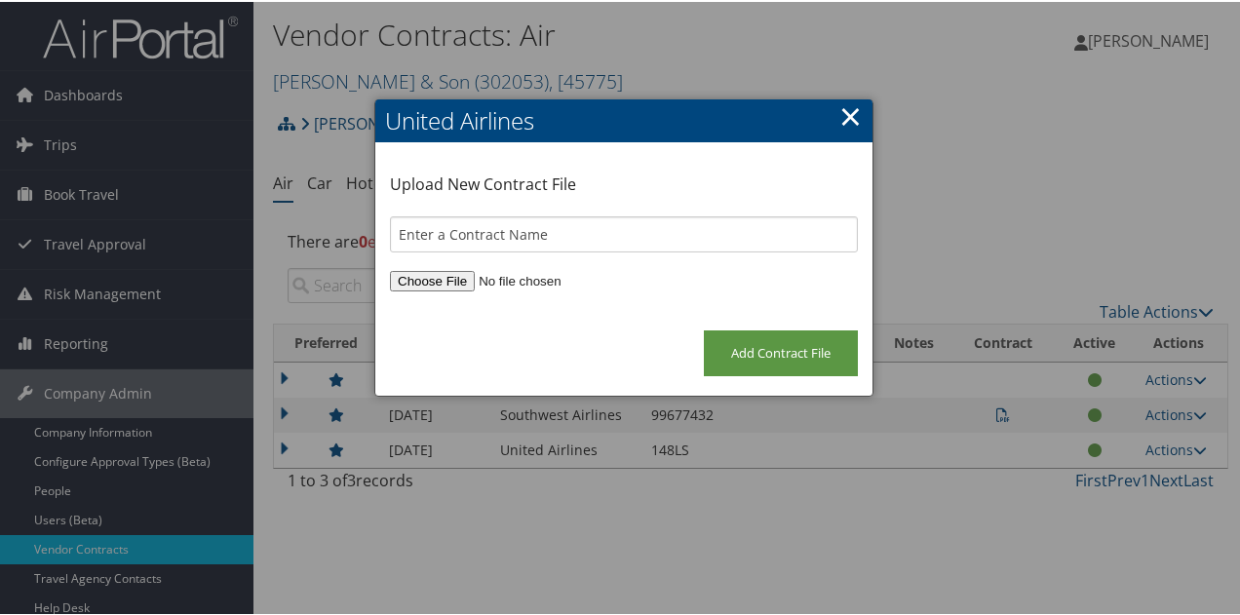
click at [420, 280] on input "file" at bounding box center [624, 279] width 468 height 20
click at [448, 279] on input "file" at bounding box center [624, 279] width 468 height 20
type input "C:\fakepath\CH Guenther Fare Filing Discrepancy Form (002).xls"
click at [793, 354] on input "Add Contract File" at bounding box center [781, 352] width 154 height 46
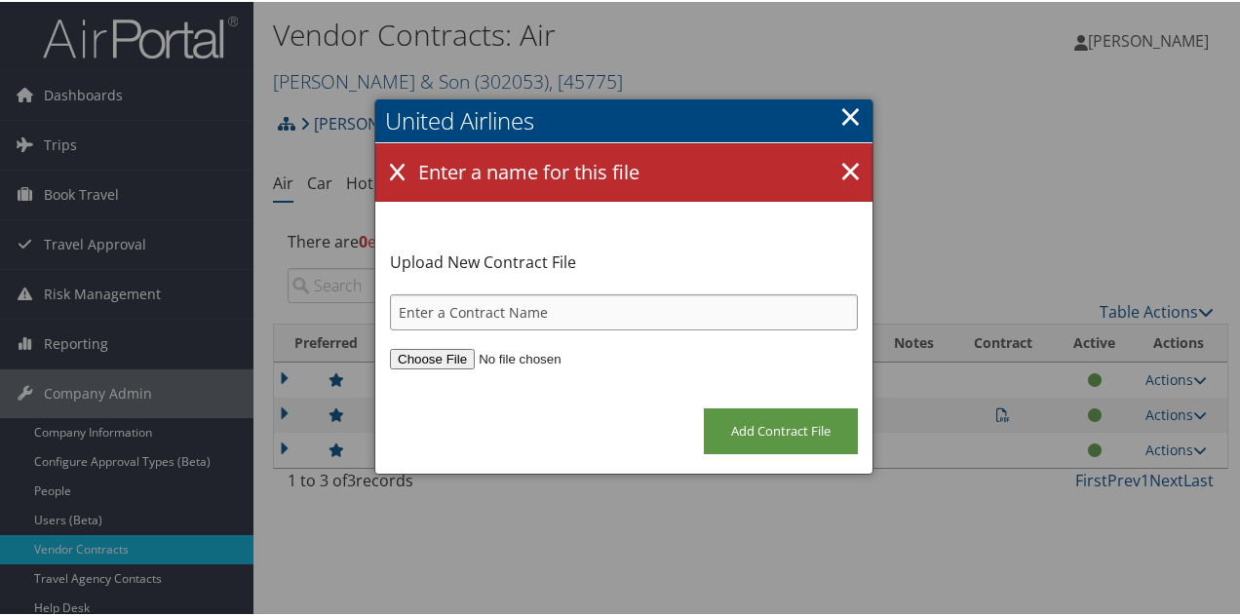
click at [590, 305] on input "text" at bounding box center [624, 310] width 468 height 36
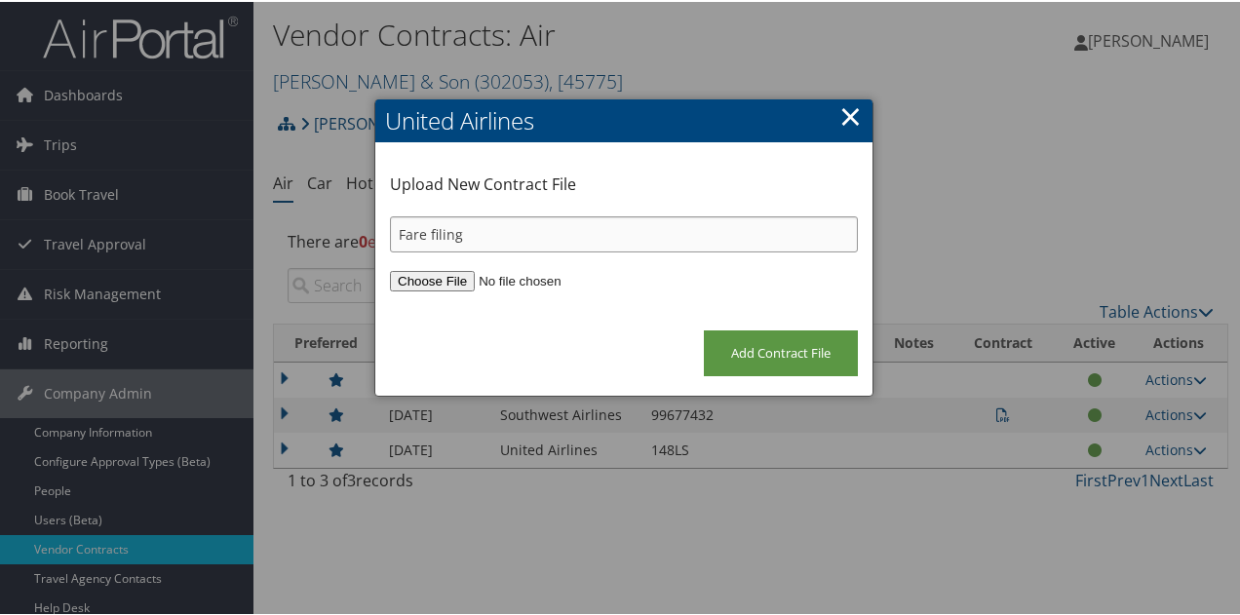
drag, startPoint x: 590, startPoint y: 305, endPoint x: 529, endPoint y: 228, distance: 97.9
click at [530, 227] on input "Fare filing" at bounding box center [624, 232] width 468 height 36
type input "Fare filing discrepancy form"
click at [742, 350] on input "Add Contract File" at bounding box center [781, 352] width 154 height 46
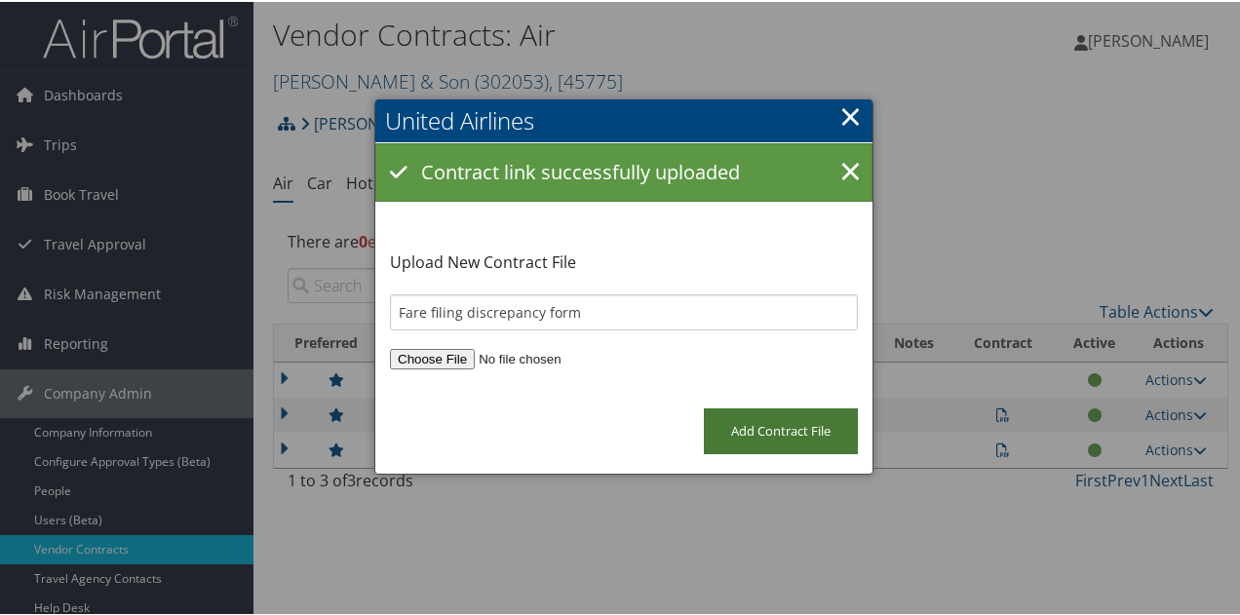
click at [714, 420] on input "Add Contract File" at bounding box center [781, 429] width 154 height 46
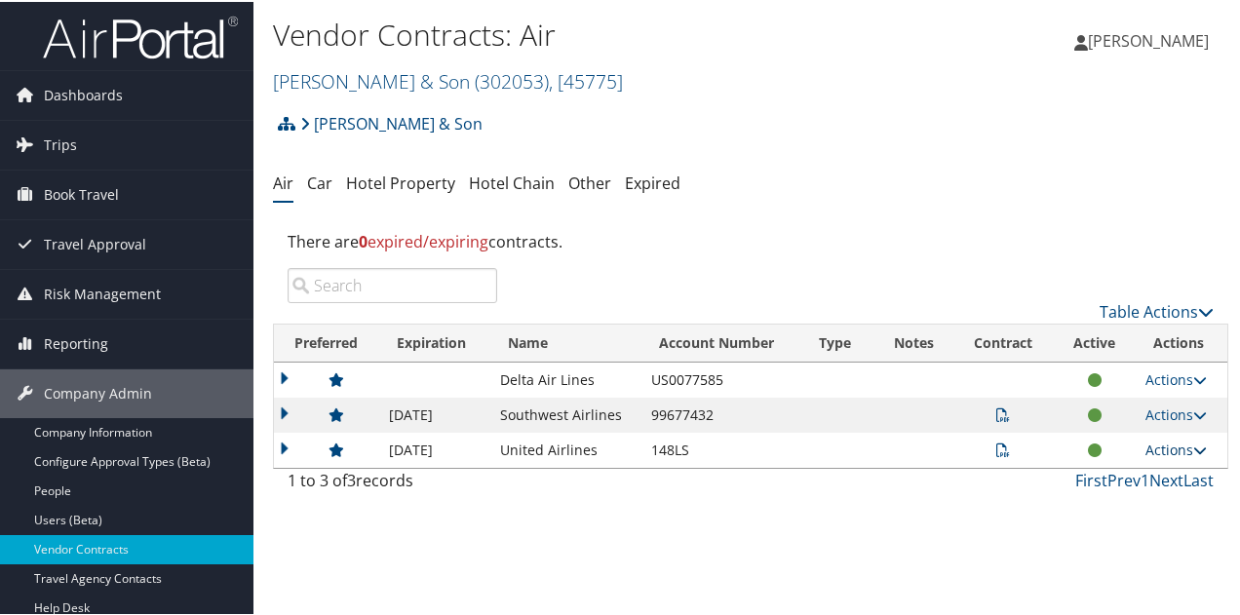
click at [1150, 453] on link "Actions" at bounding box center [1175, 448] width 61 height 19
click at [1115, 481] on link "View Contracts" at bounding box center [1131, 476] width 130 height 33
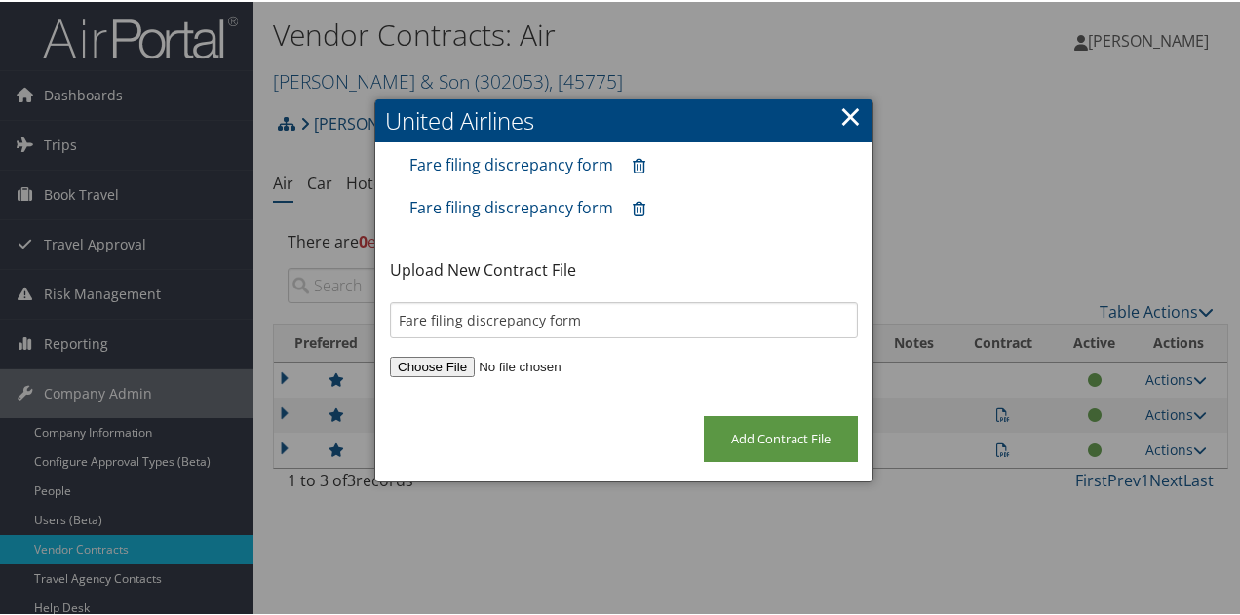
click at [442, 361] on input "file" at bounding box center [624, 365] width 468 height 20
type input "C:\fakepath\CH Guenther_Blueprint Discover-No Signature -Data (002).pdf"
click at [553, 319] on input "Fare filing discrepancy form" at bounding box center [624, 318] width 468 height 36
type input "F"
click at [638, 165] on icon at bounding box center [639, 165] width 13 height 1
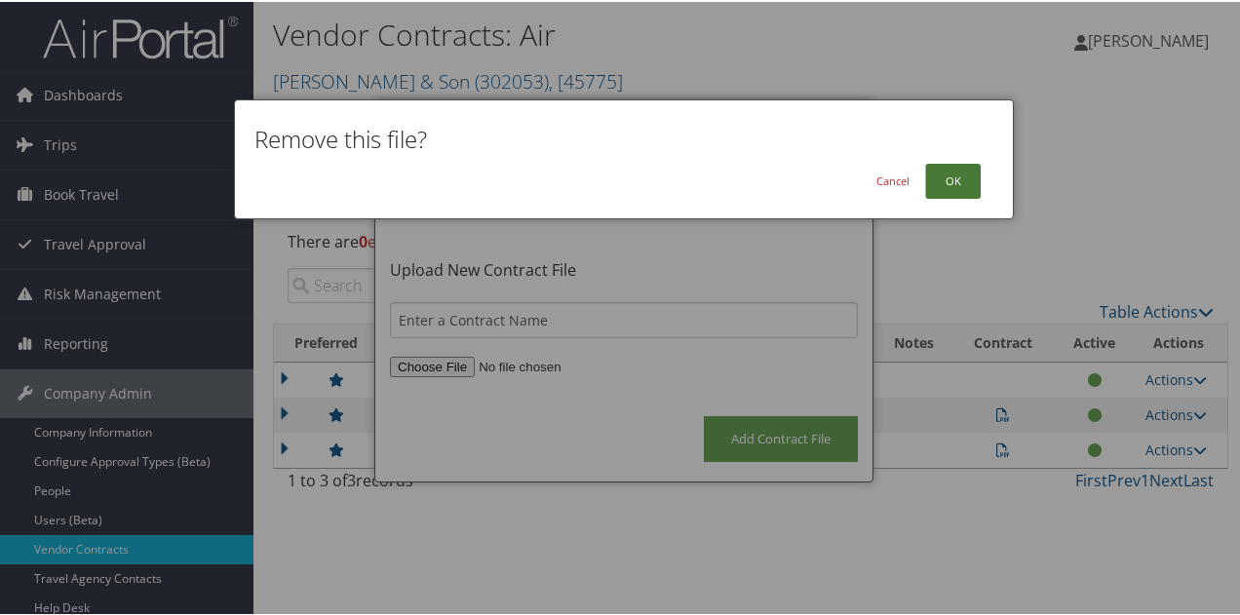
click at [963, 177] on button "OK" at bounding box center [953, 179] width 56 height 35
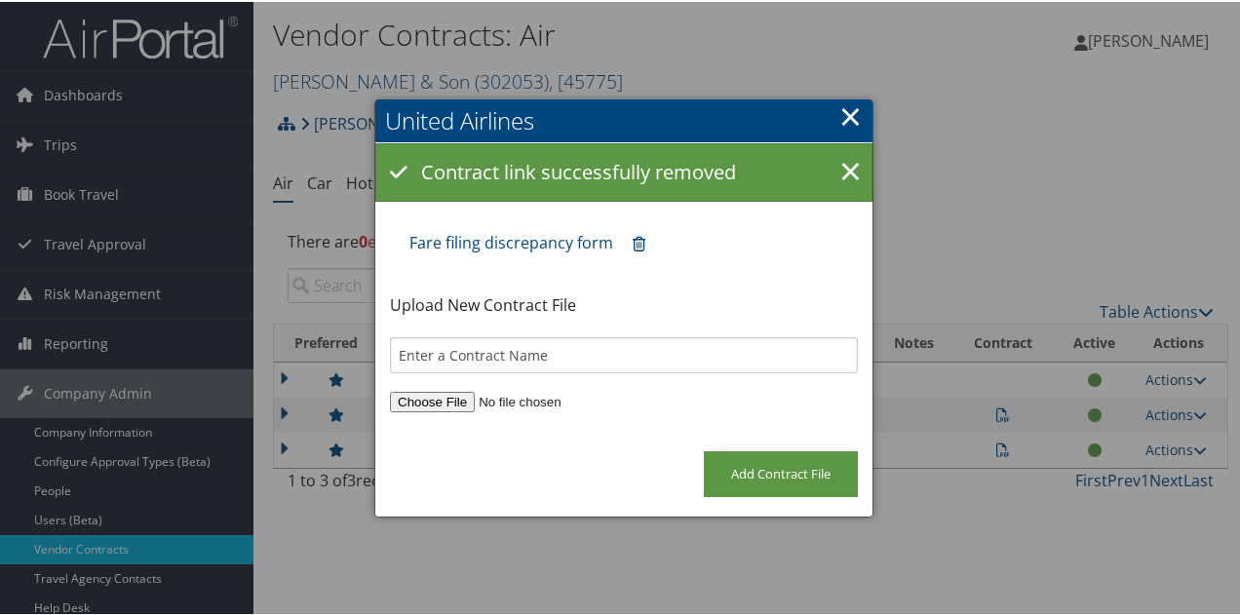
click at [438, 408] on input "file" at bounding box center [624, 400] width 468 height 20
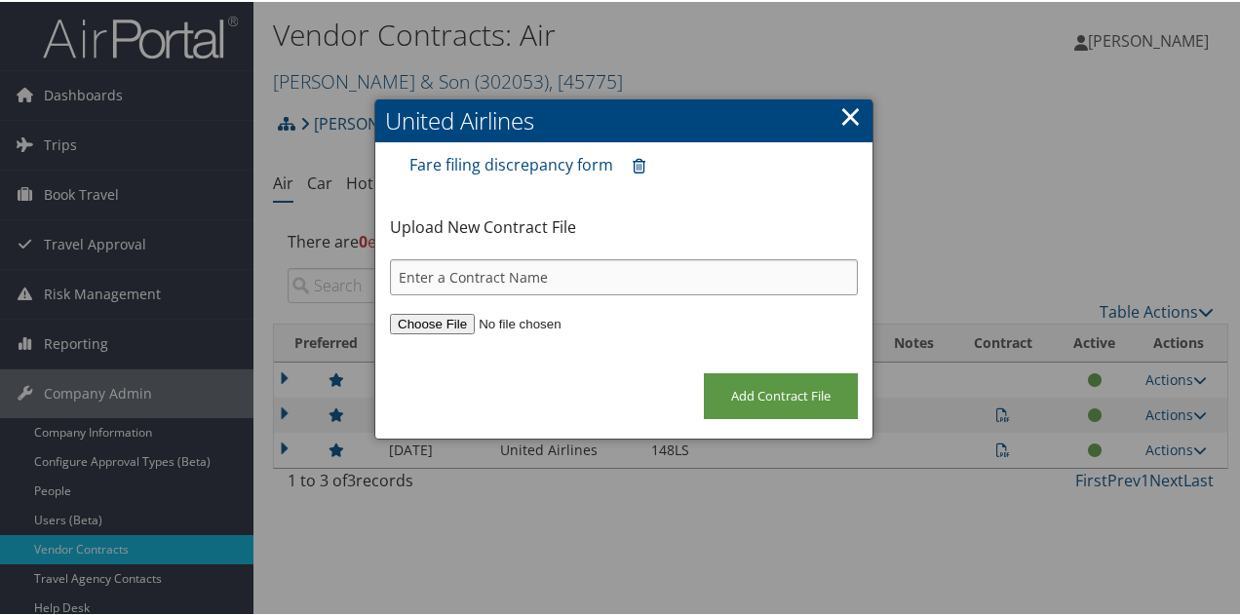
click at [514, 281] on input "text" at bounding box center [624, 275] width 468 height 36
click at [394, 275] on input "Agreement" at bounding box center [624, 275] width 468 height 36
type input "UA Agreement"
click at [739, 395] on input "Add Contract File" at bounding box center [781, 394] width 154 height 46
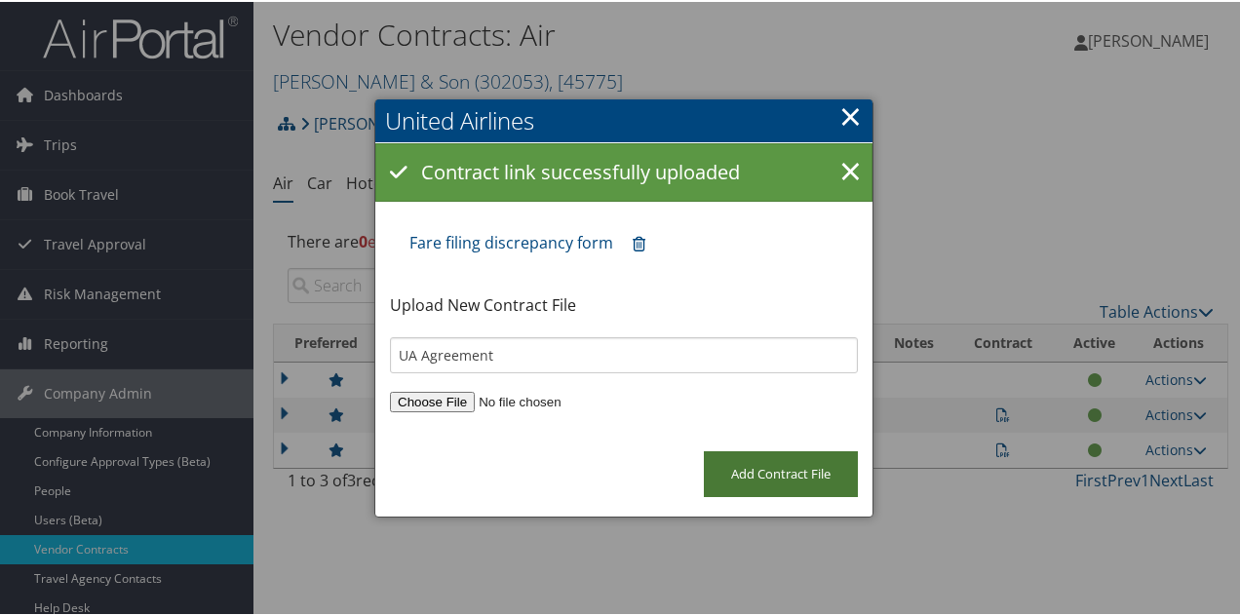
click at [738, 465] on input "Add Contract File" at bounding box center [781, 472] width 154 height 46
click at [846, 167] on link "×" at bounding box center [850, 170] width 34 height 39
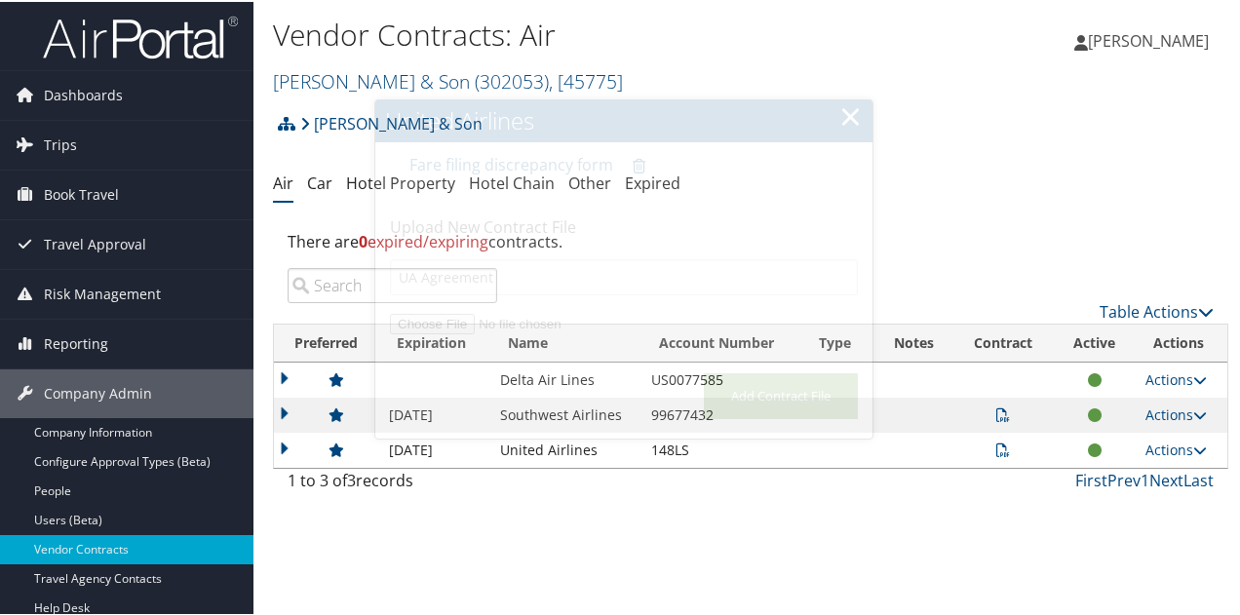
drag, startPoint x: 854, startPoint y: 116, endPoint x: 858, endPoint y: 134, distance: 18.0
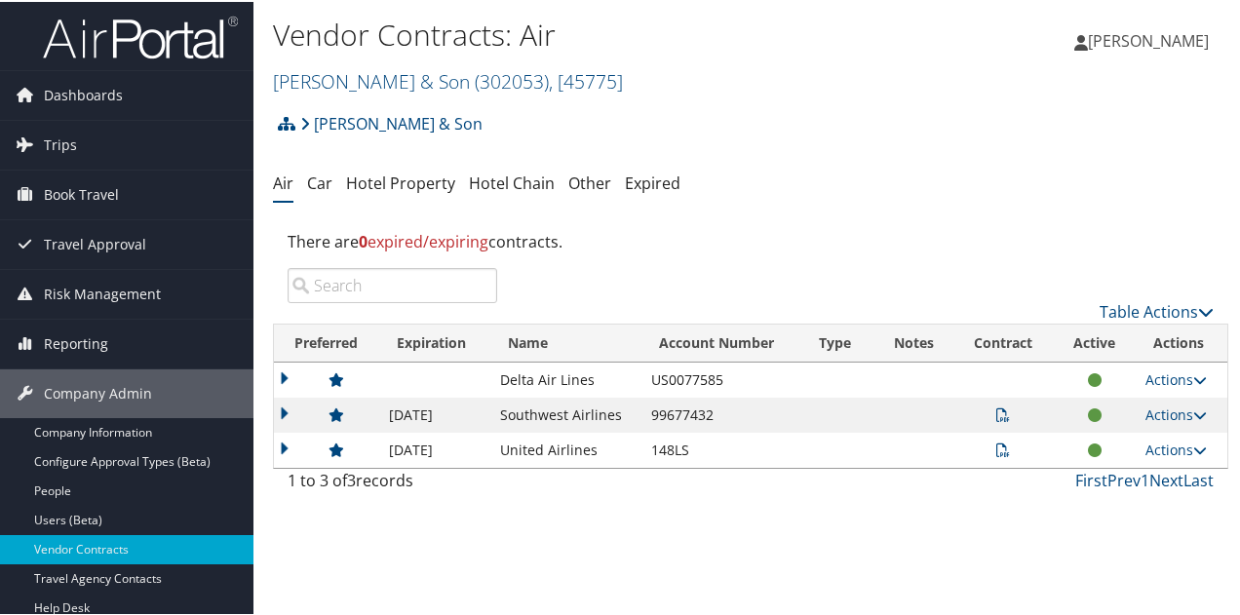
click at [996, 444] on icon at bounding box center [1003, 449] width 14 height 14
click at [998, 447] on icon at bounding box center [1003, 449] width 14 height 14
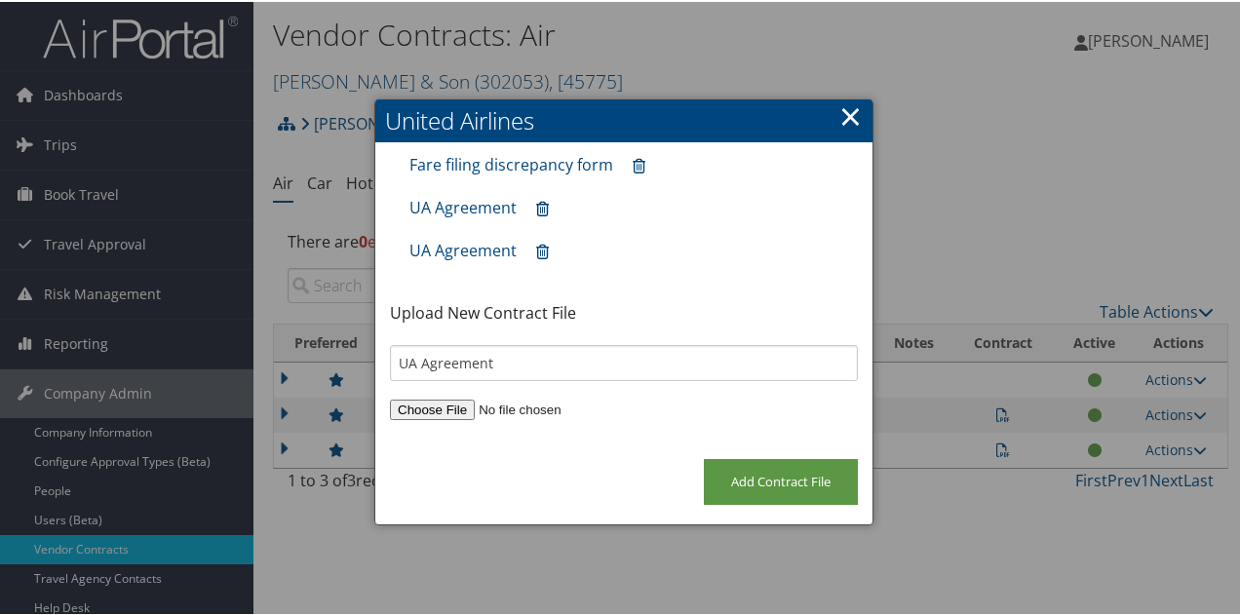
click at [541, 209] on icon at bounding box center [542, 208] width 13 height 1
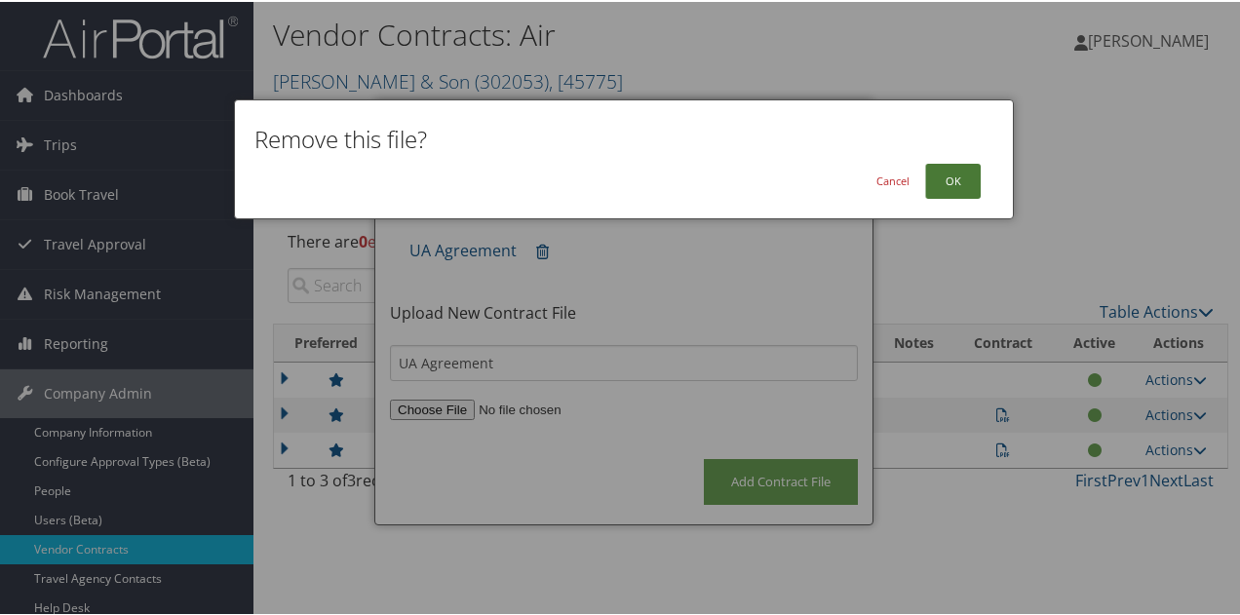
click at [953, 185] on button "OK" at bounding box center [953, 179] width 56 height 35
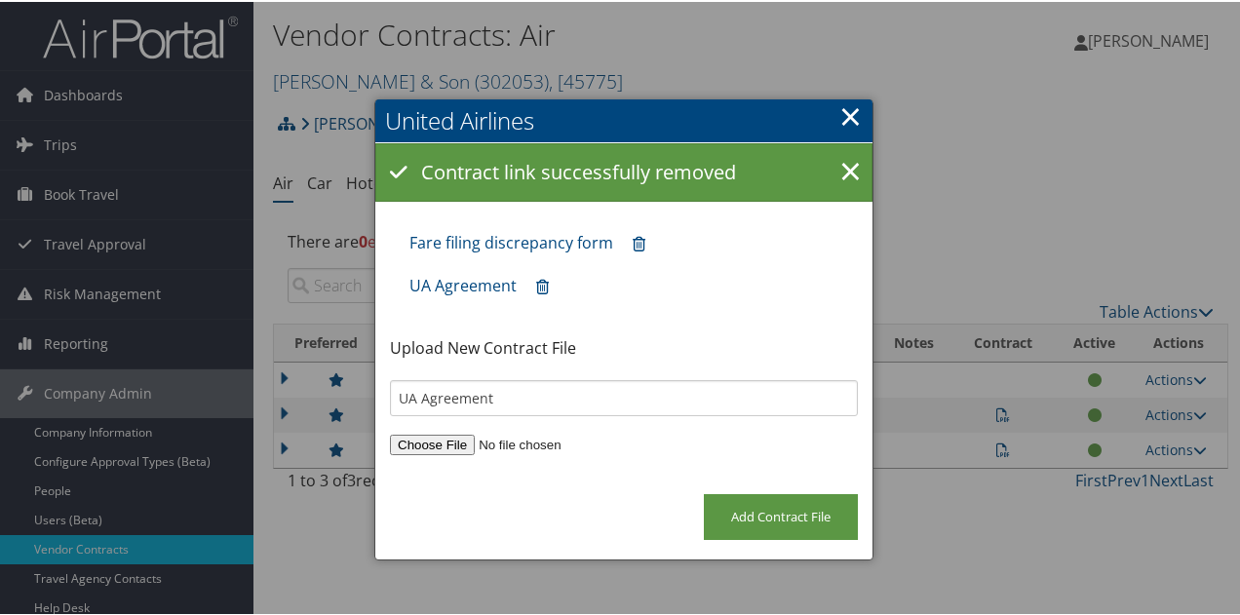
click at [843, 117] on link "×" at bounding box center [850, 114] width 22 height 39
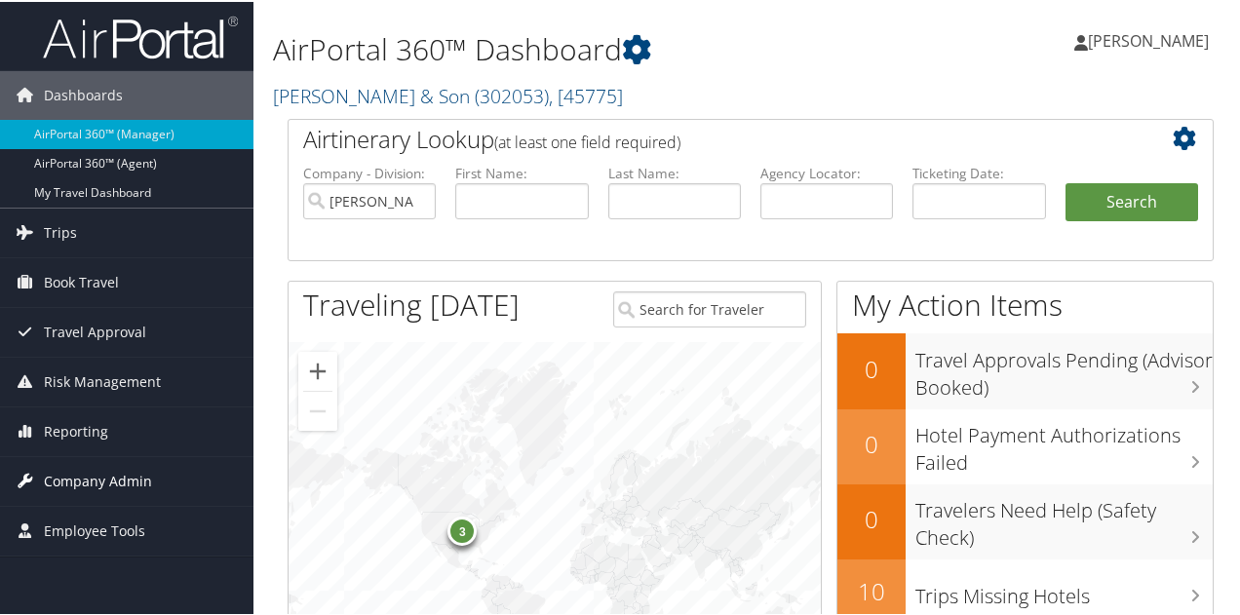
click at [109, 474] on span "Company Admin" at bounding box center [98, 479] width 108 height 49
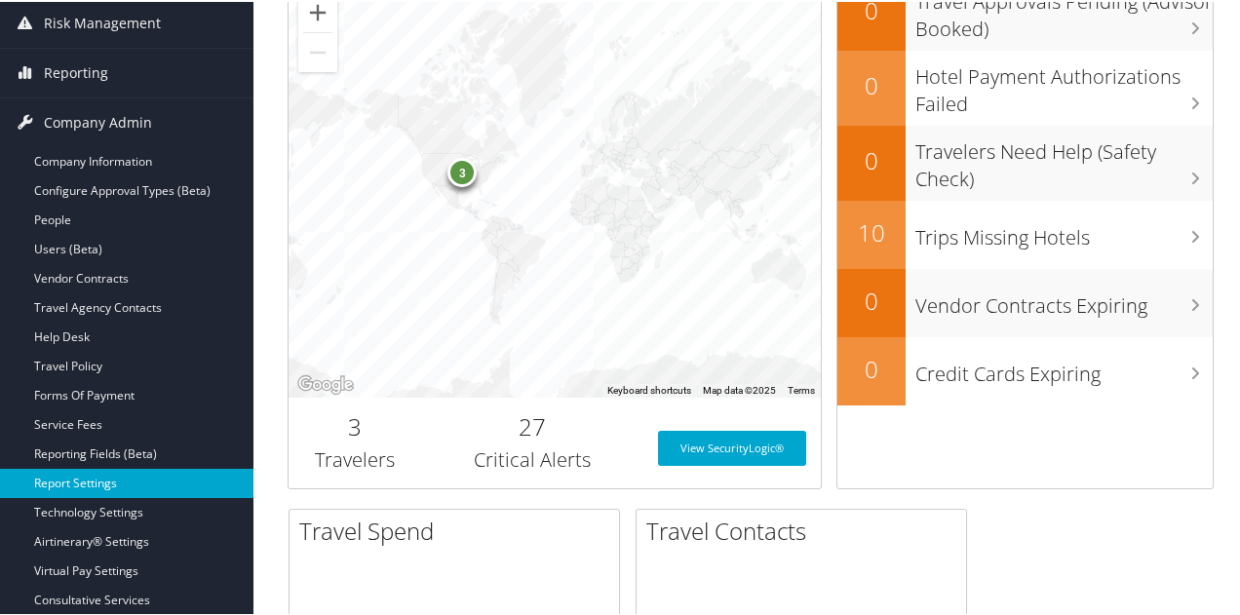
scroll to position [390, 0]
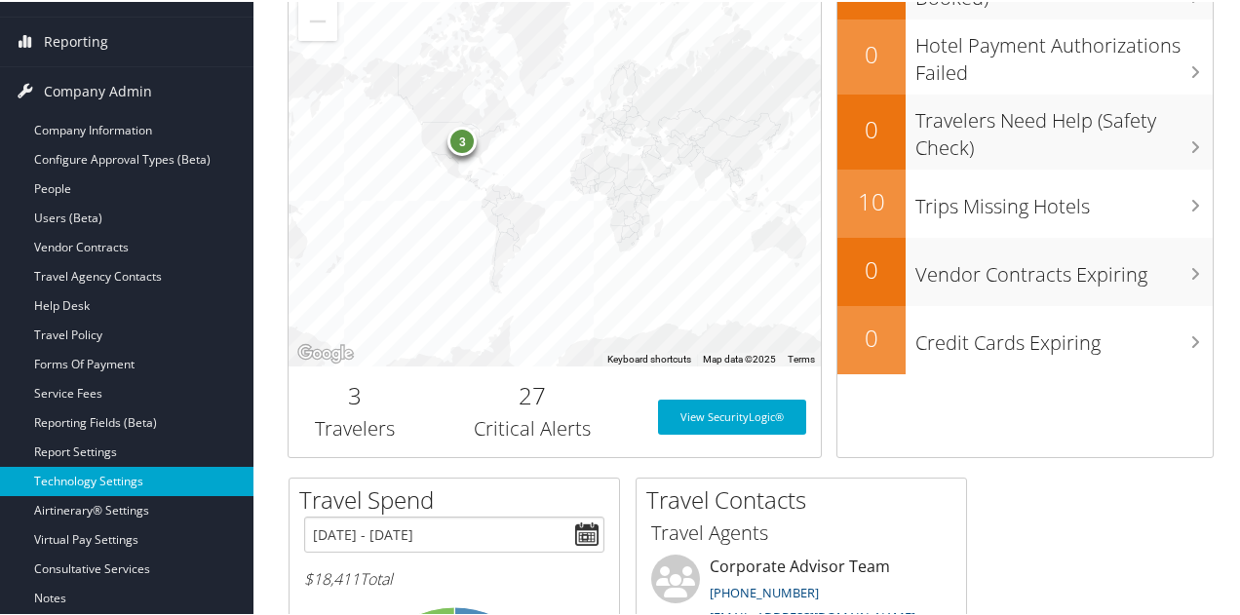
click at [120, 483] on link "Technology Settings" at bounding box center [126, 479] width 253 height 29
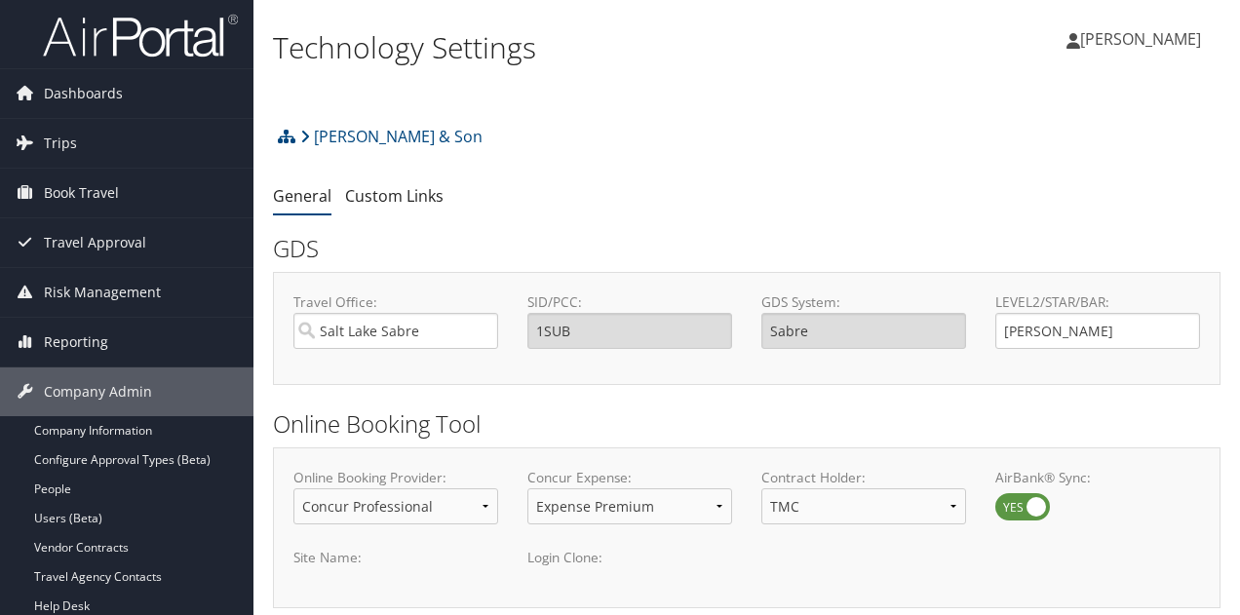
select select "4"
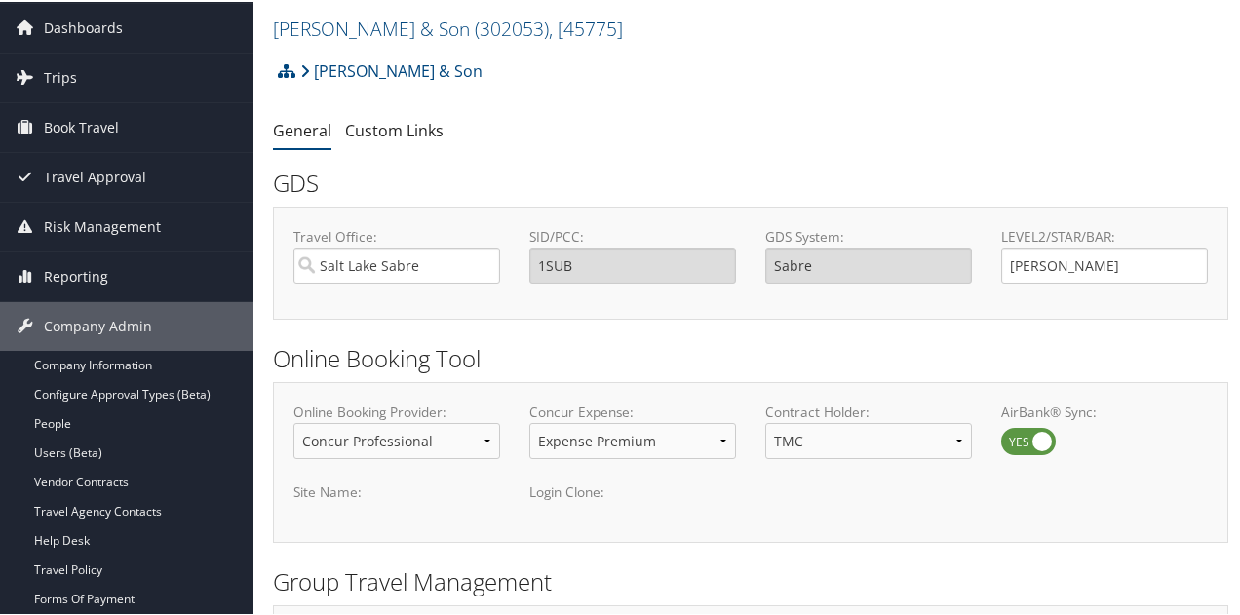
scroll to position [97, 0]
